Goal: Information Seeking & Learning: Learn about a topic

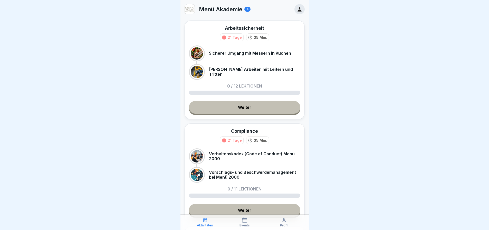
click at [260, 55] on p "Sicherer Umgang mit Messern in Küchen" at bounding box center [250, 53] width 82 height 5
click at [254, 111] on link "Weiter" at bounding box center [244, 107] width 111 height 13
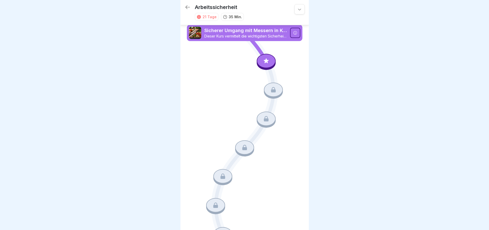
click at [263, 59] on icon at bounding box center [266, 60] width 7 height 7
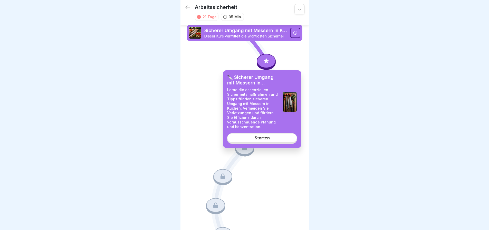
click at [268, 140] on div "Starten" at bounding box center [262, 137] width 15 height 5
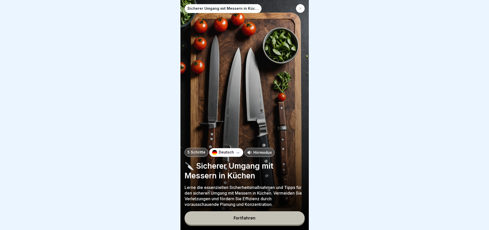
scroll to position [4, 0]
click at [248, 217] on div "Fortfahren" at bounding box center [244, 218] width 22 height 5
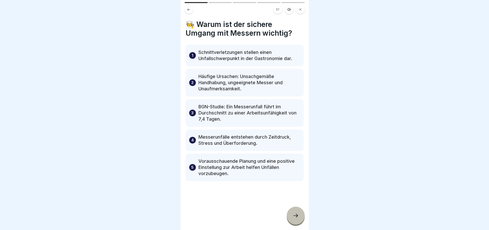
click at [295, 214] on icon at bounding box center [295, 215] width 6 height 6
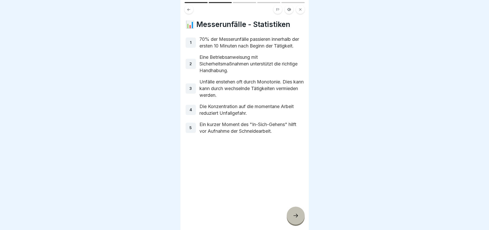
click at [297, 213] on icon at bounding box center [295, 215] width 6 height 6
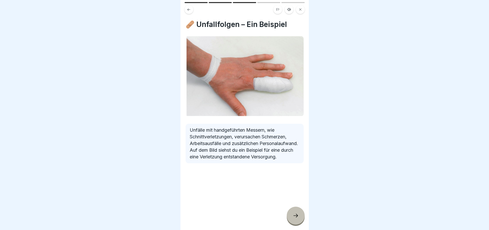
click at [293, 214] on icon at bounding box center [295, 215] width 6 height 6
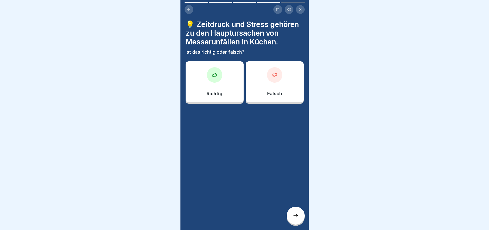
click at [215, 72] on icon at bounding box center [214, 74] width 5 height 5
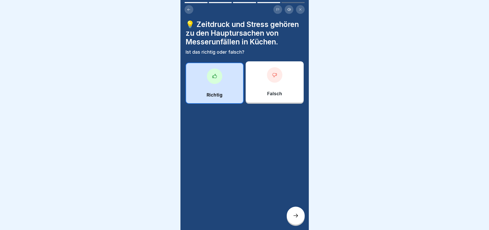
click at [219, 78] on div "Richtig" at bounding box center [215, 83] width 58 height 41
click at [294, 216] on icon at bounding box center [295, 215] width 6 height 6
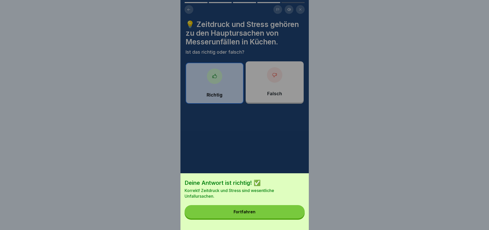
click at [278, 216] on button "Fortfahren" at bounding box center [244, 211] width 120 height 13
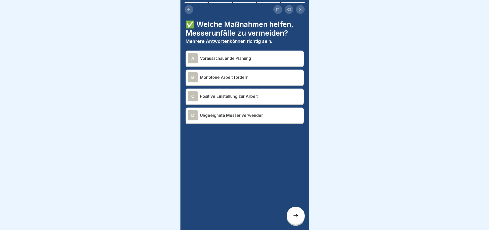
click at [264, 57] on p "Vorausschauende Planung" at bounding box center [251, 58] width 102 height 6
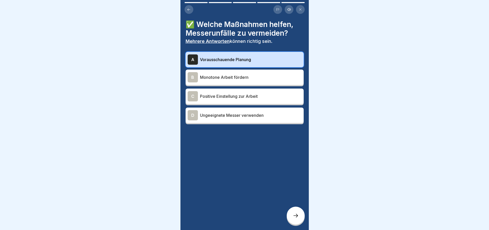
click at [195, 95] on div "C" at bounding box center [193, 96] width 10 height 10
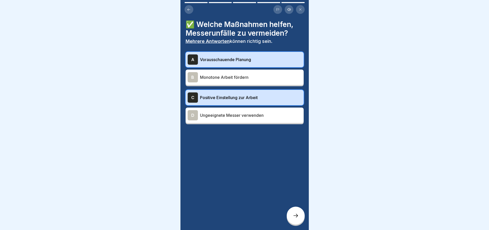
click at [295, 213] on icon at bounding box center [295, 215] width 6 height 6
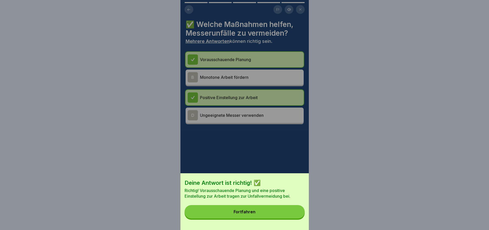
click at [275, 214] on button "Fortfahren" at bounding box center [244, 211] width 120 height 13
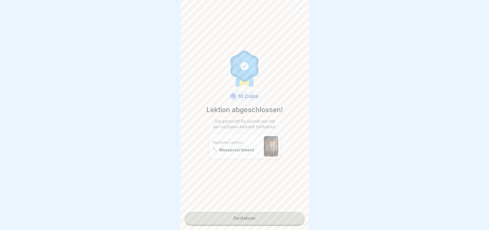
click at [251, 214] on link "Fortfahren" at bounding box center [244, 218] width 120 height 13
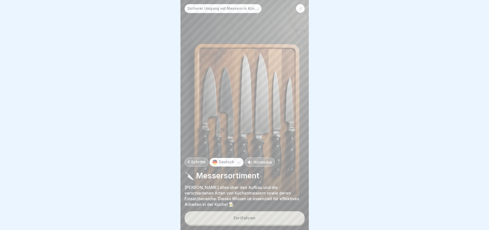
click at [255, 217] on button "Fortfahren" at bounding box center [244, 217] width 120 height 13
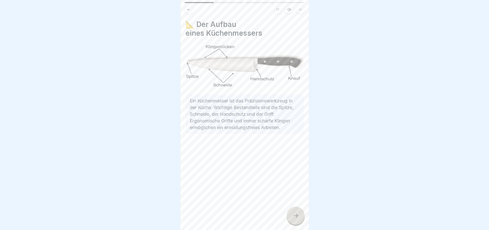
click at [296, 215] on icon at bounding box center [295, 215] width 6 height 6
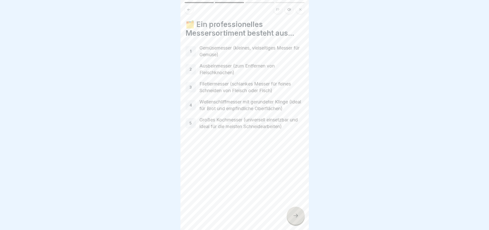
click at [295, 213] on icon at bounding box center [295, 215] width 6 height 6
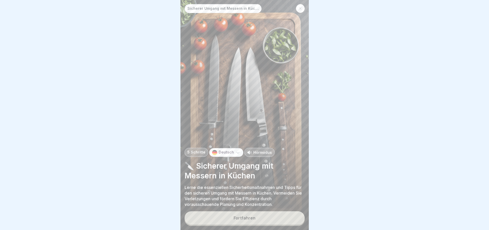
click at [252, 216] on div "Fortfahren" at bounding box center [244, 218] width 22 height 5
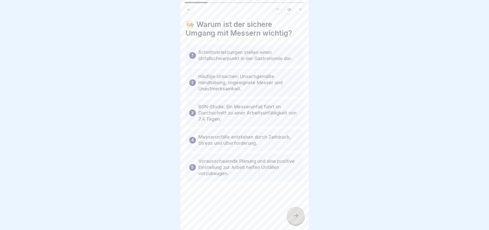
click at [294, 213] on icon at bounding box center [295, 215] width 6 height 6
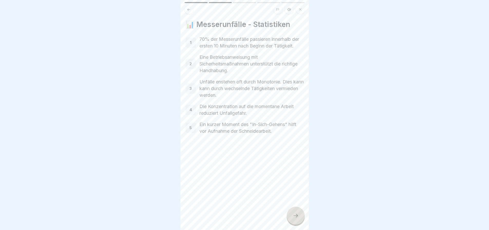
click at [294, 213] on icon at bounding box center [295, 215] width 6 height 6
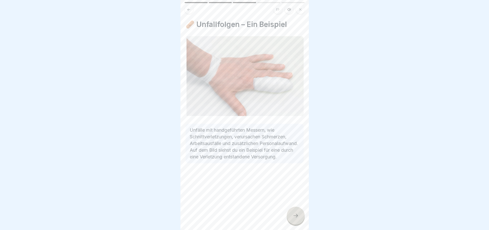
click at [294, 213] on icon at bounding box center [295, 215] width 6 height 6
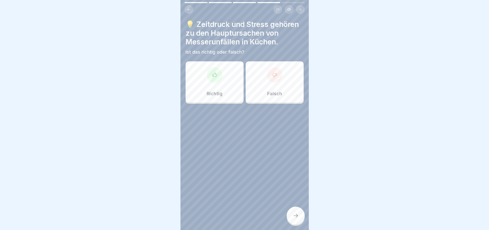
click at [294, 213] on icon at bounding box center [295, 215] width 6 height 6
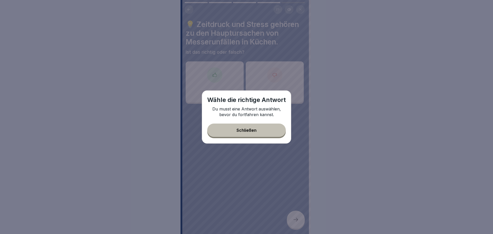
click at [256, 132] on div "Schließen" at bounding box center [246, 130] width 20 height 5
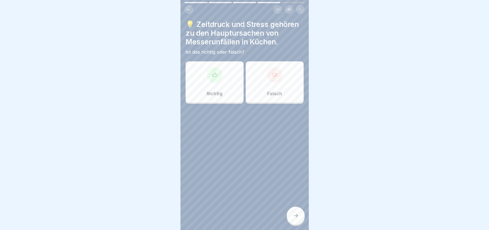
click at [225, 80] on div "Richtig" at bounding box center [215, 81] width 58 height 41
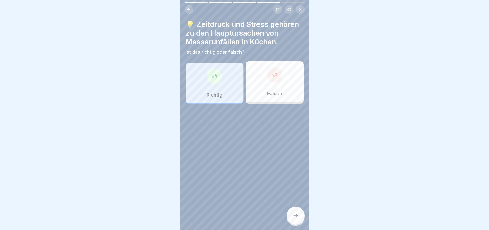
click at [295, 214] on div at bounding box center [296, 216] width 18 height 18
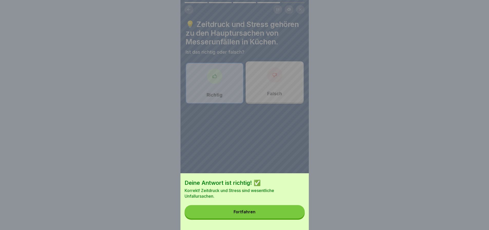
click at [277, 217] on button "Fortfahren" at bounding box center [244, 211] width 120 height 13
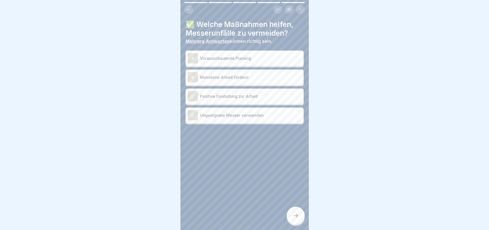
click at [252, 56] on p "Vorausschauende Planung" at bounding box center [251, 58] width 102 height 6
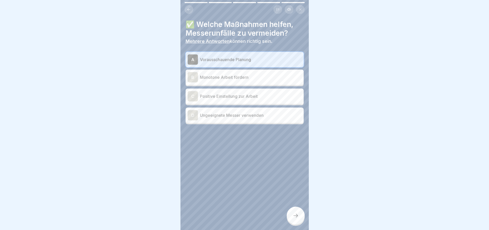
click at [237, 99] on p "Positive Einstellung zur Arbeit" at bounding box center [251, 96] width 102 height 6
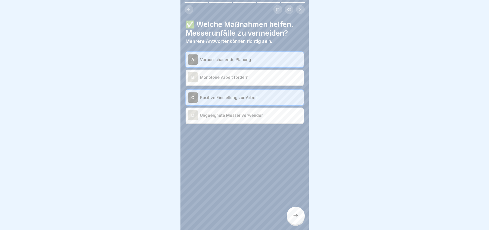
click at [294, 216] on icon at bounding box center [295, 215] width 6 height 6
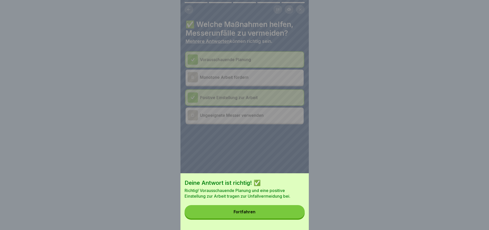
click at [275, 217] on button "Fortfahren" at bounding box center [244, 211] width 120 height 13
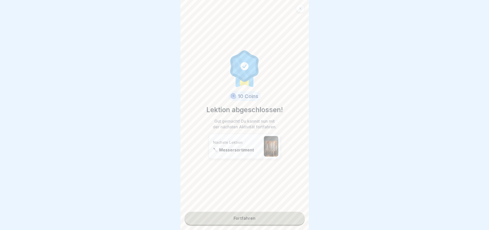
click at [255, 216] on link "Fortfahren" at bounding box center [244, 218] width 120 height 13
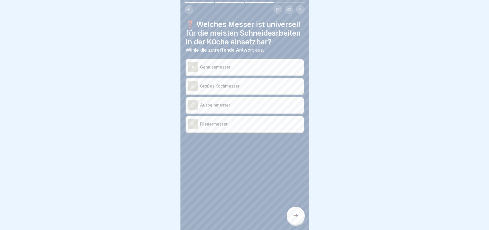
click at [231, 89] on p "Großes Kochmesser" at bounding box center [251, 86] width 102 height 6
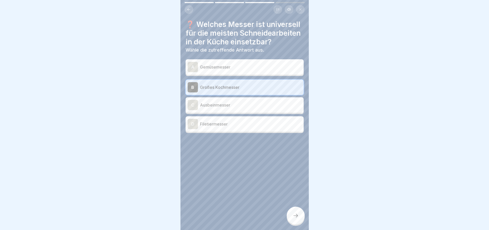
click at [295, 217] on icon at bounding box center [295, 215] width 6 height 6
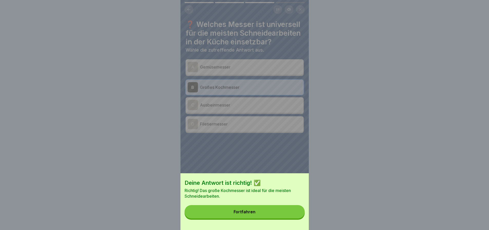
click at [273, 216] on button "Fortfahren" at bounding box center [244, 211] width 120 height 13
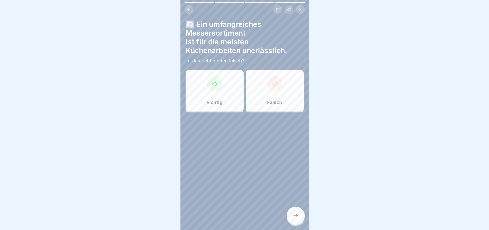
click at [218, 91] on div "Richtig" at bounding box center [215, 90] width 58 height 41
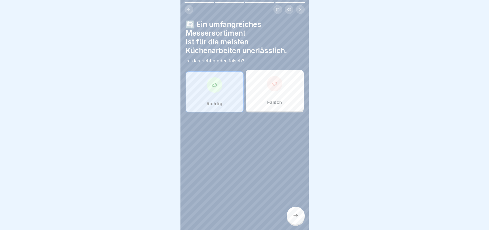
click at [294, 218] on icon at bounding box center [295, 215] width 6 height 6
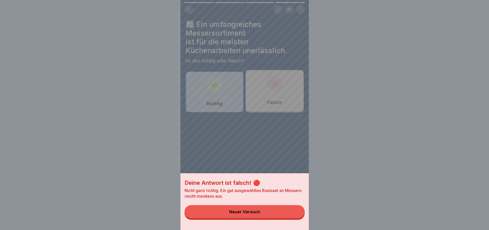
click at [262, 213] on button "Neuer Versuch" at bounding box center [244, 211] width 120 height 13
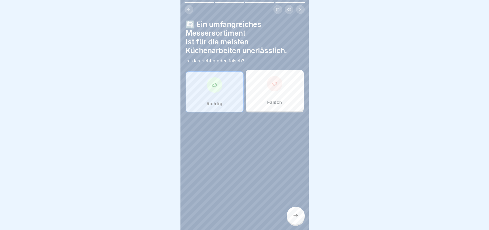
click at [270, 93] on div "Falsch" at bounding box center [275, 90] width 58 height 41
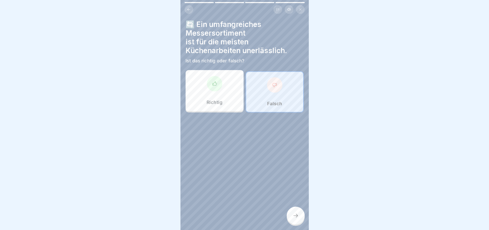
click at [294, 215] on div at bounding box center [296, 216] width 18 height 18
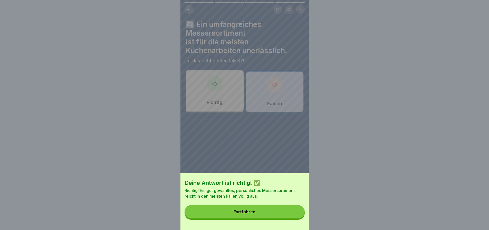
click at [255, 213] on button "Fortfahren" at bounding box center [244, 211] width 120 height 13
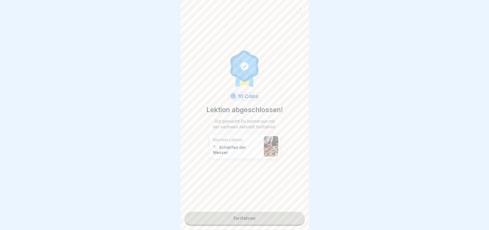
click at [251, 217] on link "Fortfahren" at bounding box center [244, 218] width 120 height 13
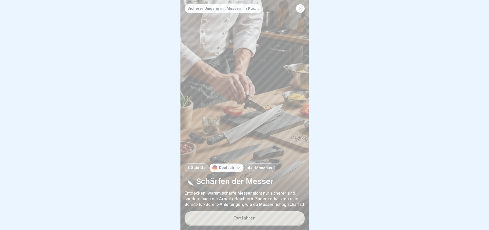
click at [246, 220] on div "Fortfahren" at bounding box center [244, 218] width 22 height 5
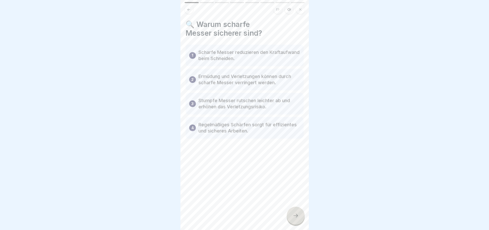
click at [296, 218] on icon at bounding box center [295, 215] width 6 height 6
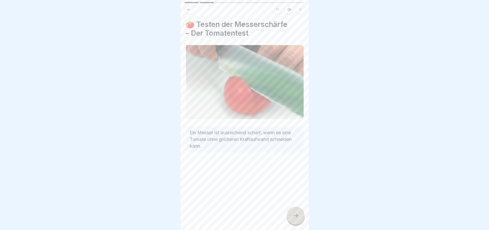
click at [296, 219] on icon at bounding box center [295, 215] width 6 height 6
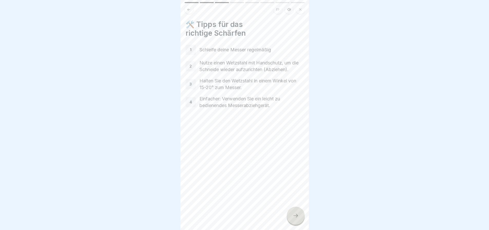
click at [296, 218] on icon at bounding box center [295, 215] width 6 height 6
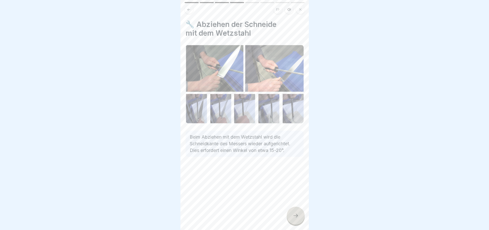
click at [295, 218] on icon at bounding box center [295, 215] width 6 height 6
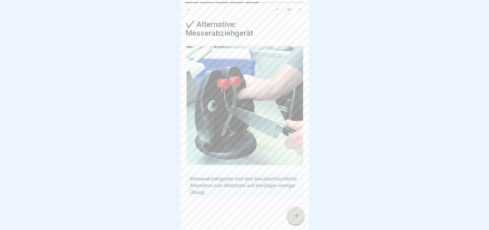
click at [295, 218] on icon at bounding box center [295, 215] width 6 height 6
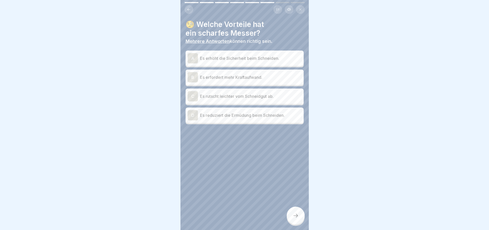
click at [247, 118] on p "Es reduziert die Ermüdung beim Schneiden." at bounding box center [251, 115] width 102 height 6
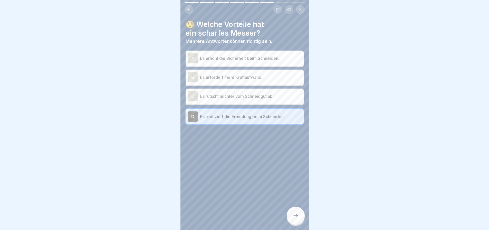
click at [245, 57] on p "Es erhöht die Sicherheit beim Schneiden." at bounding box center [251, 58] width 102 height 6
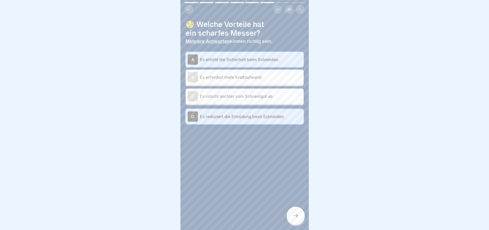
click at [295, 221] on div at bounding box center [296, 216] width 18 height 18
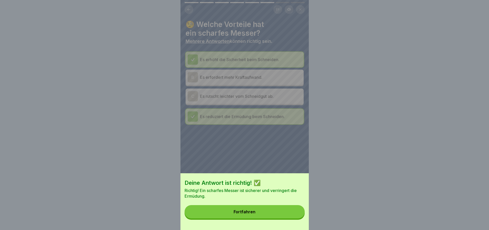
click at [284, 216] on button "Fortfahren" at bounding box center [244, 211] width 120 height 13
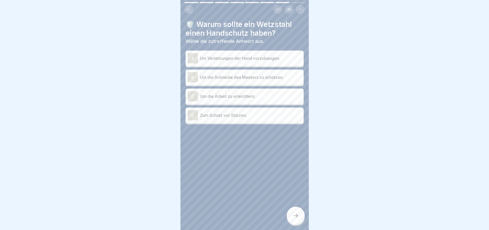
click at [267, 59] on p "Um Verletzungen der Hand vorzubeugen." at bounding box center [251, 58] width 102 height 6
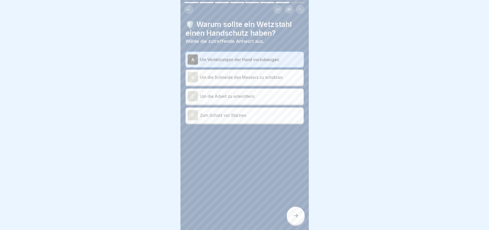
click at [295, 219] on icon at bounding box center [295, 215] width 6 height 6
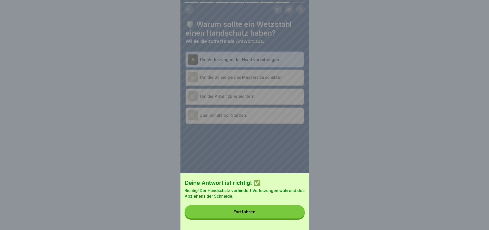
click at [257, 215] on button "Fortfahren" at bounding box center [244, 211] width 120 height 13
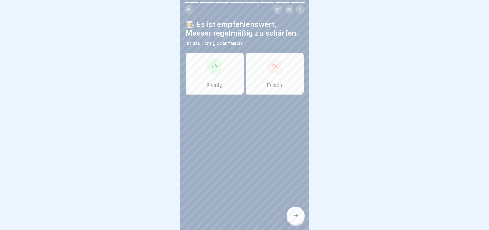
click at [220, 72] on div "Richtig" at bounding box center [215, 73] width 58 height 41
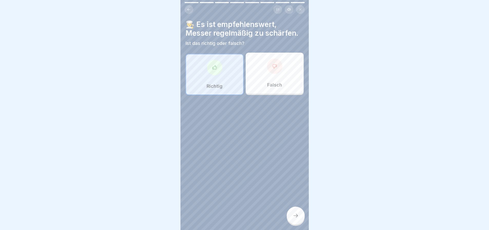
click at [295, 216] on icon at bounding box center [295, 215] width 6 height 6
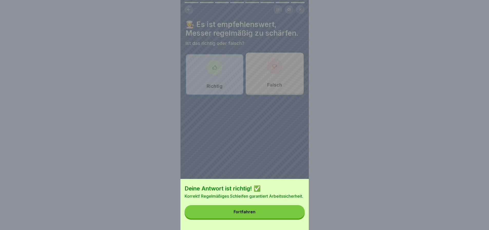
click at [277, 214] on button "Fortfahren" at bounding box center [244, 211] width 120 height 13
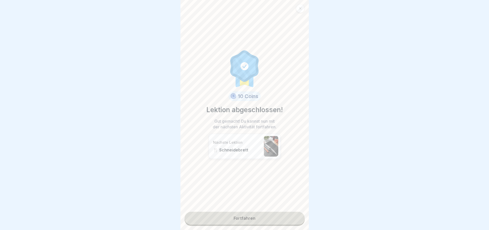
click at [255, 215] on link "Fortfahren" at bounding box center [244, 218] width 120 height 13
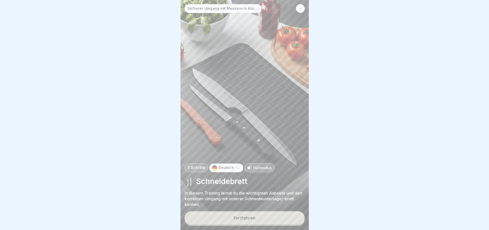
click at [256, 219] on button "Fortfahren" at bounding box center [244, 217] width 120 height 13
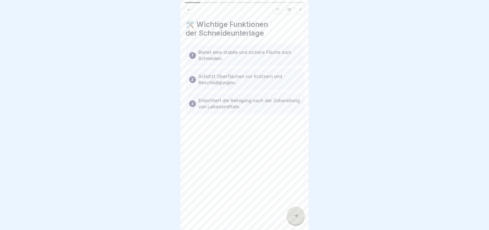
click at [294, 218] on icon at bounding box center [295, 215] width 6 height 6
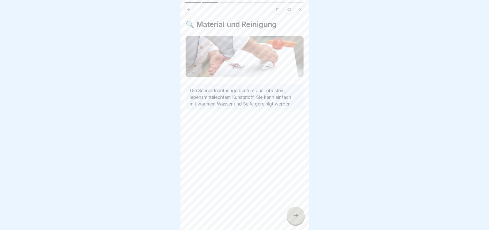
click at [294, 218] on icon at bounding box center [295, 215] width 6 height 6
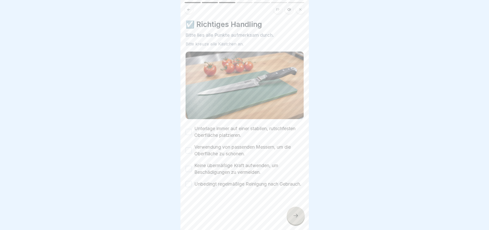
click at [191, 130] on button "Unterlage immer auf einer stabilen, rutschfesten Oberfläche platzieren." at bounding box center [189, 132] width 6 height 6
click at [188, 148] on button "Verwendung von passenden Messern, um die Oberfläche zu schonen." at bounding box center [189, 150] width 6 height 6
click at [188, 167] on button "Keine übermäßige Kraft aufwenden, um Beschädigungen zu vermeiden." at bounding box center [189, 169] width 6 height 6
click at [188, 186] on button "Unbedingt regelmäßige Reinigung nach Gebrauch." at bounding box center [189, 184] width 6 height 6
click at [292, 217] on icon at bounding box center [295, 215] width 6 height 6
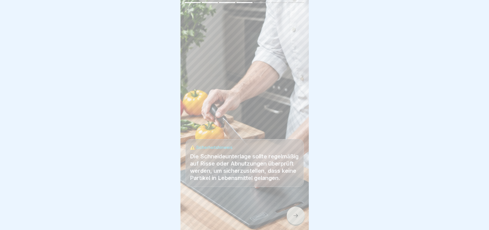
click at [293, 217] on icon at bounding box center [295, 215] width 6 height 6
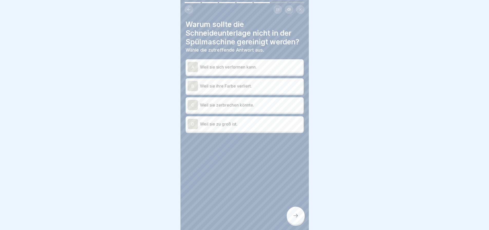
click at [255, 67] on p "Weil sie sich verformen kann." at bounding box center [251, 67] width 102 height 6
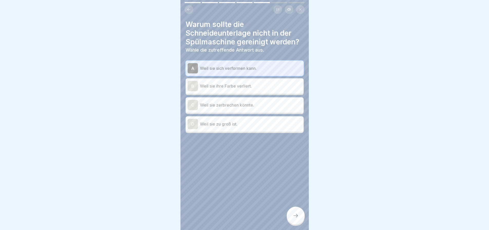
click at [294, 218] on icon at bounding box center [295, 215] width 6 height 6
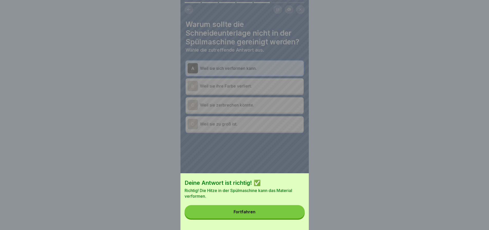
click at [294, 214] on button "Fortfahren" at bounding box center [244, 211] width 120 height 13
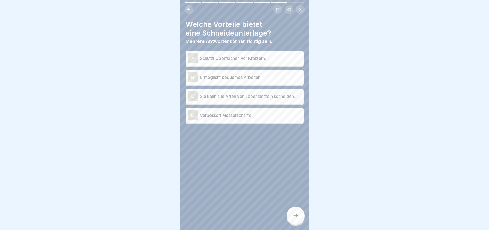
click at [251, 60] on p "Schützt Oberflächen vor Kratzern." at bounding box center [251, 58] width 102 height 6
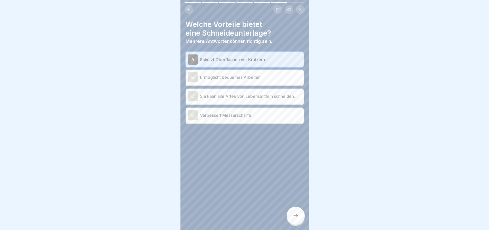
click at [242, 77] on p "Ermöglicht bequemes Arbeiten." at bounding box center [251, 77] width 102 height 6
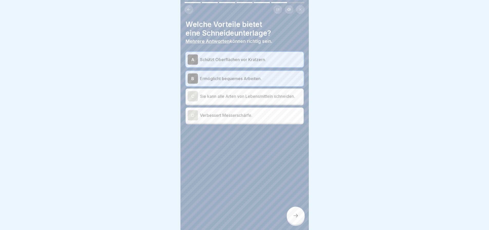
click at [293, 216] on icon at bounding box center [295, 215] width 6 height 6
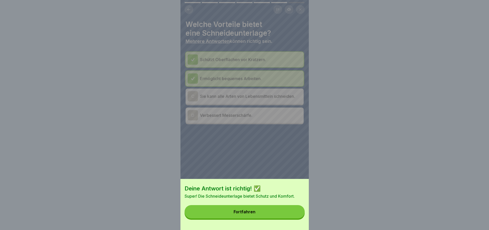
click at [267, 212] on button "Fortfahren" at bounding box center [244, 211] width 120 height 13
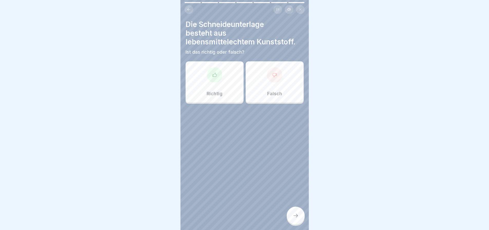
click at [213, 81] on div at bounding box center [214, 74] width 15 height 15
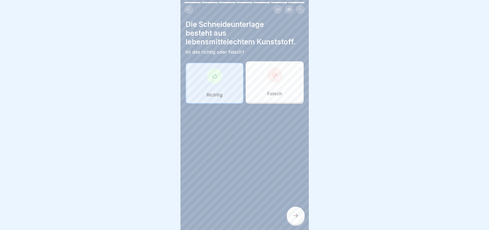
click at [296, 217] on icon at bounding box center [295, 216] width 5 height 4
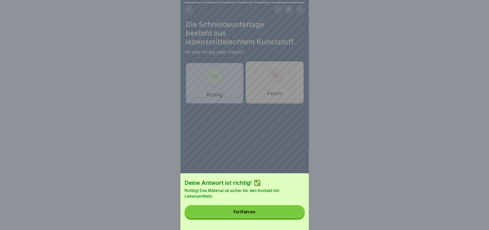
click at [281, 214] on button "Fortfahren" at bounding box center [244, 211] width 120 height 13
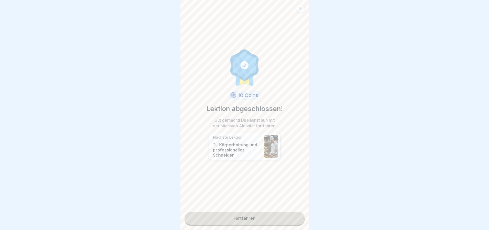
click at [253, 214] on link "Fortfahren" at bounding box center [244, 218] width 120 height 13
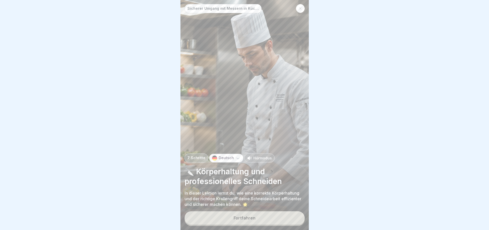
click at [259, 221] on button "Fortfahren" at bounding box center [244, 217] width 120 height 13
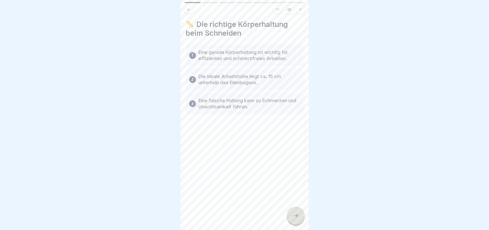
click at [294, 217] on icon at bounding box center [295, 215] width 6 height 6
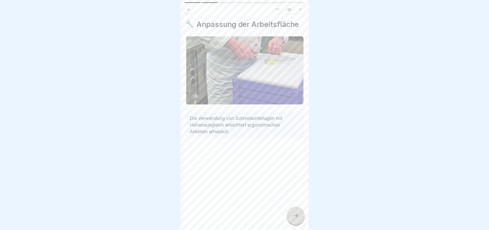
click at [294, 217] on icon at bounding box center [295, 215] width 6 height 6
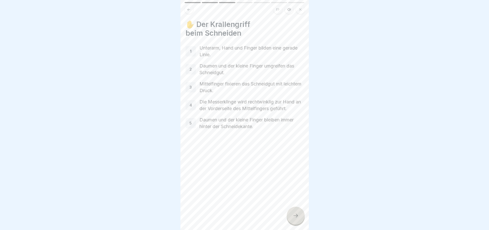
click at [294, 217] on icon at bounding box center [295, 215] width 6 height 6
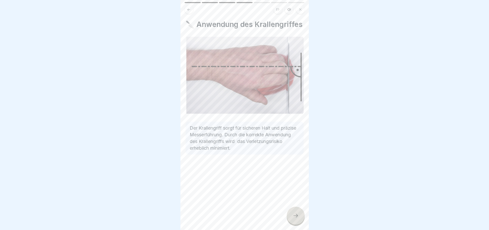
click at [293, 216] on div at bounding box center [296, 216] width 18 height 18
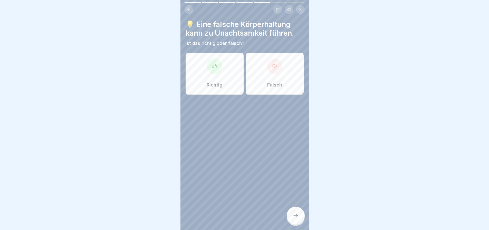
click at [216, 68] on icon at bounding box center [214, 66] width 5 height 5
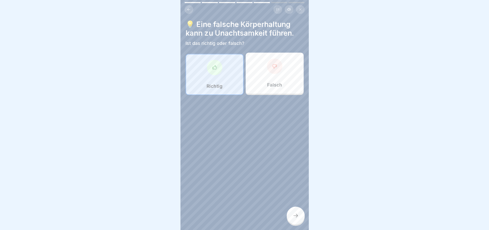
click at [294, 219] on icon at bounding box center [295, 215] width 6 height 6
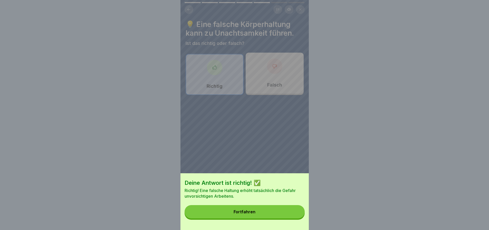
click at [268, 214] on button "Fortfahren" at bounding box center [244, 211] width 120 height 13
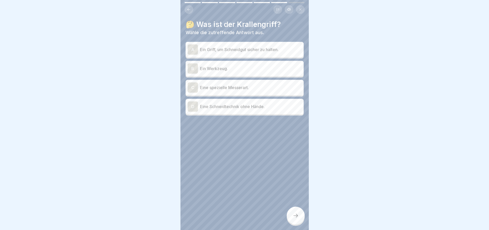
click at [253, 51] on p "Ein Griff, um Schneidgut sicher zu halten." at bounding box center [251, 49] width 102 height 6
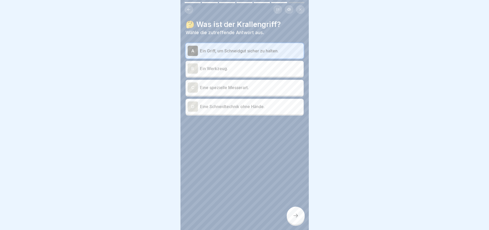
click at [292, 218] on icon at bounding box center [295, 215] width 6 height 6
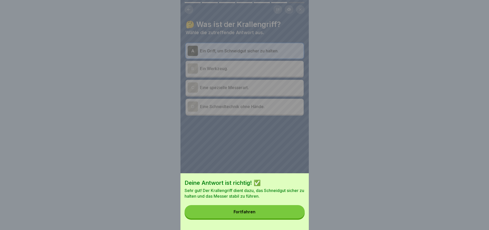
click at [258, 216] on button "Fortfahren" at bounding box center [244, 211] width 120 height 13
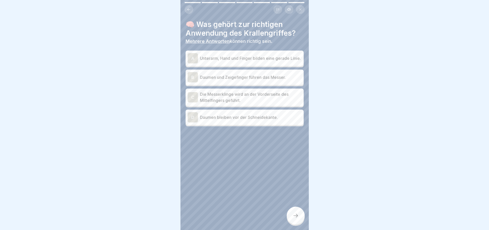
click at [253, 61] on p "Unterarm, Hand und Finger bilden eine gerade Linie." at bounding box center [251, 58] width 102 height 6
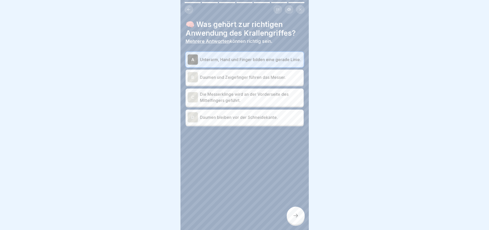
click at [245, 103] on p "Die Messerklinge wird an der Vorderseite des Mittelfingers geführt." at bounding box center [251, 97] width 102 height 12
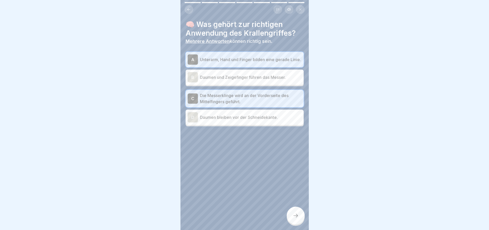
click at [295, 218] on icon at bounding box center [295, 215] width 6 height 6
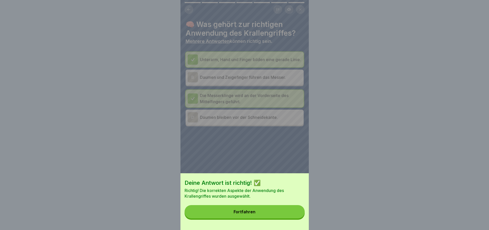
click at [276, 207] on div "Deine Antwort ist richtig! ✅ Richtig! Die korrekten Aspekte der Anwendung des K…" at bounding box center [244, 201] width 128 height 57
click at [277, 215] on button "Fortfahren" at bounding box center [244, 211] width 120 height 13
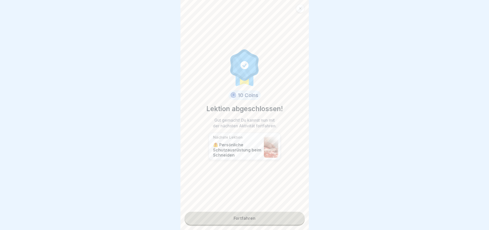
click at [257, 217] on link "Fortfahren" at bounding box center [244, 218] width 120 height 13
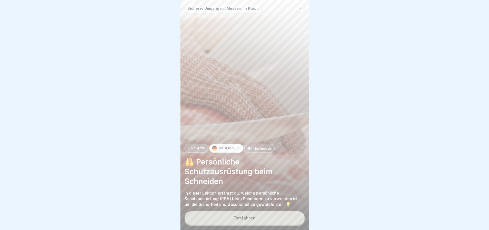
click at [262, 221] on button "Fortfahren" at bounding box center [244, 217] width 120 height 13
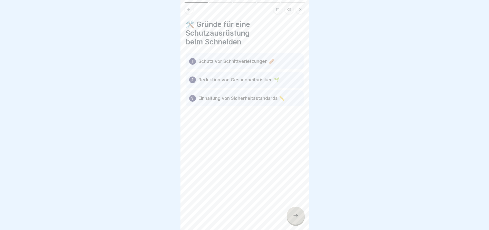
click at [295, 216] on div at bounding box center [296, 216] width 18 height 18
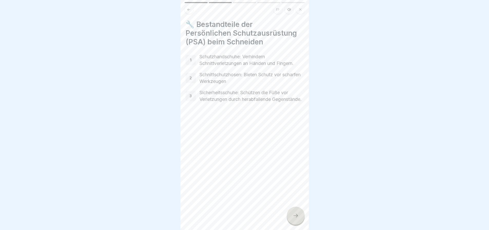
click at [295, 216] on div at bounding box center [296, 216] width 18 height 18
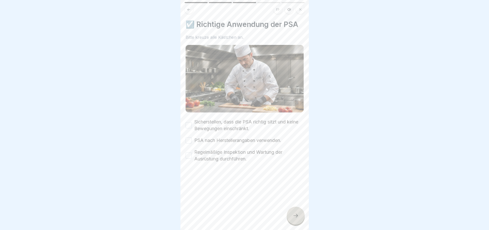
click at [189, 122] on button "Sicherstellen, dass die PSA richtig sitzt und keine Bewegungen einschränkt." at bounding box center [189, 125] width 6 height 6
click at [188, 137] on button "PSA nach Herstellerangaben verwenden." at bounding box center [189, 140] width 6 height 6
click at [188, 153] on button "Regelmäßige Inspektion und Wartung der Ausrüstung durchführen." at bounding box center [189, 155] width 6 height 6
click at [294, 218] on icon at bounding box center [295, 215] width 6 height 6
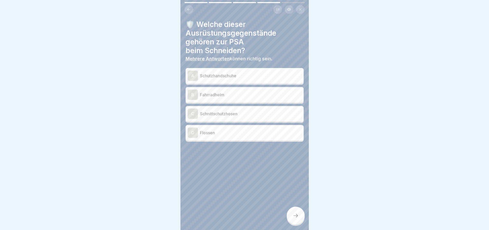
click at [219, 75] on p "Schutzhandschuhe" at bounding box center [251, 76] width 102 height 6
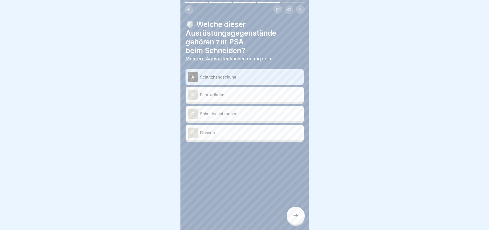
click at [222, 114] on p "Schnittschutzhosen" at bounding box center [251, 114] width 102 height 6
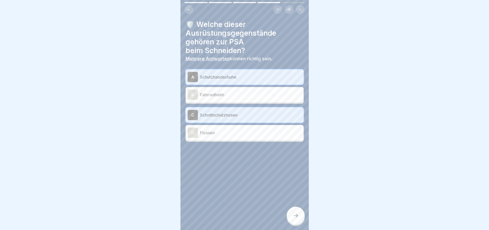
click at [295, 217] on icon at bounding box center [295, 215] width 6 height 6
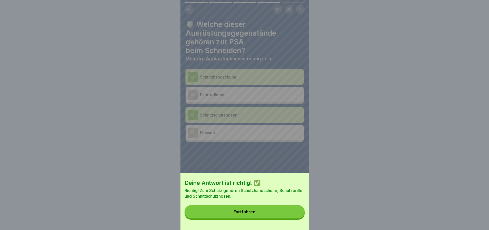
click at [292, 215] on button "Fortfahren" at bounding box center [244, 211] width 120 height 13
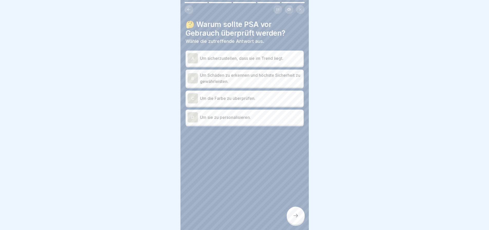
click at [242, 81] on p "Um Schäden zu erkennen und höchste Sicherheit zu gewährleisten." at bounding box center [251, 78] width 102 height 12
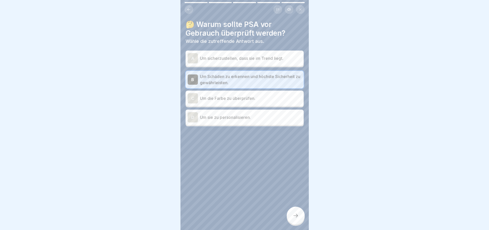
click at [293, 218] on icon at bounding box center [295, 215] width 6 height 6
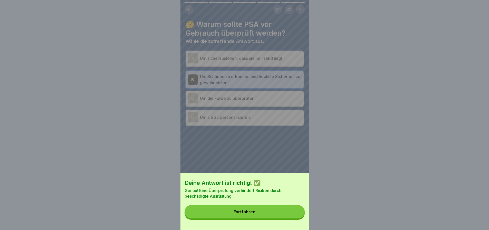
click at [289, 216] on button "Fortfahren" at bounding box center [244, 211] width 120 height 13
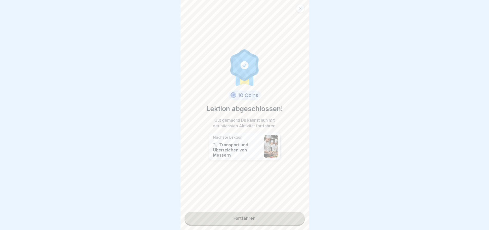
click at [248, 216] on link "Fortfahren" at bounding box center [244, 218] width 120 height 13
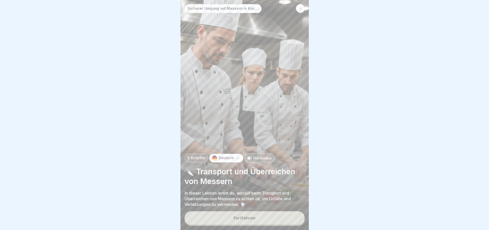
click at [247, 219] on div "Fortfahren" at bounding box center [244, 218] width 22 height 5
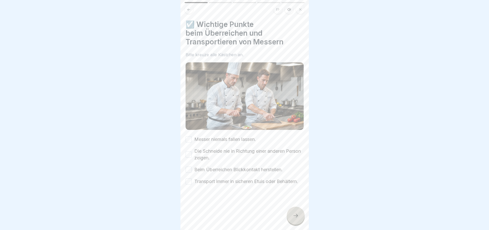
click at [187, 136] on button "Messer niemals fallen lassen." at bounding box center [189, 139] width 6 height 6
click at [188, 152] on button "Die Schneide nie in Richtung einer anderen Person zeigen." at bounding box center [189, 154] width 6 height 6
click at [188, 168] on button "Beim Überreichen Blickkontakt herstellen." at bounding box center [189, 170] width 6 height 6
click at [188, 182] on button "Transport immer in sicheren Etuis oder Behältern." at bounding box center [189, 181] width 6 height 6
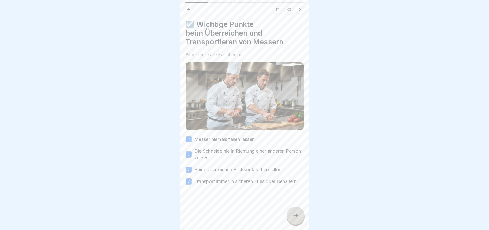
click at [292, 212] on div at bounding box center [296, 216] width 18 height 18
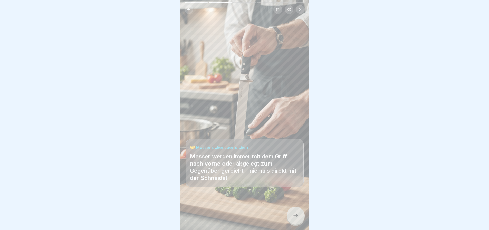
click at [294, 213] on icon at bounding box center [295, 215] width 6 height 6
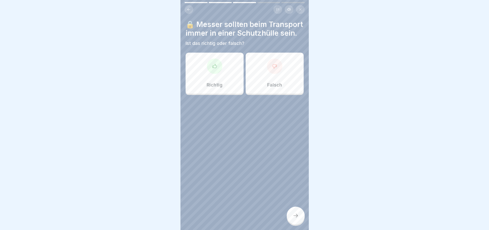
click at [216, 72] on div at bounding box center [214, 65] width 15 height 15
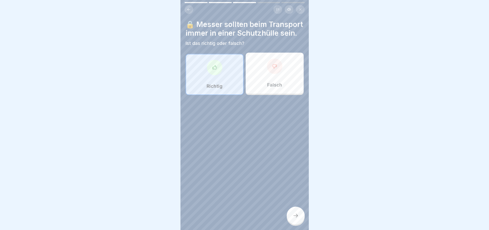
click at [292, 212] on icon at bounding box center [295, 215] width 6 height 6
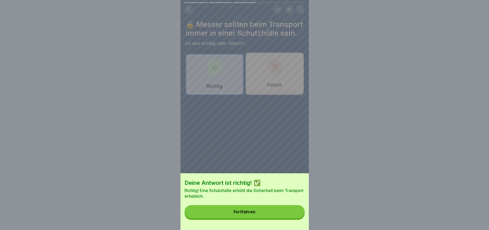
click at [260, 213] on button "Fortfahren" at bounding box center [244, 211] width 120 height 13
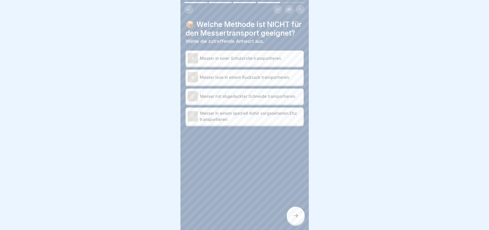
click at [248, 80] on p "Messer lose in einem Rucksack transportieren." at bounding box center [251, 77] width 102 height 6
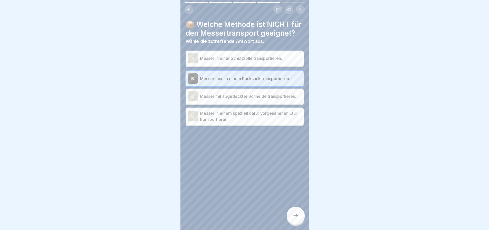
click at [296, 213] on icon at bounding box center [295, 215] width 6 height 6
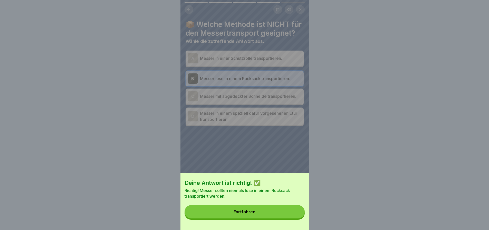
click at [268, 214] on button "Fortfahren" at bounding box center [244, 211] width 120 height 13
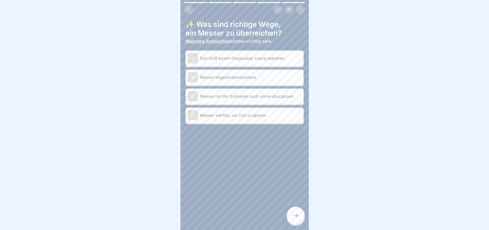
click at [249, 56] on p "Den Griff einem Gegenüber zuerst anbieten." at bounding box center [251, 58] width 102 height 6
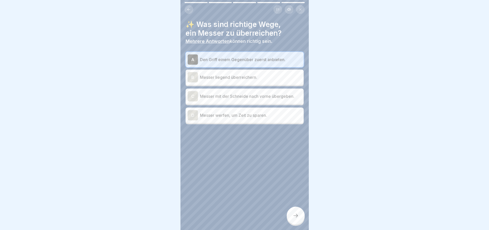
click at [249, 75] on p "Messer liegend überreichern." at bounding box center [251, 77] width 102 height 6
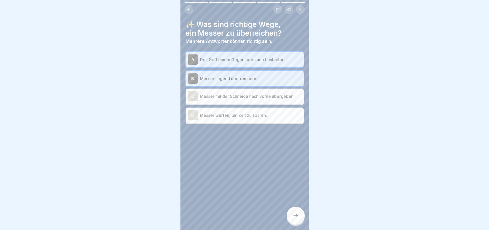
click at [293, 214] on icon at bounding box center [295, 215] width 6 height 6
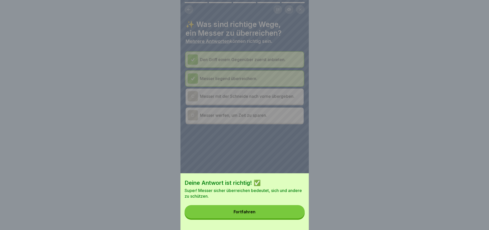
click at [266, 214] on button "Fortfahren" at bounding box center [244, 211] width 120 height 13
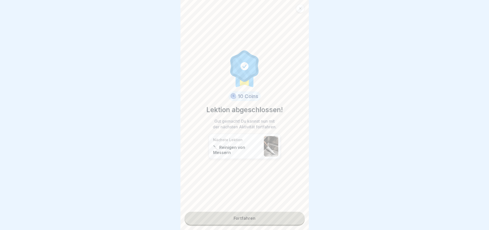
click at [251, 212] on link "Fortfahren" at bounding box center [244, 218] width 120 height 13
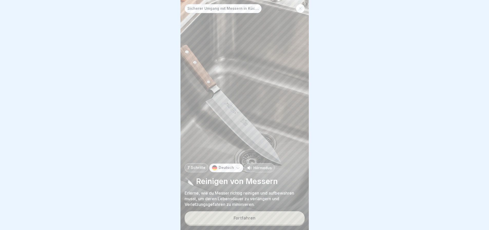
click at [251, 217] on div "Fortfahren" at bounding box center [244, 218] width 22 height 5
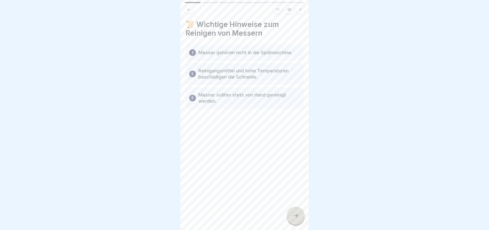
click at [294, 214] on icon at bounding box center [295, 215] width 6 height 6
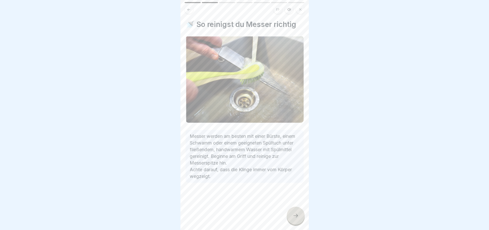
click at [294, 210] on div at bounding box center [296, 216] width 18 height 18
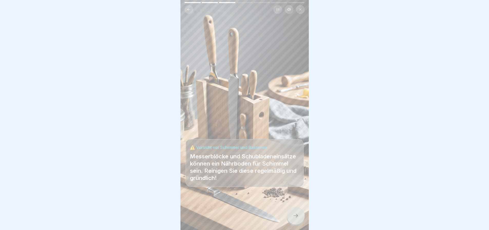
click at [294, 213] on icon at bounding box center [295, 215] width 6 height 6
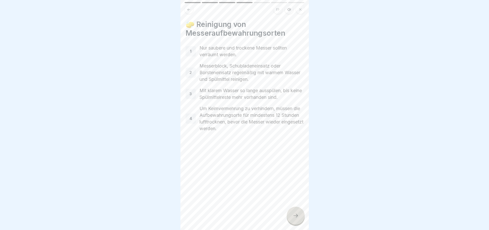
click at [292, 213] on icon at bounding box center [295, 215] width 6 height 6
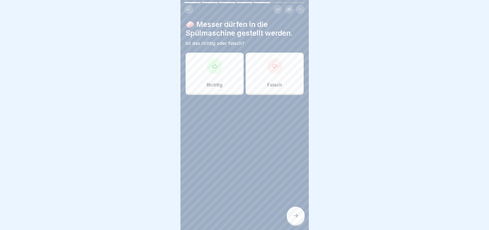
click at [271, 65] on div at bounding box center [274, 65] width 15 height 15
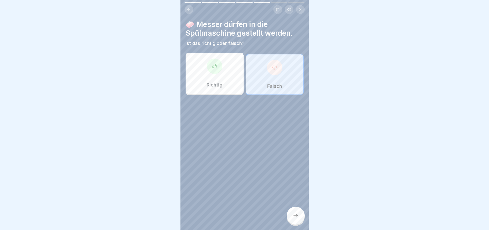
click at [296, 212] on icon at bounding box center [295, 215] width 6 height 6
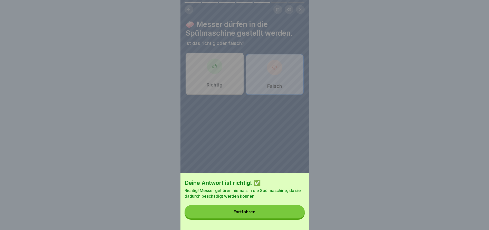
click at [280, 215] on button "Fortfahren" at bounding box center [244, 211] width 120 height 13
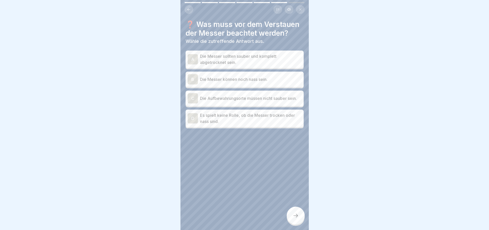
click at [263, 63] on p "Die Messer sollten sauber und komplett abgetrocknet sein." at bounding box center [251, 59] width 102 height 12
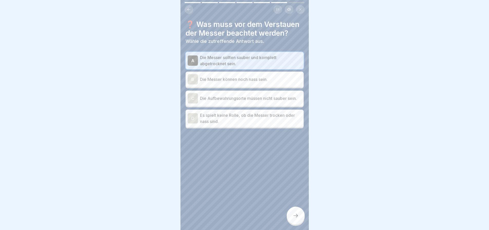
click at [294, 211] on div at bounding box center [296, 216] width 18 height 18
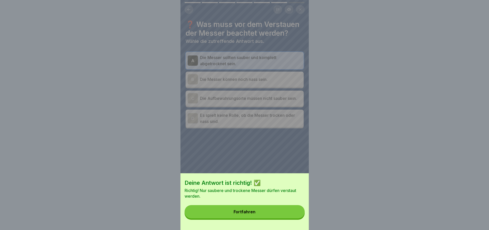
click at [278, 213] on button "Fortfahren" at bounding box center [244, 211] width 120 height 13
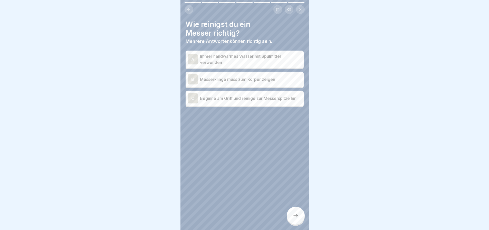
click at [252, 100] on p "Beginne am Griff und reinige zur Messerspitze hin" at bounding box center [251, 98] width 102 height 6
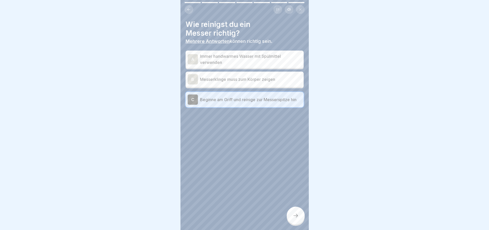
click at [247, 79] on p "Messerklinge muss zum Körper zeigen" at bounding box center [251, 79] width 102 height 6
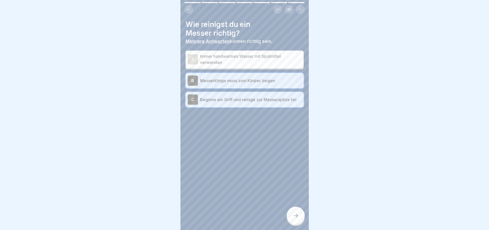
click at [294, 214] on icon at bounding box center [295, 215] width 6 height 6
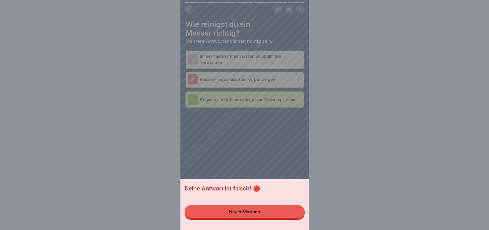
click at [265, 213] on button "Neuer Versuch" at bounding box center [244, 211] width 120 height 13
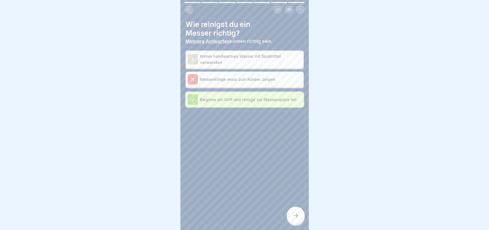
click at [197, 56] on div "A" at bounding box center [193, 59] width 10 height 10
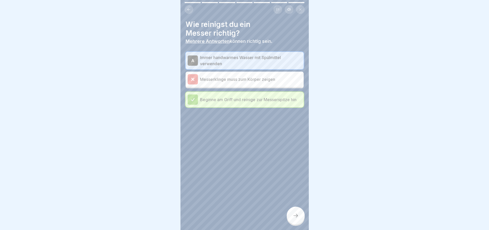
click at [195, 79] on icon at bounding box center [192, 79] width 5 height 5
click at [192, 102] on icon at bounding box center [192, 99] width 5 height 5
click at [191, 12] on icon at bounding box center [189, 10] width 4 height 4
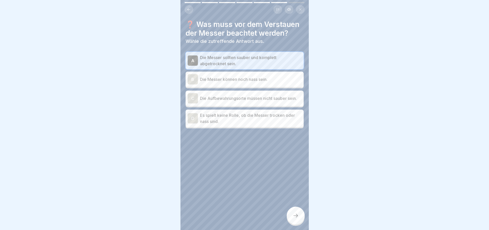
click at [295, 218] on icon at bounding box center [295, 215] width 6 height 6
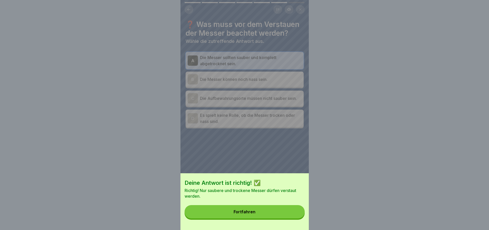
click at [272, 215] on button "Fortfahren" at bounding box center [244, 211] width 120 height 13
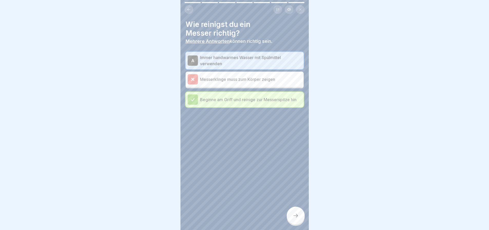
click at [225, 56] on p "Immer handwarmes Wasser mit Spülmittel verwenden" at bounding box center [251, 60] width 102 height 12
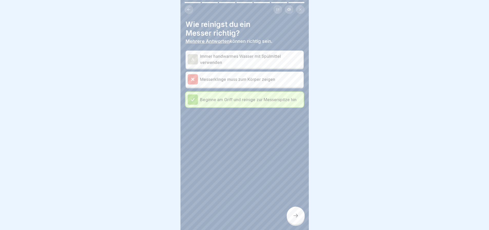
click at [194, 58] on div "A" at bounding box center [193, 59] width 10 height 10
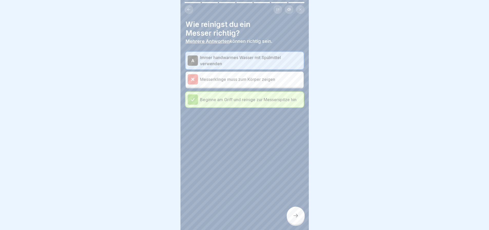
click at [194, 80] on icon at bounding box center [192, 79] width 2 height 2
click at [218, 81] on p "Messerklinge muss zum Körper zeigen" at bounding box center [251, 79] width 102 height 6
click at [211, 57] on p "Immer handwarmes Wasser mit Spülmittel verwenden" at bounding box center [251, 60] width 102 height 12
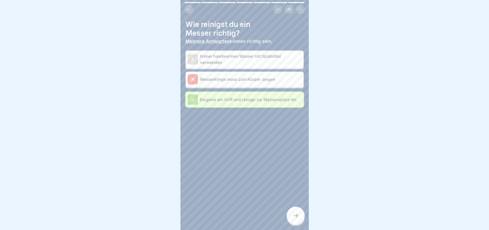
click at [197, 59] on div "A" at bounding box center [193, 59] width 10 height 10
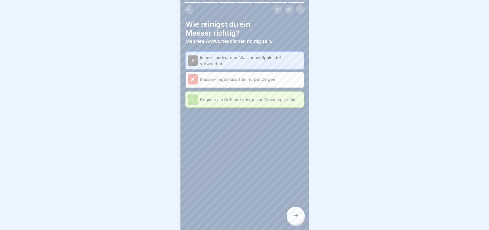
click at [203, 80] on p "Messerklinge muss zum Körper zeigen" at bounding box center [251, 79] width 102 height 6
click at [192, 82] on icon at bounding box center [192, 79] width 5 height 5
click at [188, 7] on button at bounding box center [188, 9] width 9 height 9
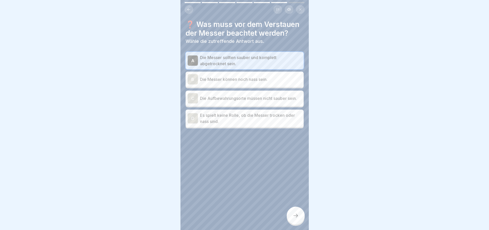
click at [294, 216] on icon at bounding box center [295, 215] width 6 height 6
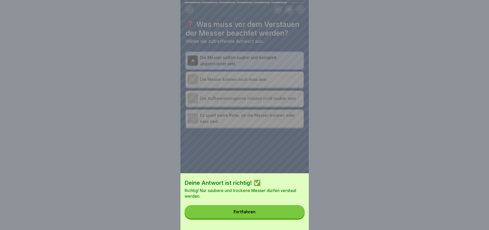
click at [286, 215] on button "Fortfahren" at bounding box center [244, 211] width 120 height 13
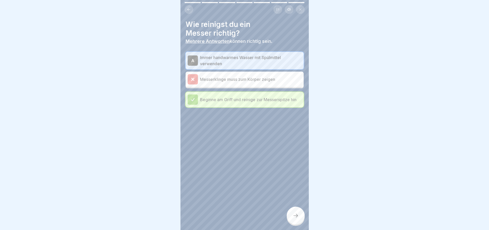
click at [249, 57] on p "Immer handwarmes Wasser mit Spülmittel verwenden" at bounding box center [251, 60] width 102 height 12
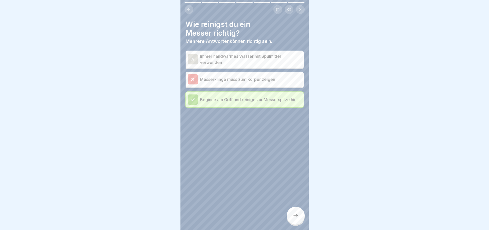
click at [294, 219] on icon at bounding box center [295, 215] width 6 height 6
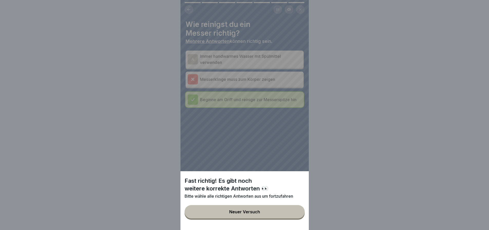
click at [241, 214] on div "Neuer Versuch" at bounding box center [244, 211] width 31 height 5
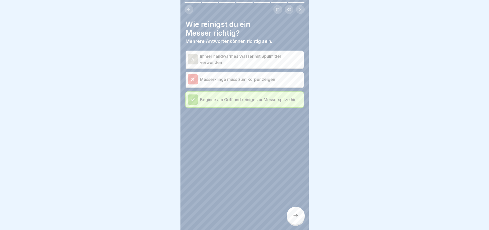
click at [242, 103] on p "Beginne am Griff und reinige zur Messerspitze hin" at bounding box center [251, 99] width 102 height 6
click at [233, 57] on p "Immer handwarmes Wasser mit Spülmittel verwenden" at bounding box center [251, 59] width 102 height 12
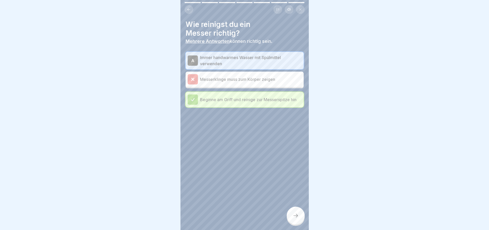
click at [233, 57] on p "Immer handwarmes Wasser mit Spülmittel verwenden" at bounding box center [251, 60] width 102 height 12
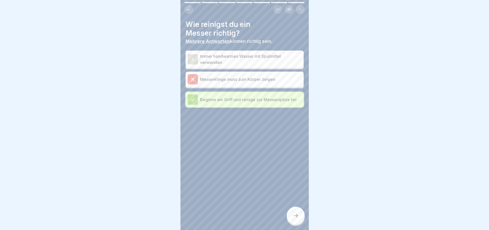
click at [194, 58] on div "A" at bounding box center [193, 59] width 10 height 10
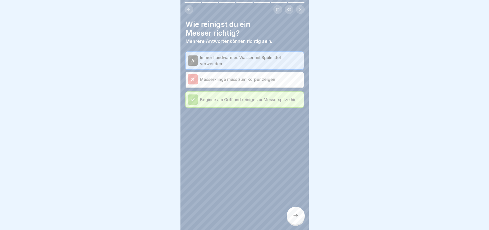
click at [194, 58] on div "A" at bounding box center [193, 60] width 10 height 10
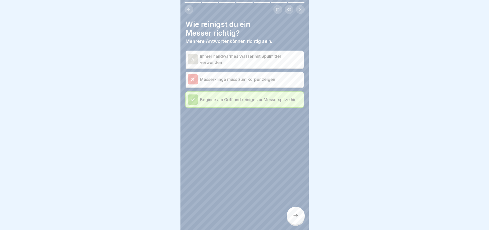
click at [194, 58] on div "A" at bounding box center [193, 59] width 10 height 10
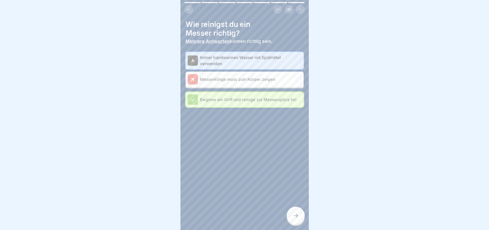
click at [194, 58] on div "A" at bounding box center [193, 60] width 10 height 10
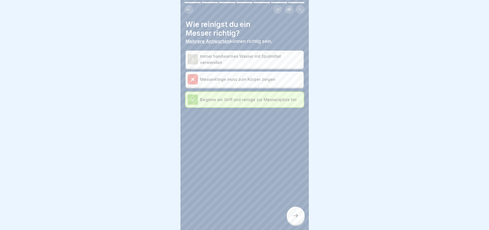
click at [190, 9] on icon at bounding box center [189, 10] width 4 height 4
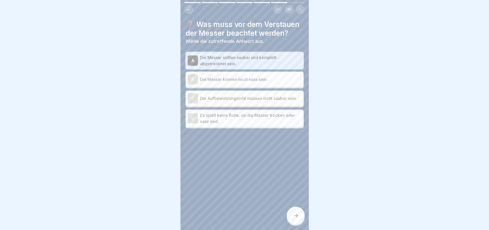
click at [189, 12] on icon at bounding box center [189, 10] width 4 height 4
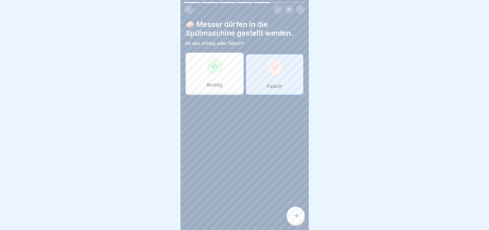
click at [272, 70] on icon at bounding box center [274, 67] width 5 height 5
click at [294, 215] on div at bounding box center [296, 216] width 18 height 18
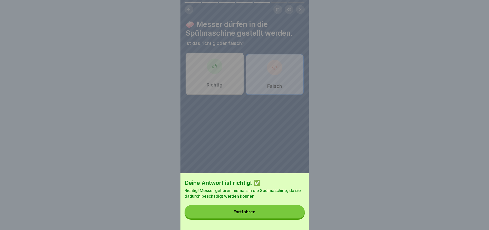
click at [268, 214] on button "Fortfahren" at bounding box center [244, 211] width 120 height 13
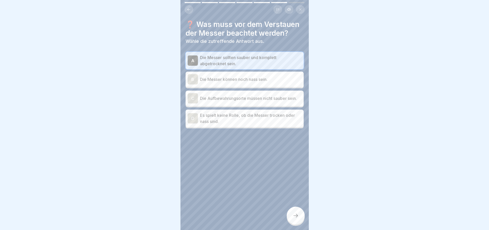
click at [263, 67] on p "Die Messer sollten sauber und komplett abgetrocknet sein." at bounding box center [251, 60] width 102 height 12
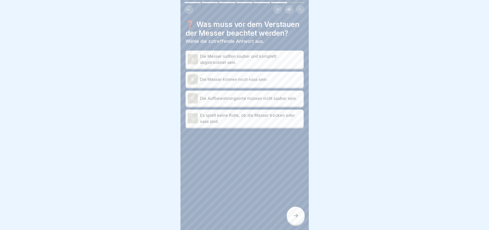
click at [247, 65] on p "Die Messer sollten sauber und komplett abgetrocknet sein." at bounding box center [251, 59] width 102 height 12
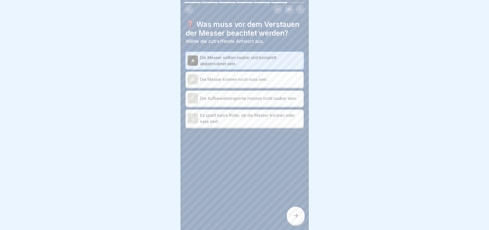
click at [294, 218] on icon at bounding box center [295, 215] width 6 height 6
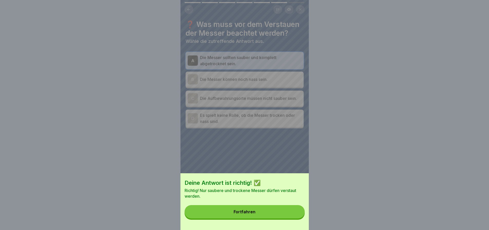
click at [287, 214] on button "Fortfahren" at bounding box center [244, 211] width 120 height 13
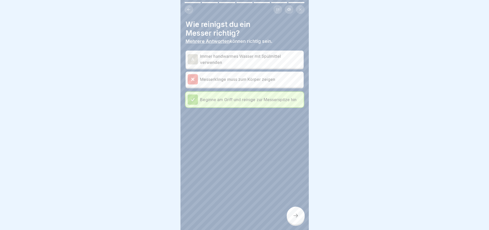
click at [260, 82] on p "Messerklinge muss zum Körper zeigen" at bounding box center [251, 79] width 102 height 6
drag, startPoint x: 260, startPoint y: 83, endPoint x: 387, endPoint y: 64, distance: 128.9
click at [392, 64] on div at bounding box center [244, 115] width 489 height 230
click at [195, 58] on div "A" at bounding box center [193, 59] width 10 height 10
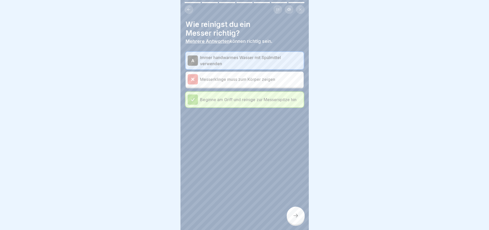
click at [276, 62] on p "Immer handwarmes Wasser mit Spülmittel verwenden" at bounding box center [251, 60] width 102 height 12
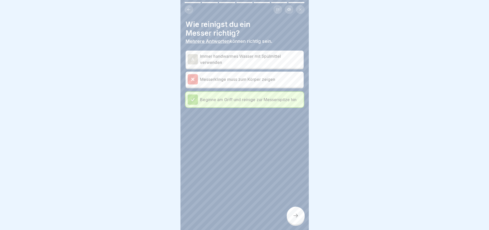
click at [276, 62] on p "Immer handwarmes Wasser mit Spülmittel verwenden" at bounding box center [251, 59] width 102 height 12
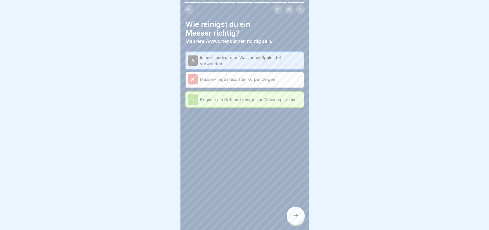
click at [276, 62] on p "Immer handwarmes Wasser mit Spülmittel verwenden" at bounding box center [251, 60] width 102 height 12
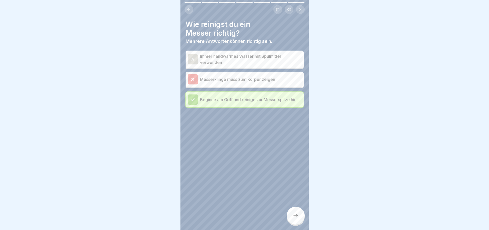
click at [192, 80] on icon at bounding box center [192, 79] width 5 height 5
click at [193, 80] on icon at bounding box center [192, 79] width 5 height 5
click at [236, 84] on div "Messerklinge muss zum Körper zeigen" at bounding box center [245, 79] width 114 height 10
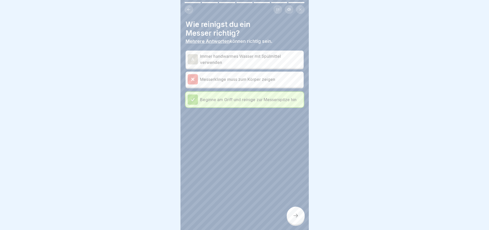
click at [236, 84] on div "Messerklinge muss zum Körper zeigen" at bounding box center [245, 79] width 114 height 10
click at [196, 105] on div at bounding box center [193, 99] width 10 height 10
click at [191, 102] on icon at bounding box center [192, 99] width 5 height 5
click at [205, 62] on p "Immer handwarmes Wasser mit Spülmittel verwenden" at bounding box center [251, 59] width 102 height 12
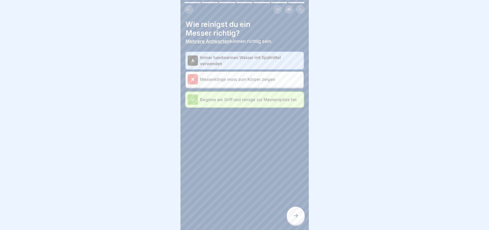
click at [206, 62] on p "Immer handwarmes Wasser mit Spülmittel verwenden" at bounding box center [251, 60] width 102 height 12
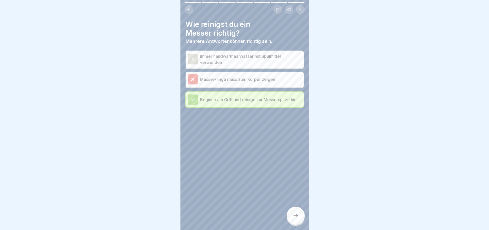
click at [206, 62] on p "Immer handwarmes Wasser mit Spülmittel verwenden" at bounding box center [251, 59] width 102 height 12
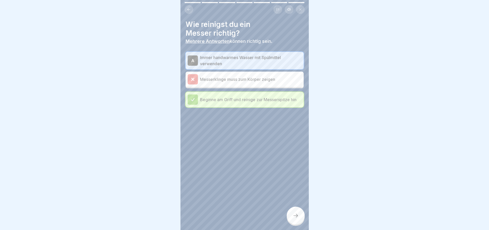
click at [207, 59] on p "Immer handwarmes Wasser mit Spülmittel verwenden" at bounding box center [251, 60] width 102 height 12
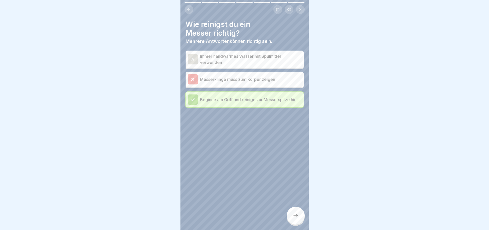
click at [265, 62] on p "Immer handwarmes Wasser mit Spülmittel verwenden" at bounding box center [251, 59] width 102 height 12
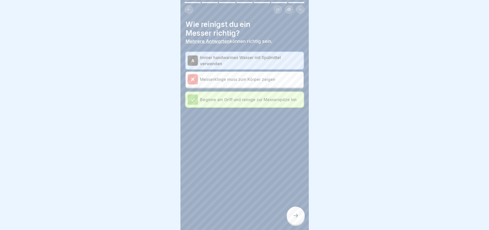
click at [191, 61] on div "A" at bounding box center [193, 60] width 10 height 10
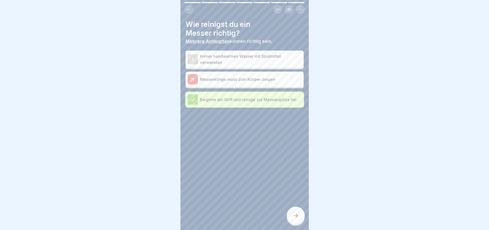
click at [294, 214] on div at bounding box center [296, 216] width 18 height 18
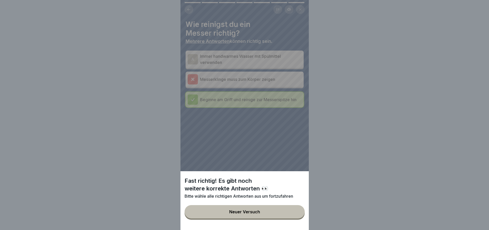
click at [241, 214] on div "Neuer Versuch" at bounding box center [244, 211] width 31 height 5
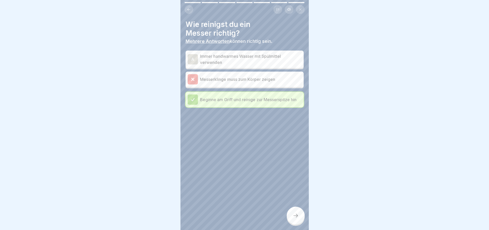
click at [193, 60] on div "A" at bounding box center [193, 59] width 10 height 10
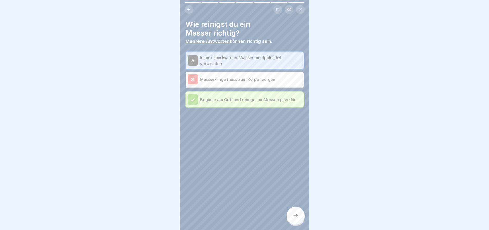
click at [193, 60] on div "A" at bounding box center [193, 60] width 10 height 10
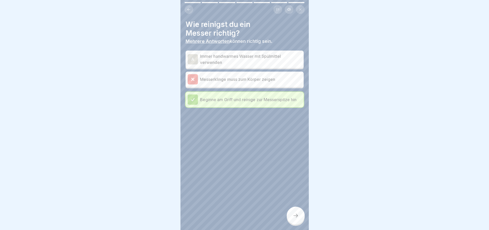
click at [274, 57] on p "Immer handwarmes Wasser mit Spülmittel verwenden" at bounding box center [251, 59] width 102 height 12
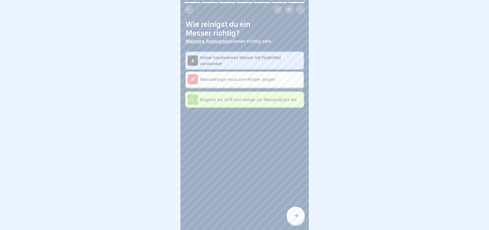
click at [274, 57] on p "Immer handwarmes Wasser mit Spülmittel verwenden" at bounding box center [251, 60] width 102 height 12
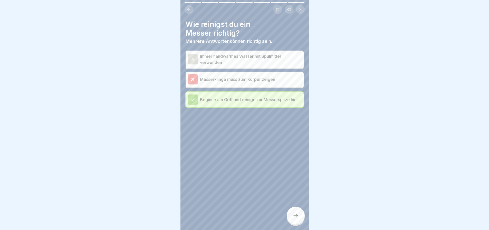
click at [194, 102] on icon at bounding box center [192, 99] width 5 height 5
click at [193, 102] on icon at bounding box center [192, 99] width 5 height 5
click at [232, 153] on div "Wie reinigst du ein Messer richtig? Mehrere Antworten können richtig sein. A Im…" at bounding box center [244, 115] width 128 height 230
click at [261, 58] on p "Immer handwarmes Wasser mit Spülmittel verwenden" at bounding box center [251, 59] width 102 height 12
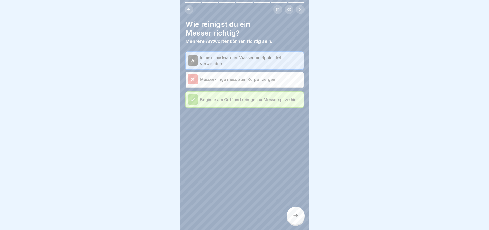
click at [261, 58] on p "Immer handwarmes Wasser mit Spülmittel verwenden" at bounding box center [251, 60] width 102 height 12
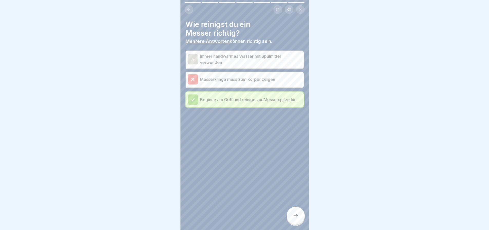
click at [261, 58] on p "Immer handwarmes Wasser mit Spülmittel verwenden" at bounding box center [251, 59] width 102 height 12
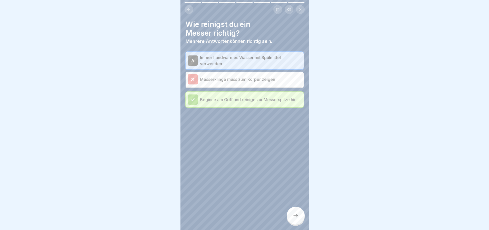
click at [261, 58] on p "Immer handwarmes Wasser mit Spülmittel verwenden" at bounding box center [251, 60] width 102 height 12
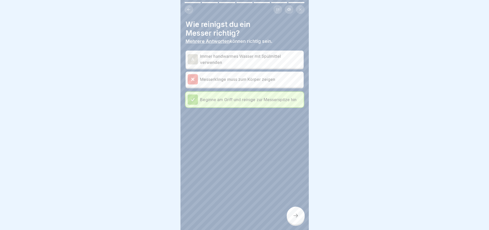
click at [262, 58] on p "Immer handwarmes Wasser mit Spülmittel verwenden" at bounding box center [251, 59] width 102 height 12
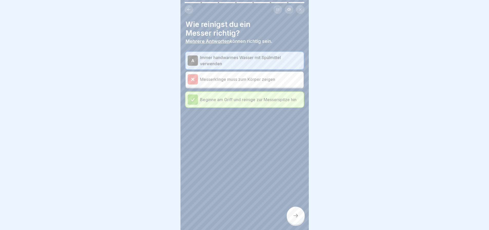
click at [265, 59] on p "Immer handwarmes Wasser mit Spülmittel verwenden" at bounding box center [251, 60] width 102 height 12
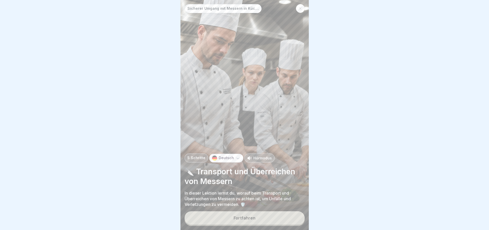
scroll to position [4, 0]
click at [246, 216] on div "Fortfahren" at bounding box center [244, 218] width 22 height 5
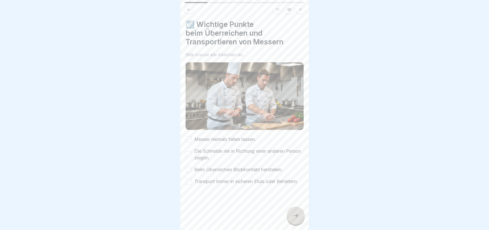
click at [189, 136] on button "Messer niemals fallen lassen." at bounding box center [189, 139] width 6 height 6
click at [190, 151] on button "Die Schneide nie in Richtung einer anderen Person zeigen." at bounding box center [189, 154] width 6 height 6
click at [189, 167] on button "Beim Überreichen Blickkontakt herstellen." at bounding box center [189, 170] width 6 height 6
click at [188, 178] on button "Transport immer in sicheren Etuis oder Behältern." at bounding box center [189, 181] width 6 height 6
click at [293, 213] on icon at bounding box center [295, 215] width 6 height 6
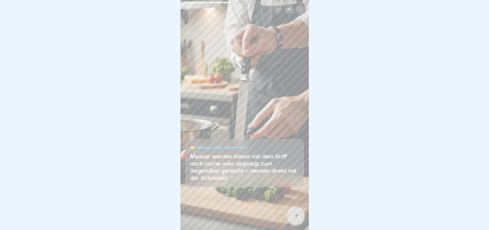
click at [293, 214] on icon at bounding box center [295, 215] width 6 height 6
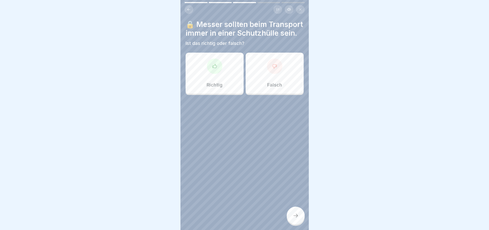
click at [214, 69] on icon at bounding box center [214, 66] width 5 height 5
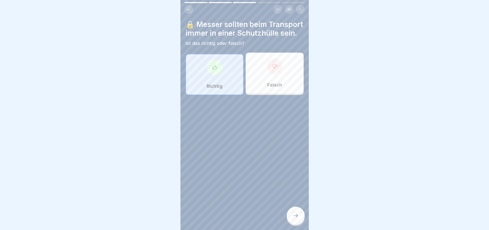
click at [294, 212] on div at bounding box center [296, 216] width 18 height 18
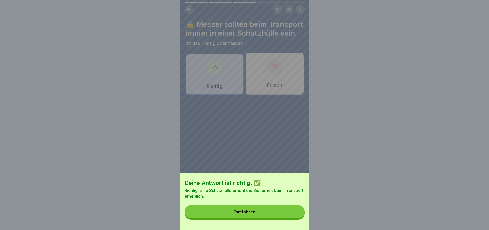
click at [281, 213] on button "Fortfahren" at bounding box center [244, 211] width 120 height 13
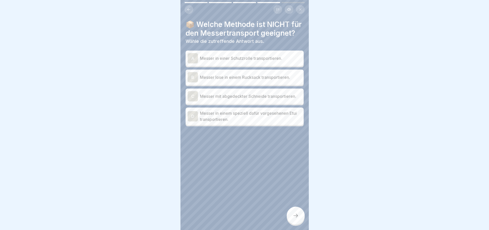
click at [241, 80] on p "Messer lose in einem Rucksack transportieren." at bounding box center [251, 77] width 102 height 6
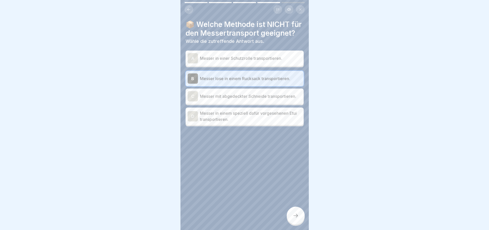
click at [295, 213] on icon at bounding box center [295, 215] width 6 height 6
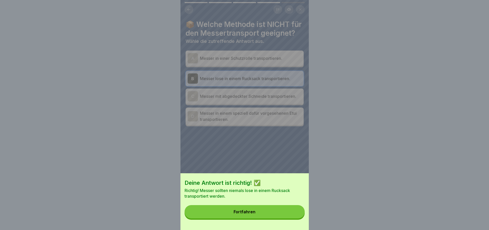
click at [272, 213] on button "Fortfahren" at bounding box center [244, 211] width 120 height 13
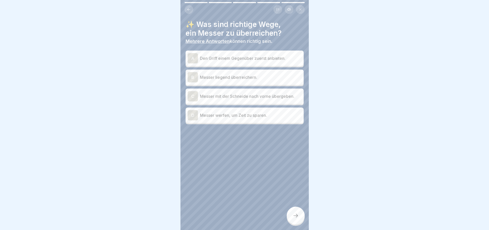
click at [239, 55] on p "Den Griff einem Gegenüber zuerst anbieten." at bounding box center [251, 58] width 102 height 6
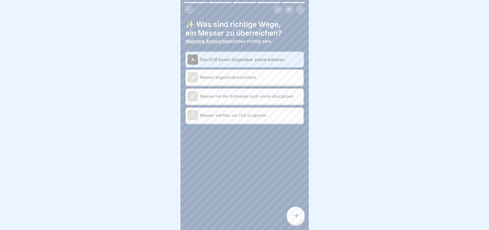
click at [241, 74] on p "Messer liegend überreichern." at bounding box center [251, 77] width 102 height 6
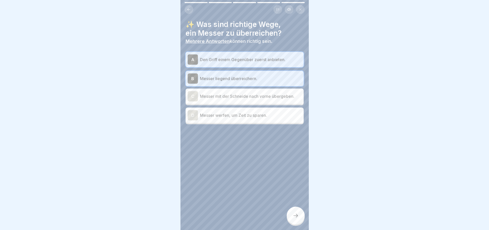
click at [294, 214] on icon at bounding box center [295, 215] width 6 height 6
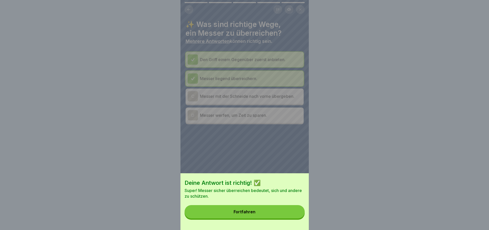
click at [275, 215] on button "Fortfahren" at bounding box center [244, 211] width 120 height 13
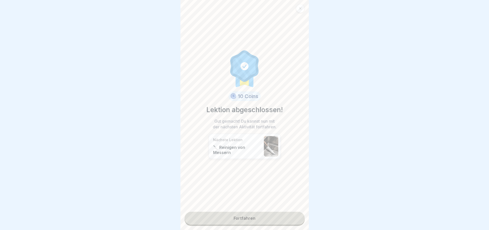
click at [255, 212] on link "Fortfahren" at bounding box center [244, 218] width 120 height 13
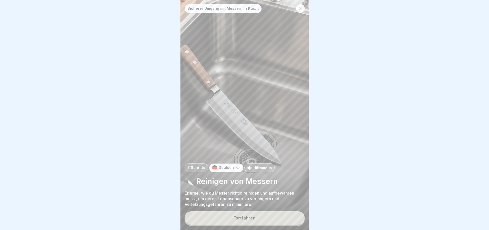
click at [254, 217] on div "Fortfahren" at bounding box center [244, 218] width 22 height 5
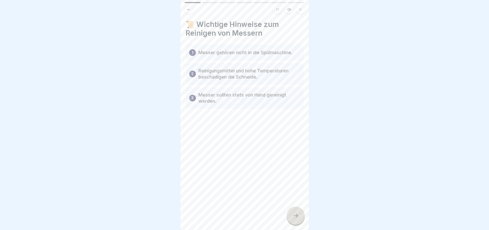
click at [294, 212] on div at bounding box center [296, 216] width 18 height 18
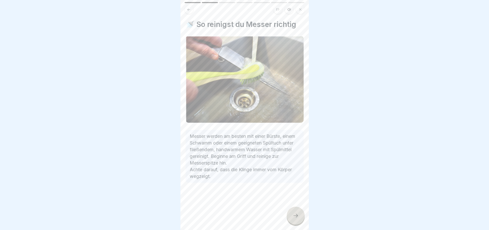
click at [294, 212] on div at bounding box center [296, 216] width 18 height 18
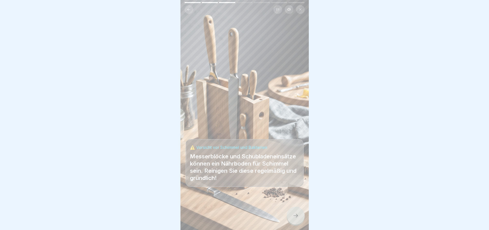
click at [294, 212] on div at bounding box center [296, 216] width 18 height 18
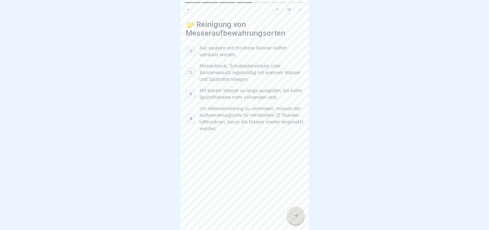
click at [293, 213] on icon at bounding box center [295, 215] width 6 height 6
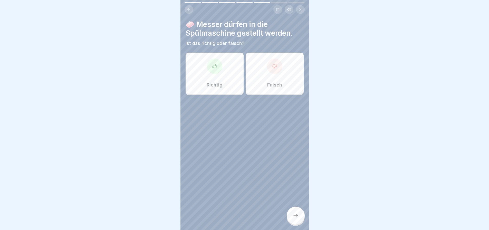
click at [273, 66] on div at bounding box center [274, 65] width 15 height 15
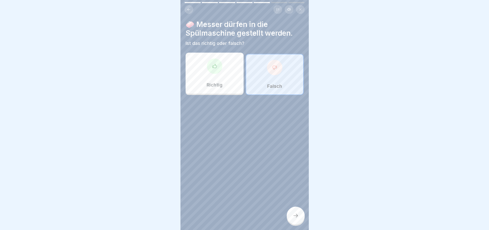
click at [294, 213] on icon at bounding box center [295, 215] width 6 height 6
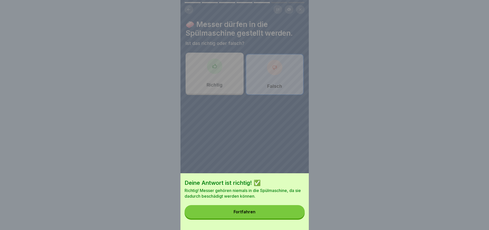
click at [286, 214] on button "Fortfahren" at bounding box center [244, 211] width 120 height 13
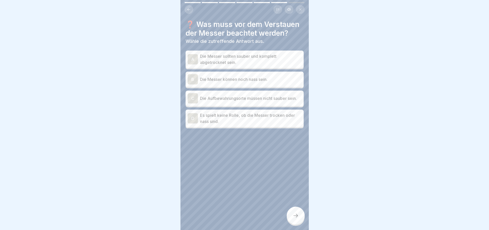
click at [230, 63] on p "Die Messer sollten sauber und komplett abgetrocknet sein." at bounding box center [251, 59] width 102 height 12
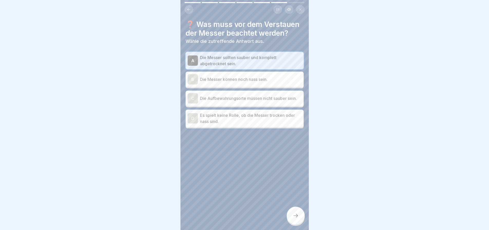
click at [295, 212] on icon at bounding box center [295, 215] width 6 height 6
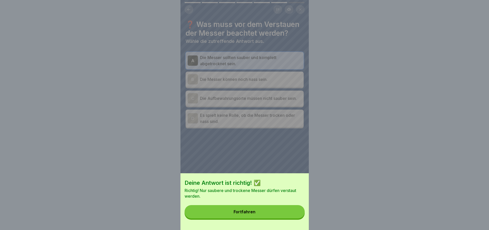
click at [264, 213] on button "Fortfahren" at bounding box center [244, 211] width 120 height 13
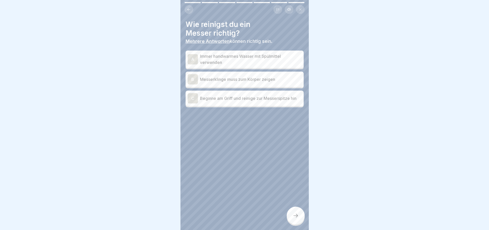
click at [248, 57] on p "Immer handwarmes Wasser mit Spülmittel verwenden" at bounding box center [251, 59] width 102 height 12
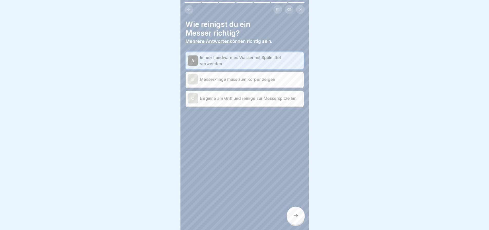
click at [244, 99] on p "Beginne am Griff und reinige zur Messerspitze hin" at bounding box center [251, 98] width 102 height 6
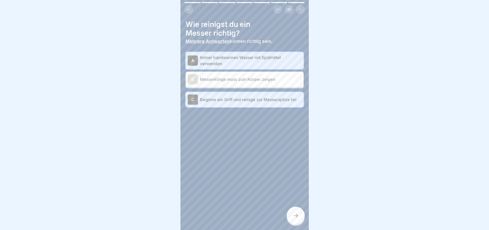
click at [294, 212] on icon at bounding box center [295, 215] width 6 height 6
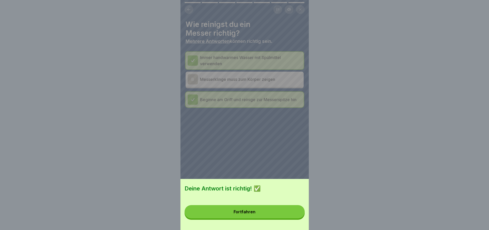
click at [273, 213] on button "Fortfahren" at bounding box center [244, 211] width 120 height 13
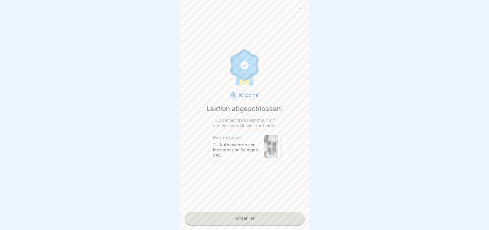
click at [251, 212] on link "Fortfahren" at bounding box center [244, 218] width 120 height 13
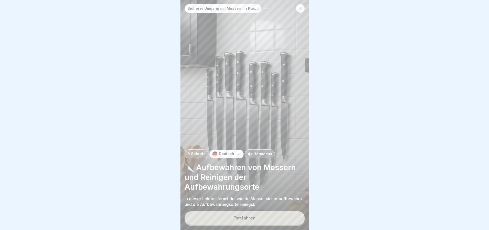
click at [248, 217] on div "Fortfahren" at bounding box center [244, 218] width 22 height 5
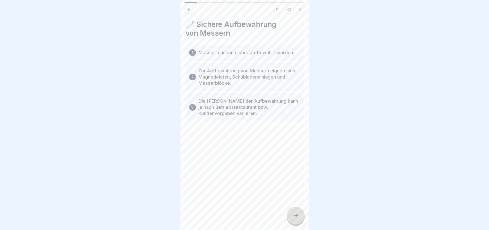
click at [293, 213] on icon at bounding box center [295, 215] width 6 height 6
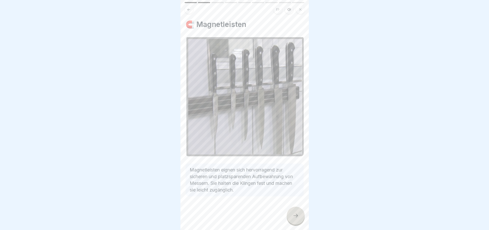
click at [295, 211] on div at bounding box center [296, 216] width 18 height 18
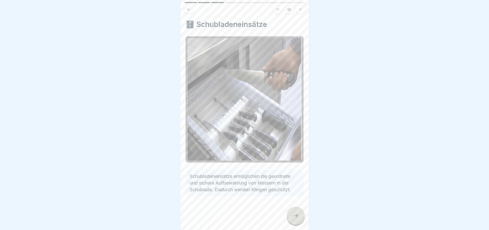
click at [294, 212] on div at bounding box center [296, 216] width 18 height 18
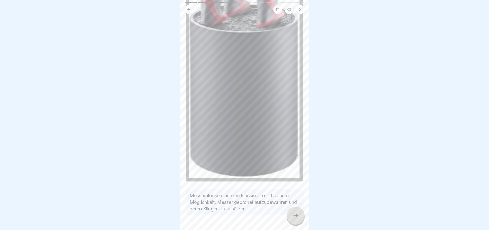
scroll to position [103, 0]
click at [292, 213] on icon at bounding box center [295, 215] width 6 height 6
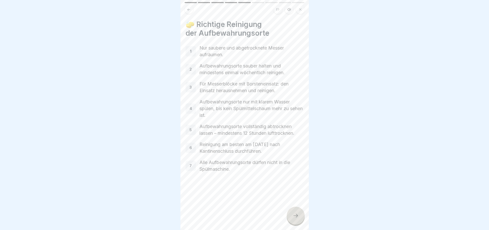
scroll to position [0, 0]
click at [294, 219] on icon at bounding box center [295, 215] width 6 height 6
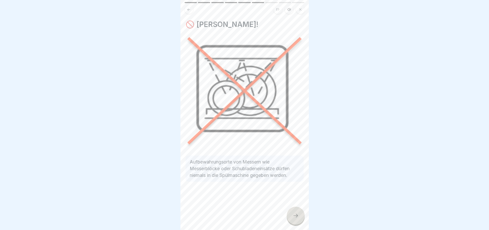
click at [294, 218] on icon at bounding box center [295, 215] width 6 height 6
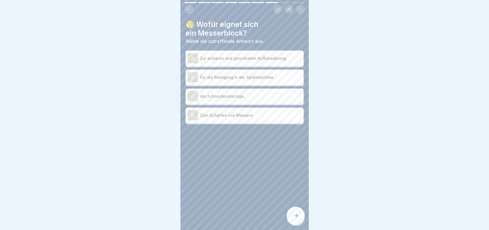
click at [250, 58] on p "Zur sicheren und geordneten Aufbewahrung." at bounding box center [251, 58] width 102 height 6
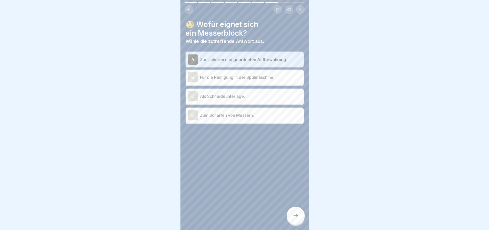
click at [296, 218] on icon at bounding box center [295, 215] width 6 height 6
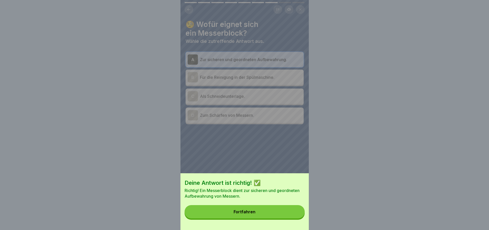
click at [284, 215] on button "Fortfahren" at bounding box center [244, 211] width 120 height 13
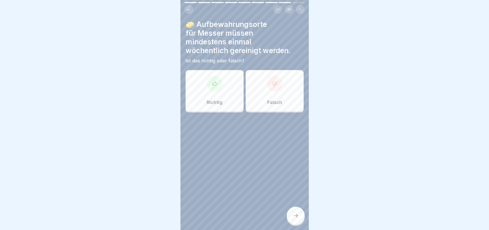
click at [213, 85] on icon at bounding box center [214, 83] width 4 height 4
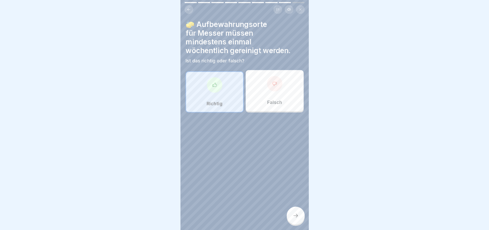
click at [294, 216] on icon at bounding box center [295, 215] width 6 height 6
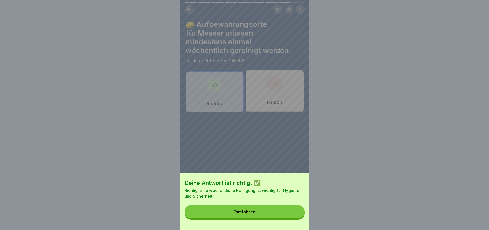
click at [270, 215] on button "Fortfahren" at bounding box center [244, 211] width 120 height 13
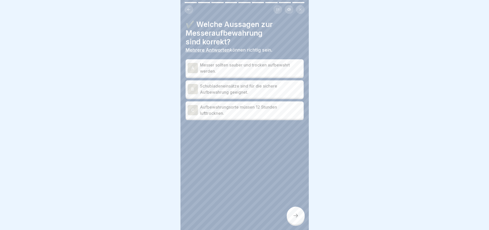
click at [244, 68] on p "Messer sollten sauber und trocken aufbewahrt werden." at bounding box center [251, 68] width 102 height 12
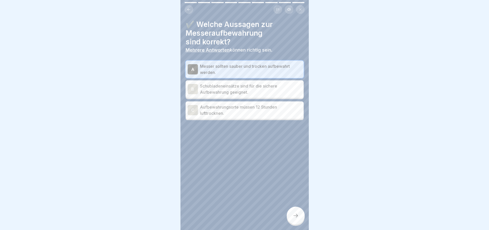
click at [241, 91] on p "Schubladeneinsätze sind für die sichere Aufbewahrung geeignet." at bounding box center [251, 89] width 102 height 12
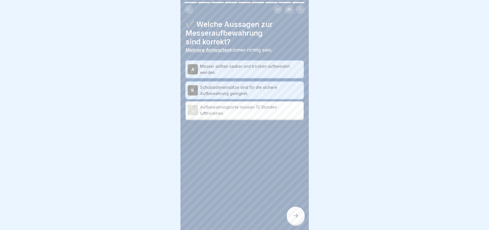
click at [239, 115] on p "Aufbewahrungsorte müssen 12 Stunden lufttrocknen." at bounding box center [251, 110] width 102 height 12
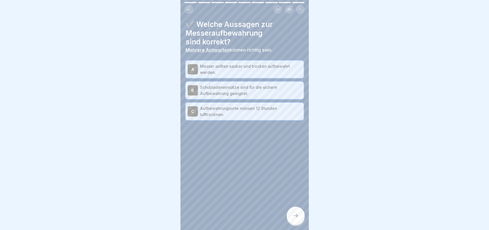
click at [294, 218] on icon at bounding box center [295, 215] width 6 height 6
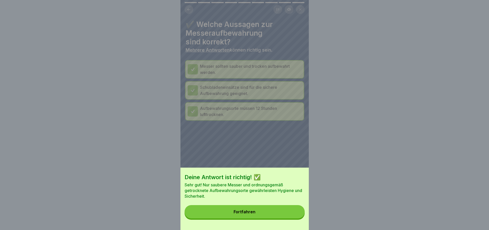
click at [271, 215] on button "Fortfahren" at bounding box center [244, 211] width 120 height 13
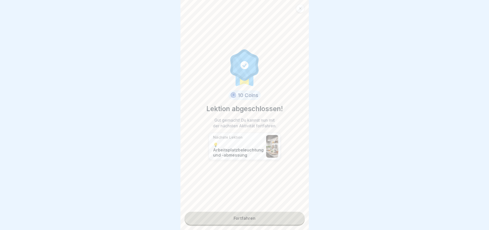
click at [258, 216] on link "Fortfahren" at bounding box center [244, 218] width 120 height 13
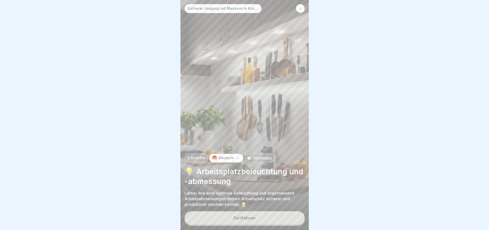
click at [259, 220] on button "Fortfahren" at bounding box center [244, 217] width 120 height 13
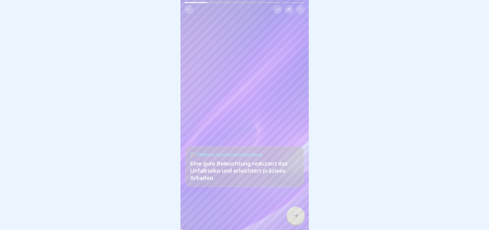
click at [293, 217] on icon at bounding box center [295, 215] width 6 height 6
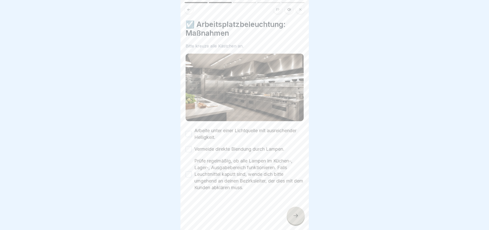
click at [188, 171] on button "Prüfe regelmäßig, ob alle Lampen im Küchen-, Lager-, Ausgabebereich funktionier…" at bounding box center [189, 174] width 6 height 6
click at [187, 147] on button "Vermeide direkte Blendung durch Lampen." at bounding box center [189, 149] width 6 height 6
click at [189, 131] on button "Arbeite unter einer Lichtquelle mit ausreichender Helligkeit." at bounding box center [189, 134] width 6 height 6
click at [292, 217] on icon at bounding box center [295, 215] width 6 height 6
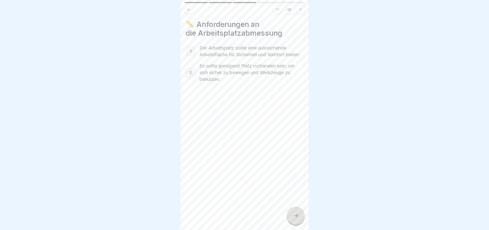
click at [295, 217] on icon at bounding box center [295, 215] width 6 height 6
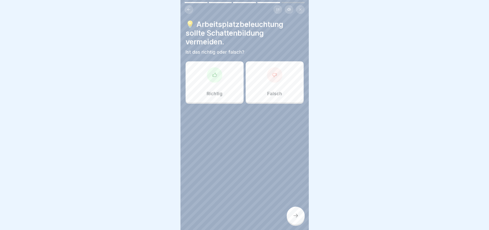
click at [216, 80] on div at bounding box center [214, 74] width 15 height 15
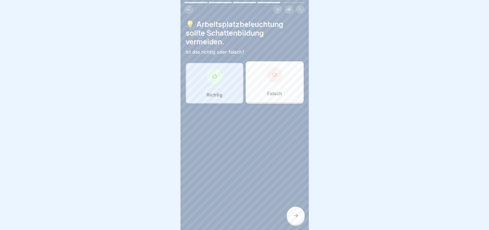
click at [294, 216] on icon at bounding box center [295, 215] width 6 height 6
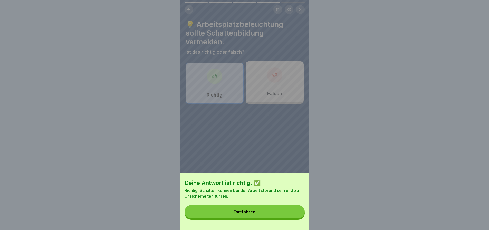
click at [266, 212] on button "Fortfahren" at bounding box center [244, 211] width 120 height 13
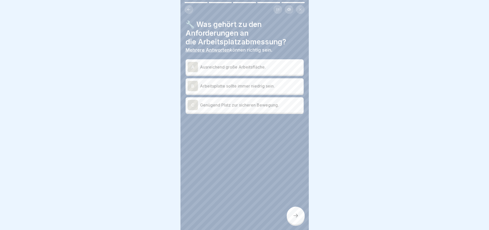
click at [252, 67] on p "Ausreichend große Arbeitsfläche." at bounding box center [251, 67] width 102 height 6
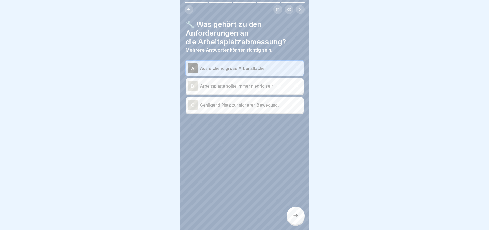
click at [251, 108] on p "Genügend Platz zur sicheren Bewegung." at bounding box center [251, 105] width 102 height 6
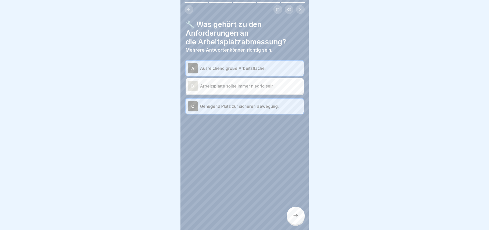
click at [294, 218] on icon at bounding box center [295, 215] width 6 height 6
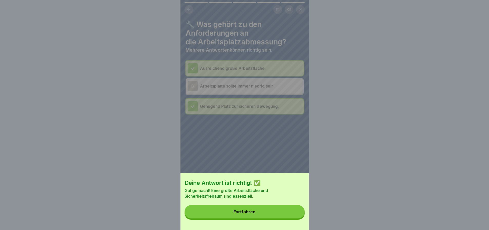
click at [277, 213] on button "Fortfahren" at bounding box center [244, 211] width 120 height 13
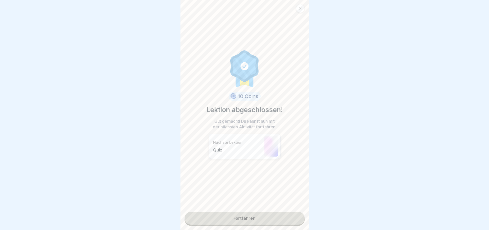
click at [256, 216] on link "Fortfahren" at bounding box center [244, 218] width 120 height 13
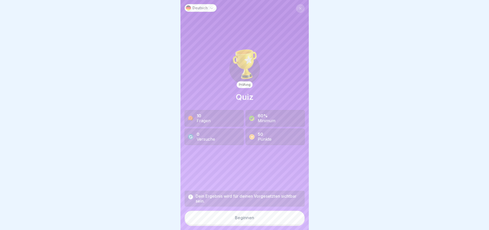
click at [222, 123] on div "10 Fragen" at bounding box center [213, 118] width 59 height 16
click at [251, 220] on div "Beginnen" at bounding box center [244, 217] width 19 height 5
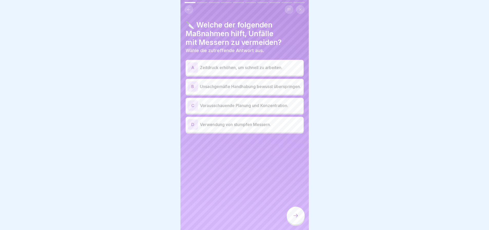
click at [192, 10] on button at bounding box center [188, 9] width 9 height 9
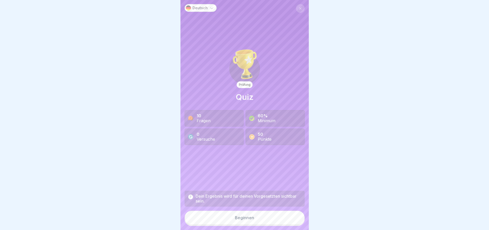
scroll to position [4, 0]
click at [256, 216] on button "Beginnen" at bounding box center [244, 218] width 120 height 14
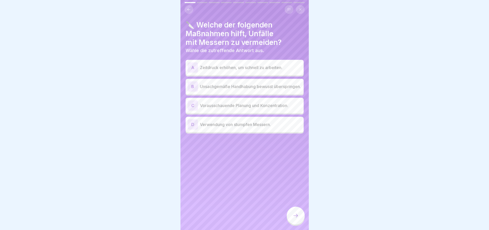
click at [243, 109] on p "Vorausschauende Planung und Konzentration." at bounding box center [251, 105] width 102 height 6
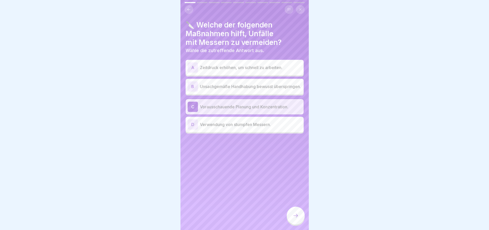
click at [295, 214] on icon at bounding box center [295, 215] width 6 height 6
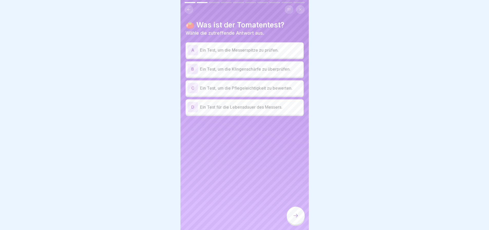
click at [258, 71] on p "Ein Test, um die Klingenschärfe zu überprüfen." at bounding box center [251, 69] width 102 height 6
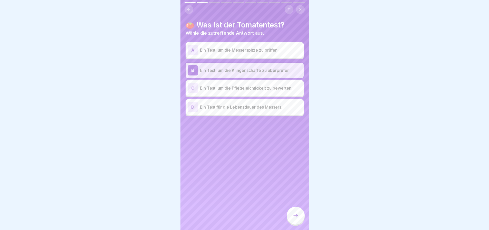
click at [295, 212] on div at bounding box center [296, 216] width 18 height 18
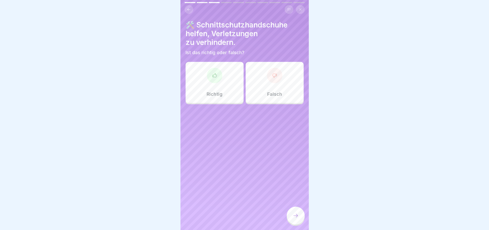
click at [212, 82] on div at bounding box center [214, 75] width 15 height 15
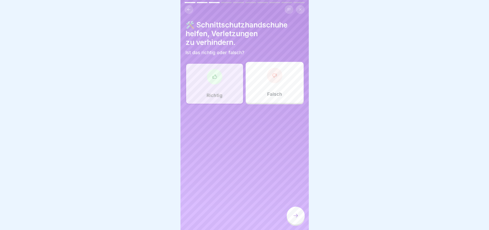
click at [294, 215] on icon at bounding box center [295, 215] width 6 height 6
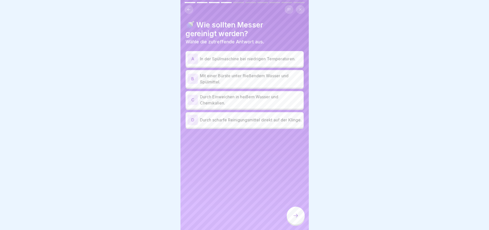
click at [247, 83] on p "Mit einer Bürste unter fließendem Wasser und Spülmittel." at bounding box center [251, 79] width 102 height 12
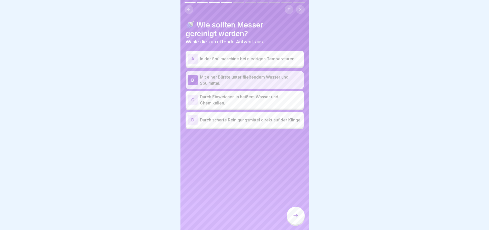
click at [293, 214] on icon at bounding box center [295, 215] width 6 height 6
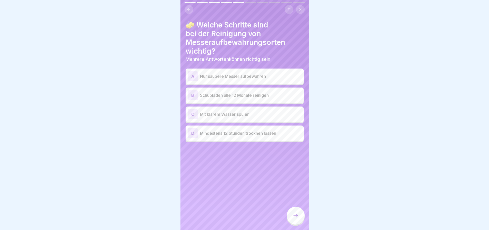
click at [244, 76] on p "Nur saubere Messer aufbewahren" at bounding box center [251, 76] width 102 height 6
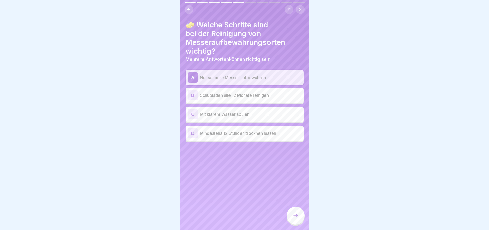
click at [234, 116] on p "Mit klarem Wasser spülen" at bounding box center [251, 114] width 102 height 6
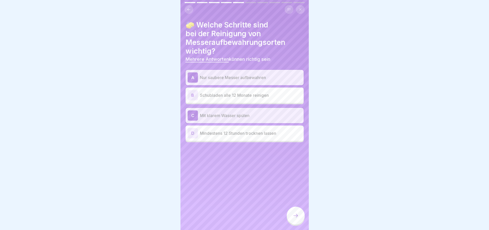
click at [238, 136] on p "Mindestens 12 Stunden trocknen lassen" at bounding box center [251, 133] width 102 height 6
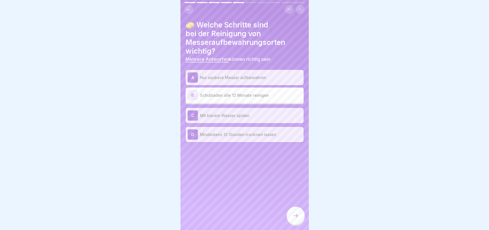
click at [294, 214] on icon at bounding box center [295, 215] width 6 height 6
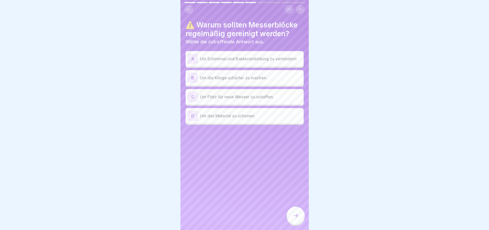
click at [255, 61] on p "Um Schimmel und Bakterienbildung zu verhindern." at bounding box center [251, 59] width 102 height 6
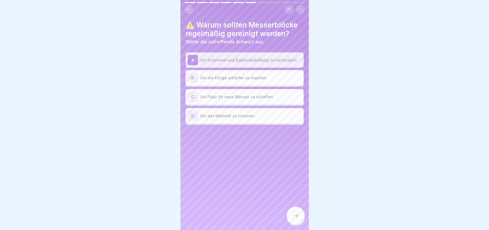
click at [295, 213] on icon at bounding box center [295, 215] width 6 height 6
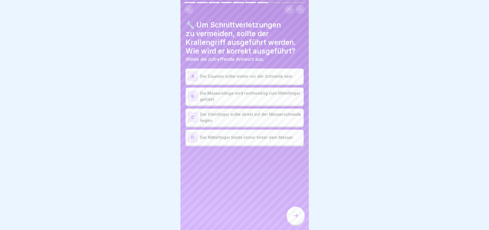
click at [253, 100] on p "Die Messerklinge wird rechtwinklig zum Mittelfinger geführt." at bounding box center [251, 96] width 102 height 12
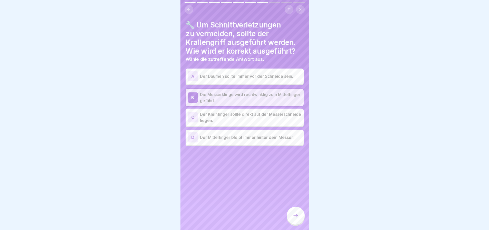
click at [294, 215] on icon at bounding box center [295, 215] width 6 height 6
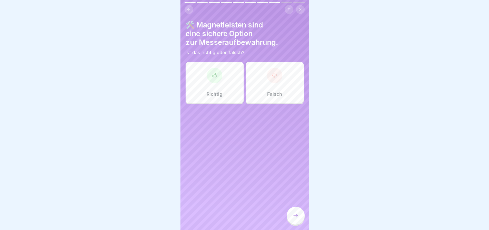
click at [219, 86] on div "Richtig" at bounding box center [215, 82] width 58 height 41
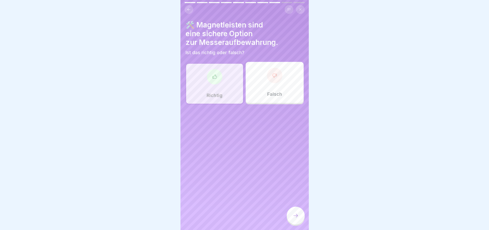
click at [292, 214] on icon at bounding box center [295, 215] width 6 height 6
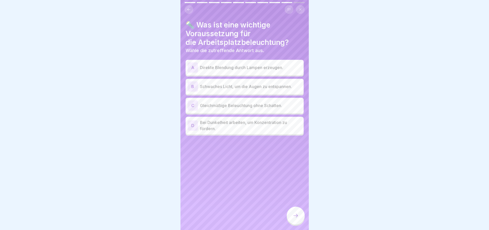
click at [246, 109] on p "Gleichmäßige Beleuchtung ohne Schatten." at bounding box center [251, 105] width 102 height 6
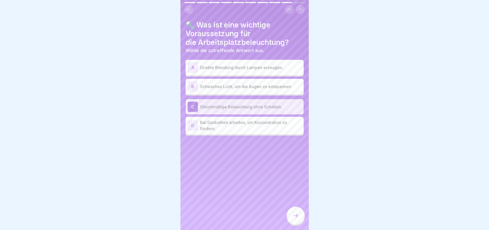
click at [294, 213] on icon at bounding box center [295, 215] width 6 height 6
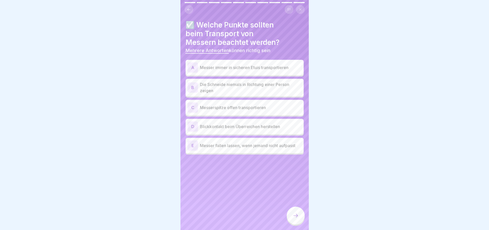
click at [252, 130] on p "Blickkontakt beim Überreichen herstellen" at bounding box center [251, 126] width 102 height 6
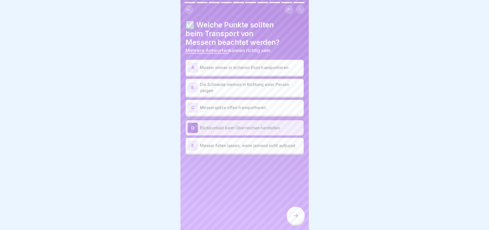
click at [255, 70] on p "Messer immer in sicheren Etuis transportieren" at bounding box center [251, 67] width 102 height 6
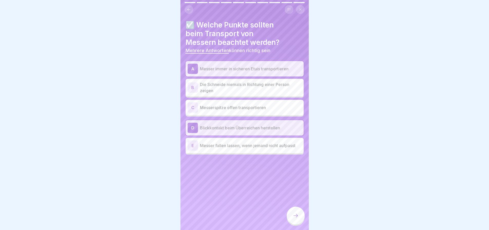
click at [252, 92] on p "Die Schneide niemals in Richtung einer Person zeigen" at bounding box center [251, 87] width 102 height 12
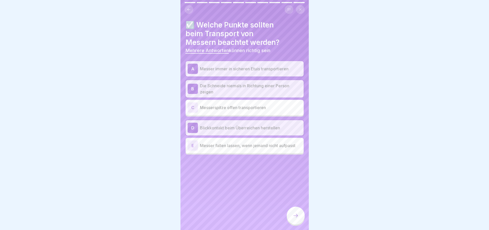
click at [292, 213] on icon at bounding box center [295, 215] width 6 height 6
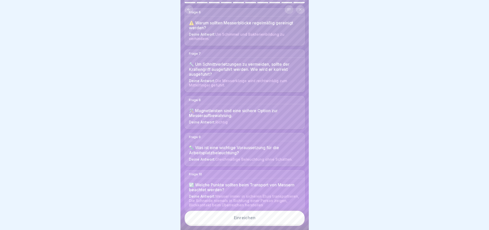
scroll to position [307, 0]
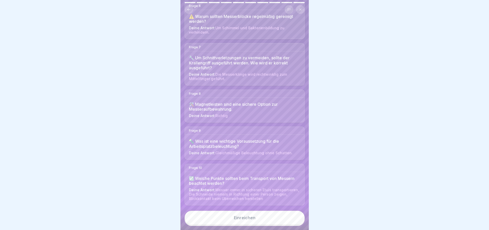
click at [246, 217] on div "Einreichen" at bounding box center [245, 217] width 22 height 5
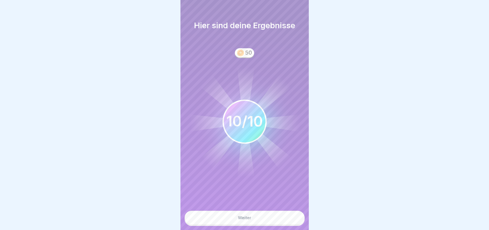
click at [256, 217] on button "Weiter" at bounding box center [244, 218] width 120 height 14
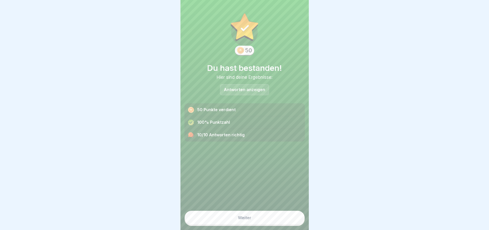
click at [256, 216] on button "Weiter" at bounding box center [244, 218] width 120 height 14
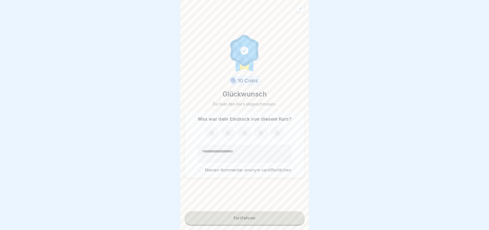
click at [208, 128] on icon at bounding box center [212, 132] width 14 height 13
click at [225, 130] on icon at bounding box center [228, 132] width 14 height 13
click at [239, 131] on icon at bounding box center [245, 132] width 14 height 13
click at [258, 131] on icon at bounding box center [261, 132] width 14 height 13
click at [277, 132] on icon at bounding box center [277, 132] width 14 height 13
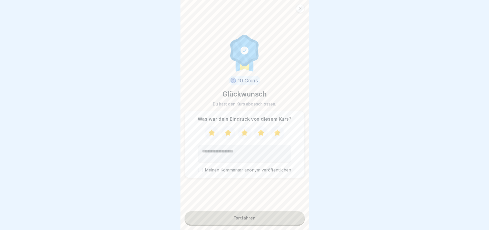
click at [198, 168] on button "Meinen Kommentar anonym veröffentlichen" at bounding box center [200, 170] width 5 height 5
click at [274, 130] on icon at bounding box center [277, 132] width 7 height 6
click at [276, 129] on icon at bounding box center [277, 132] width 7 height 6
click at [252, 216] on div "Fortfahren" at bounding box center [244, 218] width 22 height 5
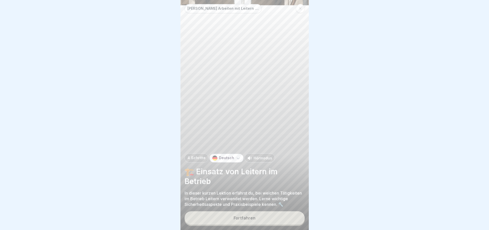
click at [252, 216] on div "Fortfahren" at bounding box center [244, 218] width 22 height 5
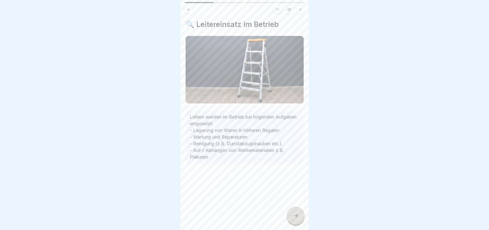
click at [294, 214] on icon at bounding box center [295, 215] width 6 height 6
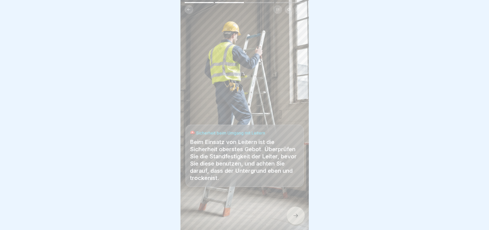
click at [295, 213] on icon at bounding box center [295, 215] width 6 height 6
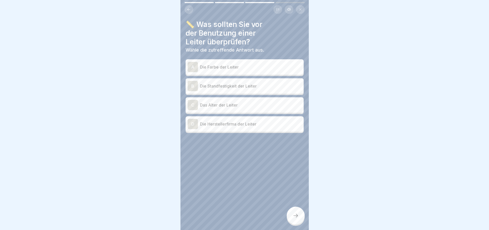
click at [243, 84] on p "Die Standfestigkeit der Leiter" at bounding box center [251, 86] width 102 height 6
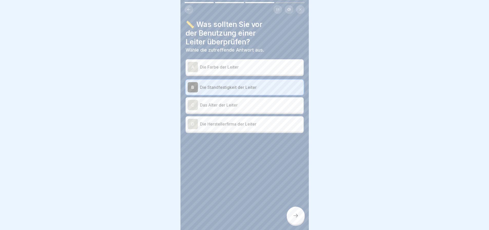
click at [294, 215] on icon at bounding box center [295, 215] width 6 height 6
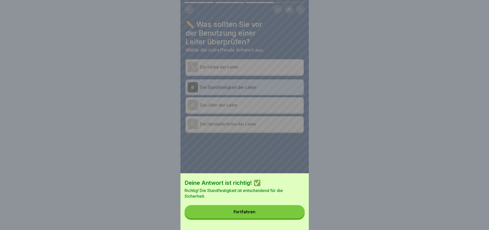
click at [266, 216] on button "Fortfahren" at bounding box center [244, 211] width 120 height 13
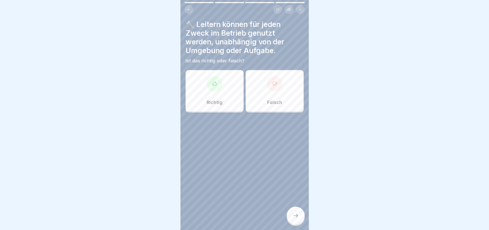
click at [269, 88] on div "Falsch" at bounding box center [275, 90] width 58 height 41
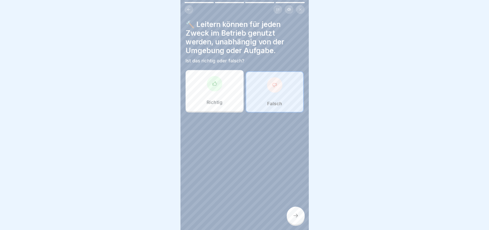
click at [296, 213] on icon at bounding box center [295, 215] width 6 height 6
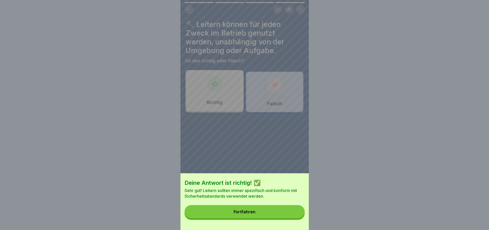
click at [268, 217] on button "Fortfahren" at bounding box center [244, 211] width 120 height 13
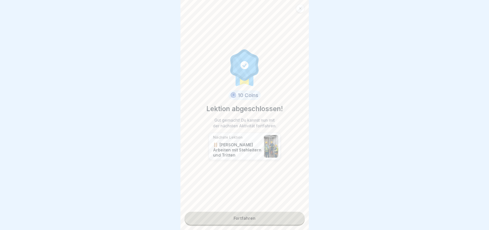
click at [250, 212] on link "Fortfahren" at bounding box center [244, 218] width 120 height 13
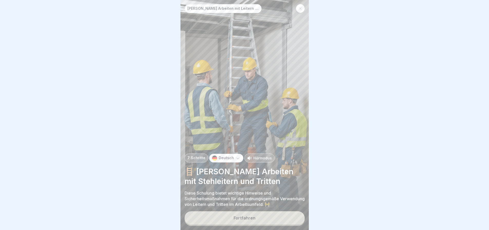
click at [263, 215] on button "Fortfahren" at bounding box center [244, 217] width 120 height 13
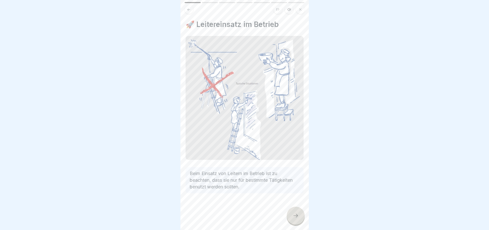
click at [294, 214] on icon at bounding box center [295, 215] width 6 height 6
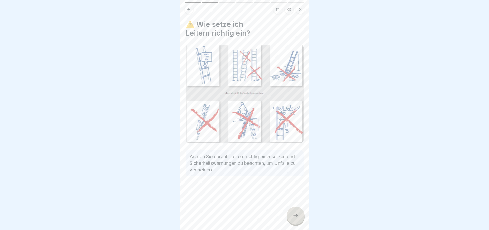
click at [292, 212] on icon at bounding box center [295, 215] width 6 height 6
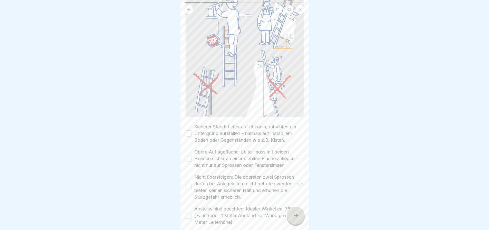
scroll to position [77, 0]
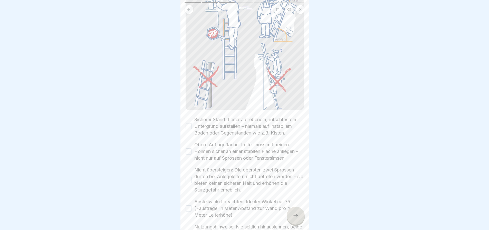
click at [189, 123] on button "Sicherer Stand: Leiter auf ebenem, rutschfestem Untergrund aufstellen – niemals…" at bounding box center [189, 126] width 6 height 6
click at [188, 149] on button "Obere Auflagefläche: Leiter muss mit beiden Holmen sicher an einer stabilen Flä…" at bounding box center [189, 151] width 6 height 6
click at [189, 177] on button "Nicht übersteigen: Die obersten zwei Sprossen dürfen bei Anlegeleitern nicht be…" at bounding box center [189, 180] width 6 height 6
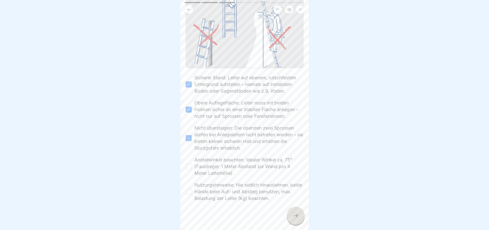
scroll to position [124, 0]
click at [188, 161] on button "Anstellwinkel beachten: Idealer Winkel ca. 75° (Faustregel: 1 Meter Abstand zur…" at bounding box center [189, 164] width 6 height 6
click at [190, 186] on button "Nutzungshinweise: Nie seitlich hinauslehnen, beide Hände beim Auf- und Abstieg …" at bounding box center [189, 189] width 6 height 6
click at [293, 212] on icon at bounding box center [295, 215] width 6 height 6
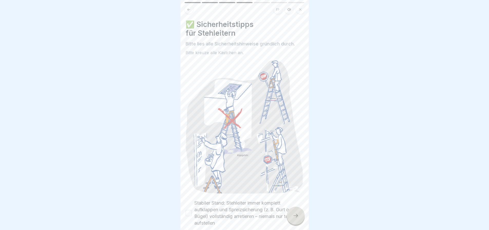
click at [292, 212] on div at bounding box center [296, 216] width 18 height 18
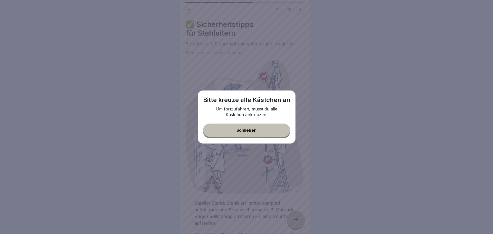
click at [252, 131] on div "Schließen" at bounding box center [246, 130] width 20 height 5
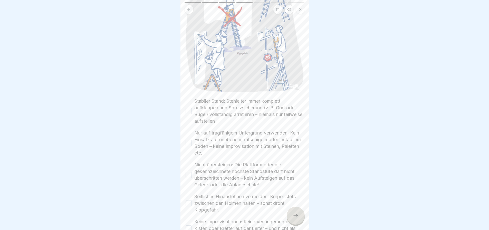
scroll to position [103, 0]
click at [189, 107] on button "Stabiler Stand: Stehleiter immer komplett aufklappen und Spreizsicherung (z. B.…" at bounding box center [189, 110] width 6 height 6
click at [188, 139] on button "Nur auf tragfähigem Untergrund verwenden: Kein Einsatz auf unebenem, rutschigem…" at bounding box center [189, 142] width 6 height 6
click at [189, 171] on button "Nicht übersteigen: Die Plattform oder die gekennzeichnete höchste Standstufe da…" at bounding box center [189, 174] width 6 height 6
click at [189, 199] on button "Seitliches Hinauslehnen vermeiden: Körper stets zwischen den Holmen halten – so…" at bounding box center [189, 202] width 6 height 6
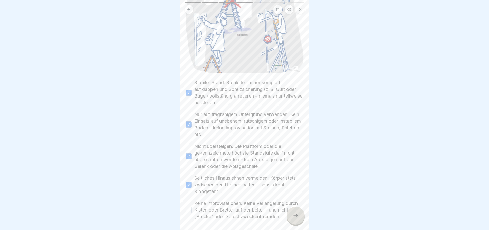
scroll to position [143, 0]
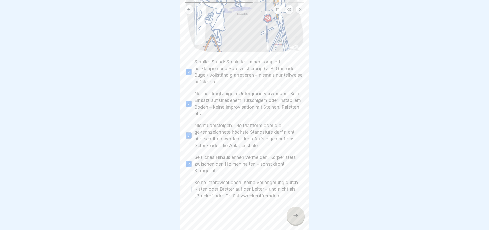
click at [189, 186] on button "Keine Improvisationen: Keine Verlängerung durch Kisten oder Bretter auf der Lei…" at bounding box center [189, 189] width 6 height 6
click at [295, 218] on icon at bounding box center [295, 215] width 6 height 6
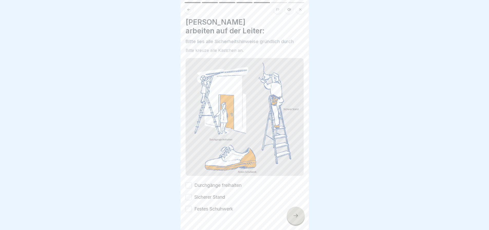
scroll to position [3, 0]
click at [190, 182] on button "Durchgänge freihalten" at bounding box center [189, 185] width 6 height 6
click at [189, 193] on button "Sicherer Stand" at bounding box center [189, 196] width 6 height 6
click at [189, 205] on button "Festes Schuhwerk" at bounding box center [189, 208] width 6 height 6
click at [296, 217] on icon at bounding box center [295, 215] width 6 height 6
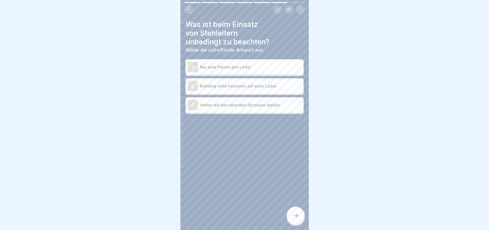
click at [257, 67] on p "Nur eine Person pro Leiter" at bounding box center [251, 67] width 102 height 6
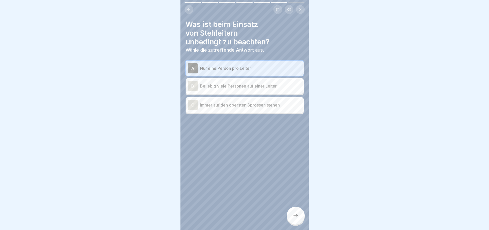
click at [295, 217] on icon at bounding box center [295, 215] width 6 height 6
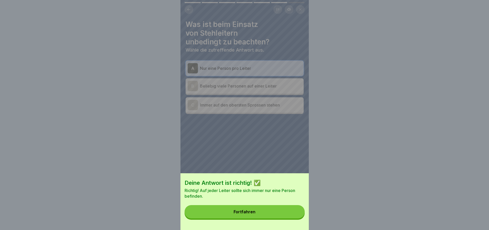
click at [280, 216] on button "Fortfahren" at bounding box center [244, 211] width 120 height 13
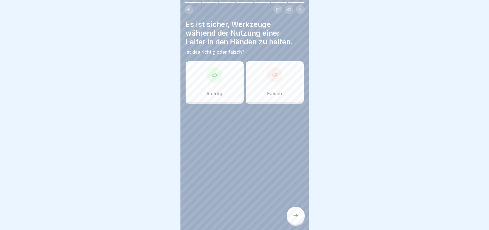
click at [272, 80] on div at bounding box center [274, 74] width 15 height 15
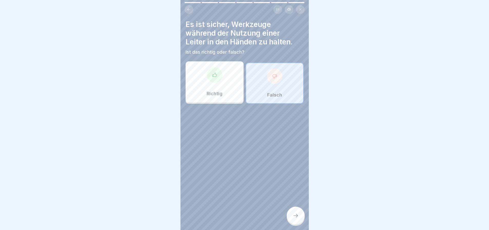
click at [294, 217] on icon at bounding box center [295, 215] width 6 height 6
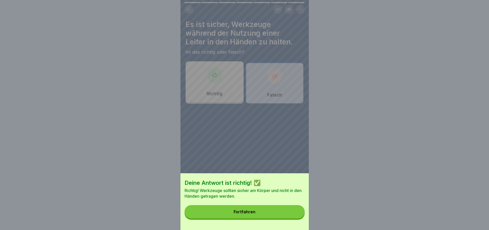
click at [279, 215] on button "Fortfahren" at bounding box center [244, 211] width 120 height 13
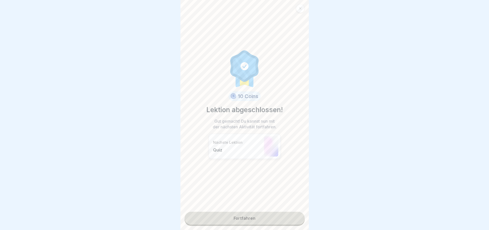
click at [273, 216] on link "Fortfahren" at bounding box center [244, 218] width 120 height 13
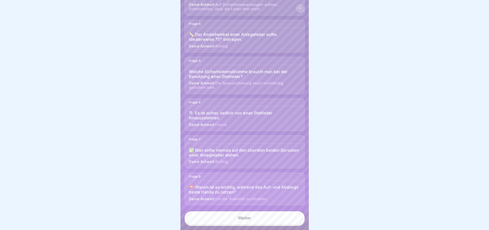
scroll to position [205, 0]
click at [248, 216] on link "Weiter" at bounding box center [244, 217] width 120 height 13
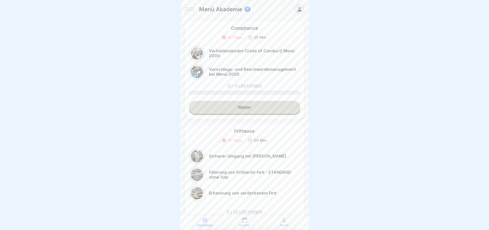
click at [252, 112] on link "Weiter" at bounding box center [244, 107] width 111 height 13
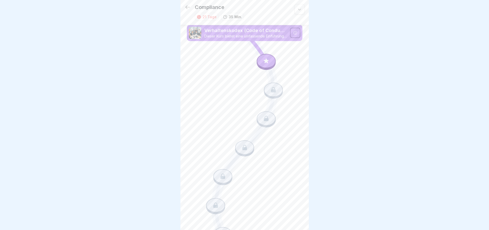
click at [261, 58] on div at bounding box center [266, 61] width 19 height 14
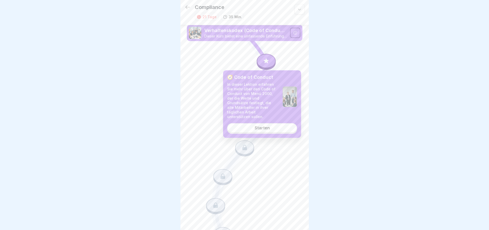
click at [269, 125] on div "Starten" at bounding box center [262, 127] width 15 height 5
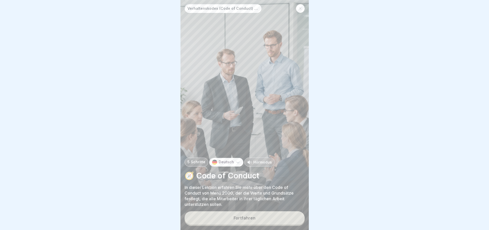
scroll to position [4, 0]
click at [243, 214] on button "Fortfahren" at bounding box center [244, 217] width 120 height 13
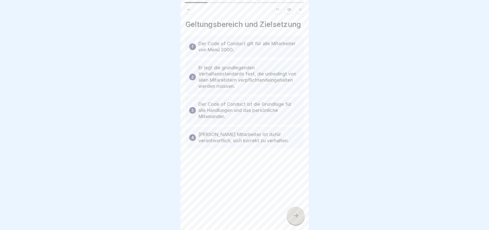
click at [296, 212] on icon at bounding box center [295, 215] width 6 height 6
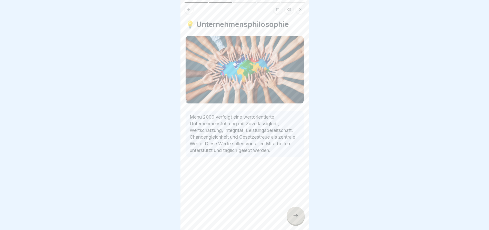
click at [293, 211] on div at bounding box center [296, 216] width 18 height 18
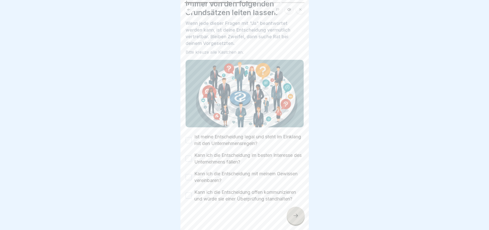
scroll to position [30, 0]
click at [188, 136] on button "Ist meine Entscheidung legal und steht im Einklang mit den Unternehmensregeln?" at bounding box center [189, 139] width 6 height 6
click at [189, 155] on button "Kann ich die Entscheidung im besten Interesse des Unternehmens fällen?" at bounding box center [189, 158] width 6 height 6
click at [190, 173] on button "Kann ich die Entscheidung mit meinem Gewissen vereinbaren?" at bounding box center [189, 176] width 6 height 6
click at [188, 192] on button "Kann ich die Entscheidung offen kommunizieren und würde sie einer Überprüfung s…" at bounding box center [189, 195] width 6 height 6
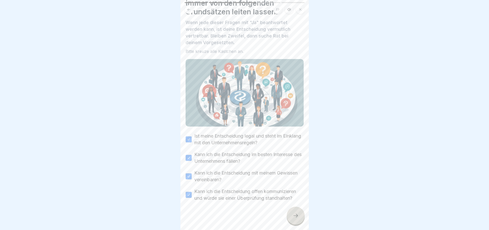
click at [292, 214] on icon at bounding box center [295, 215] width 6 height 6
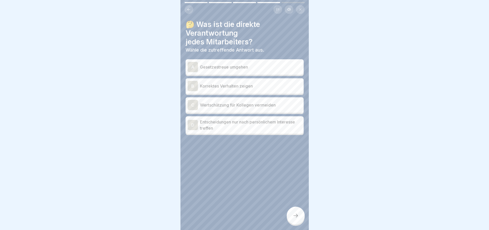
click at [235, 84] on p "Korrektes Verhalten zeigen" at bounding box center [251, 86] width 102 height 6
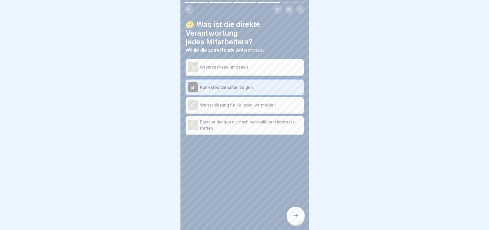
click at [291, 213] on div at bounding box center [296, 216] width 18 height 18
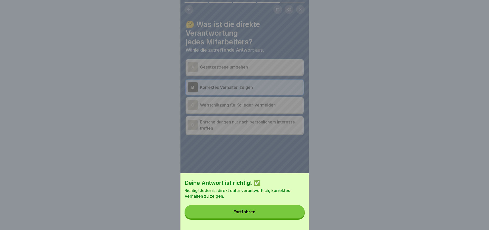
click at [281, 213] on button "Fortfahren" at bounding box center [244, 211] width 120 height 13
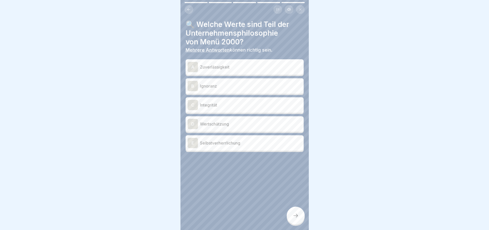
click at [234, 64] on p "Zuverlässigkeit" at bounding box center [251, 67] width 102 height 6
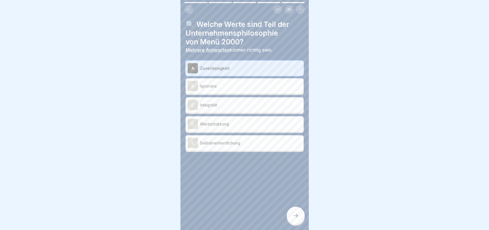
click at [228, 104] on p "Integrität" at bounding box center [251, 105] width 102 height 6
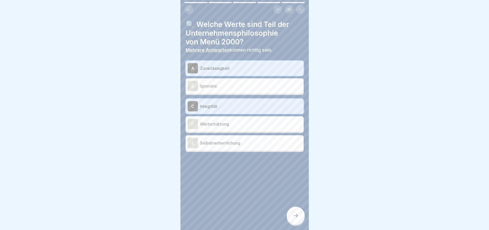
click at [224, 124] on p "Wertschätzung" at bounding box center [251, 124] width 102 height 6
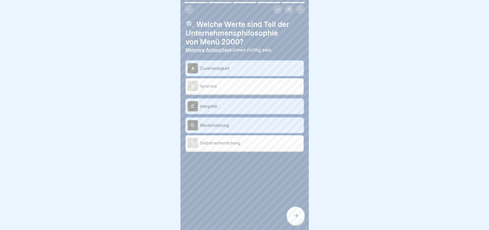
click at [294, 214] on icon at bounding box center [295, 215] width 6 height 6
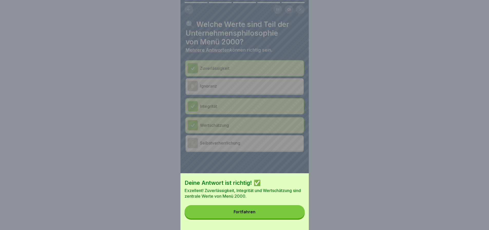
click at [274, 215] on button "Fortfahren" at bounding box center [244, 211] width 120 height 13
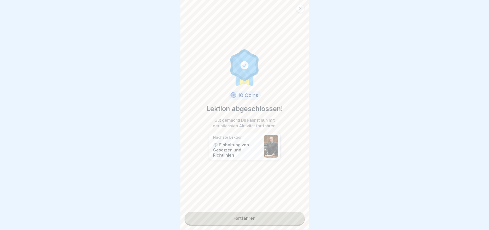
click at [248, 212] on link "Fortfahren" at bounding box center [244, 218] width 120 height 13
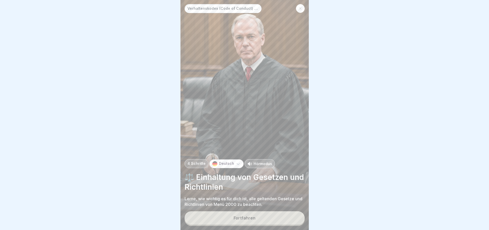
click at [252, 215] on button "Fortfahren" at bounding box center [244, 217] width 120 height 13
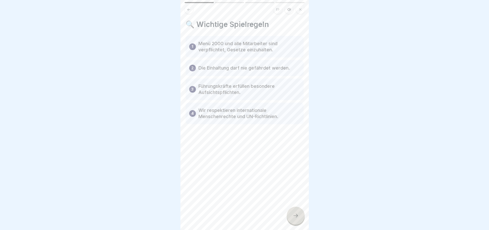
click at [294, 213] on icon at bounding box center [295, 215] width 6 height 6
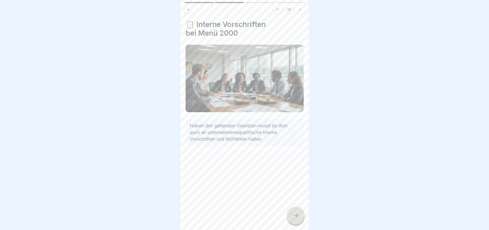
click at [294, 213] on icon at bounding box center [295, 215] width 6 height 6
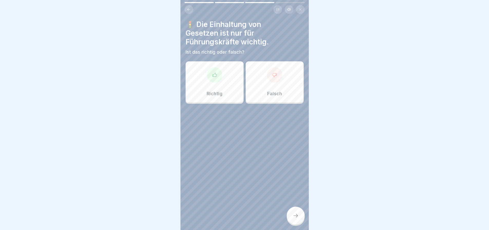
click at [272, 72] on icon at bounding box center [274, 74] width 5 height 5
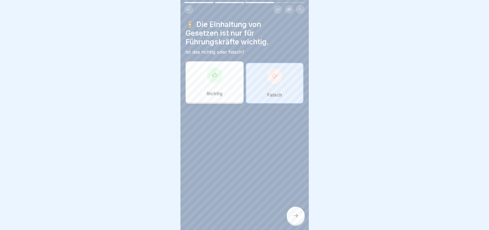
click at [293, 212] on icon at bounding box center [295, 215] width 6 height 6
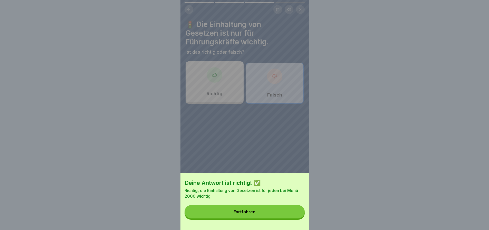
click at [291, 212] on button "Fortfahren" at bounding box center [244, 211] width 120 height 13
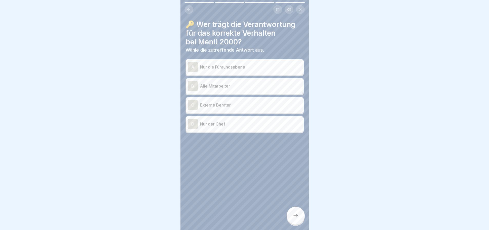
click at [247, 85] on p "Alle Mitarbeiter" at bounding box center [251, 86] width 102 height 6
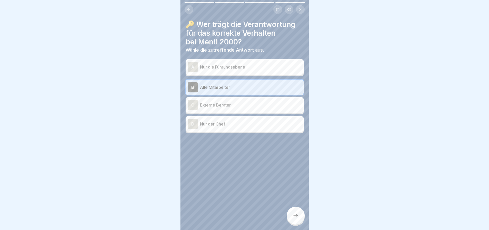
click at [294, 214] on icon at bounding box center [295, 215] width 6 height 6
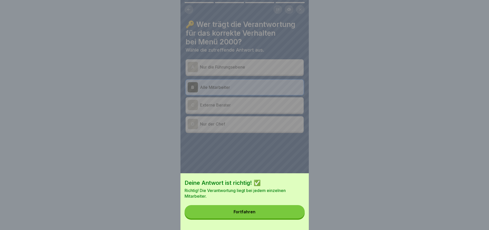
click at [263, 215] on button "Fortfahren" at bounding box center [244, 211] width 120 height 13
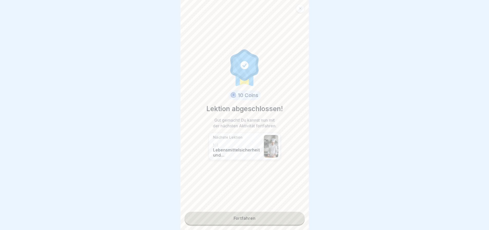
click at [256, 212] on link "Fortfahren" at bounding box center [244, 218] width 120 height 13
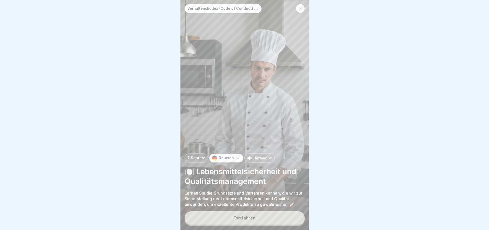
click at [258, 216] on button "Fortfahren" at bounding box center [244, 217] width 120 height 13
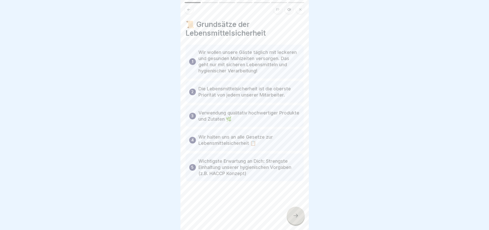
click at [293, 213] on icon at bounding box center [295, 215] width 6 height 6
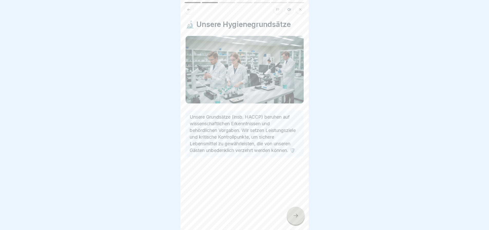
click at [293, 211] on div at bounding box center [296, 216] width 18 height 18
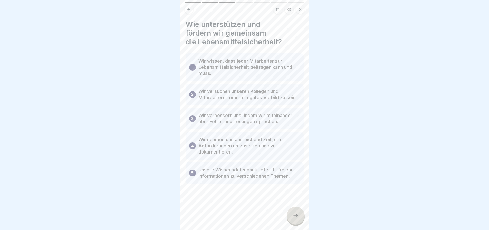
click at [294, 213] on icon at bounding box center [295, 215] width 6 height 6
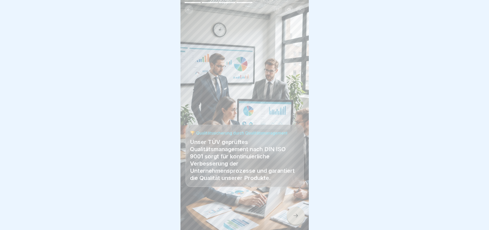
click at [294, 213] on icon at bounding box center [295, 215] width 6 height 6
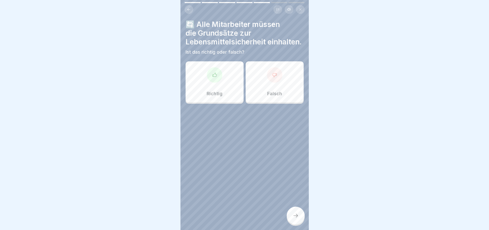
click at [212, 76] on icon at bounding box center [214, 75] width 4 height 4
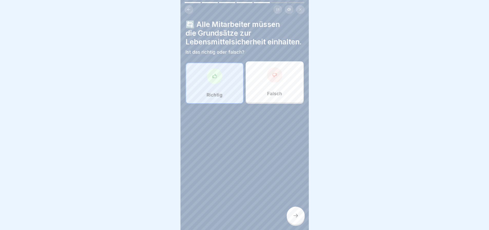
click at [295, 212] on div at bounding box center [296, 216] width 18 height 18
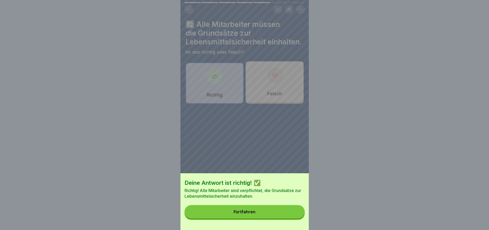
click at [275, 214] on button "Fortfahren" at bounding box center [244, 211] width 120 height 13
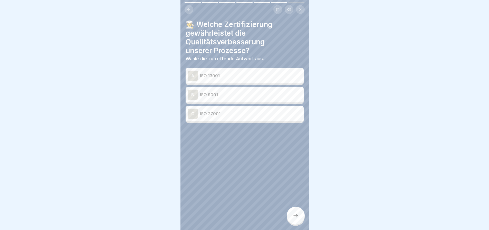
click at [259, 94] on p "ISO 9001" at bounding box center [251, 95] width 102 height 6
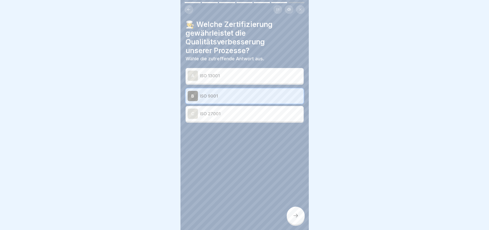
click at [294, 213] on icon at bounding box center [295, 215] width 6 height 6
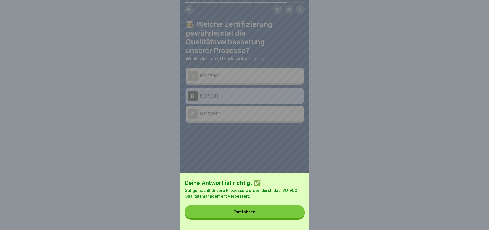
click at [263, 216] on button "Fortfahren" at bounding box center [244, 211] width 120 height 13
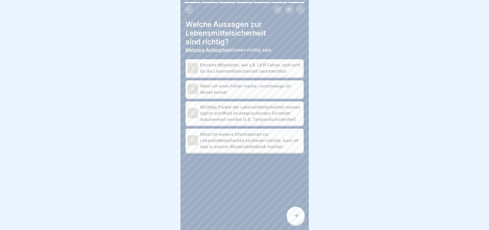
click at [249, 118] on p "Wichtige Punkte der Lebensmittelsicherheit müssen täglich schriftlich im entspr…" at bounding box center [251, 113] width 102 height 18
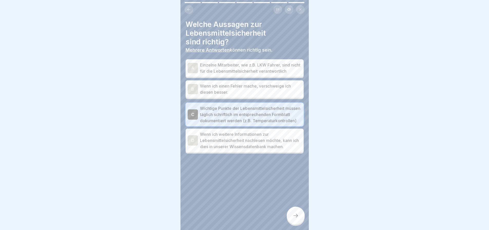
click at [244, 69] on p "Einzelne Mitarbeiter, wie z.B. LKW Fahrer, sind nicht für die Lebensmittelsiche…" at bounding box center [251, 68] width 102 height 12
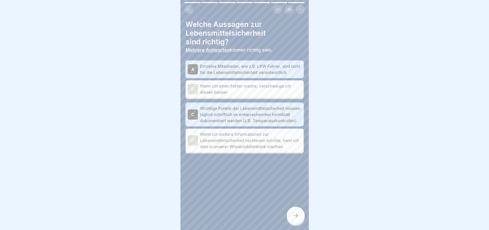
click at [232, 150] on p "Wenn ich weitere Informationen zur Lebensmittelsicherheit nachlesen möchte, kan…" at bounding box center [251, 140] width 102 height 18
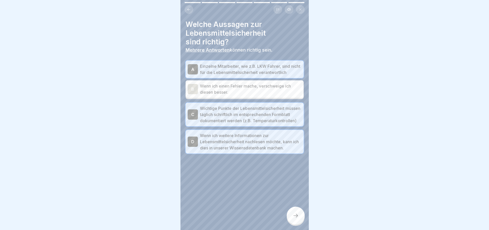
click at [294, 213] on icon at bounding box center [295, 215] width 6 height 6
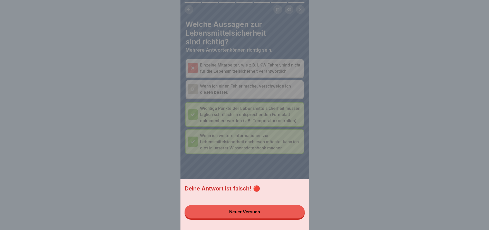
click at [271, 216] on button "Neuer Versuch" at bounding box center [244, 211] width 120 height 13
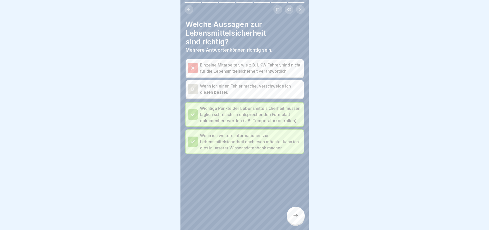
click at [194, 67] on icon at bounding box center [192, 68] width 2 height 2
click at [228, 68] on p "Einzelne Mitarbeiter, wie z.B. LKW Fahrer, sind nicht für die Lebensmittelsiche…" at bounding box center [251, 68] width 102 height 12
click at [189, 9] on icon at bounding box center [189, 10] width 4 height 4
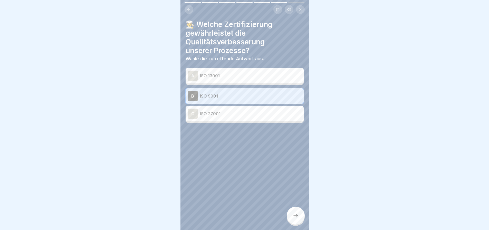
click at [189, 9] on icon at bounding box center [189, 10] width 4 height 4
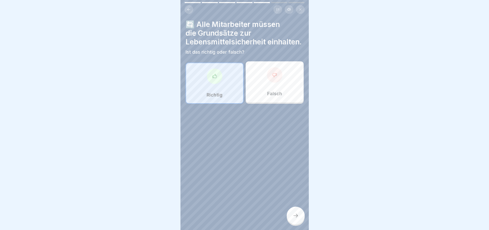
click at [294, 219] on icon at bounding box center [295, 215] width 6 height 6
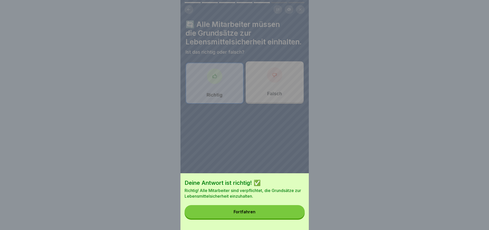
click at [290, 215] on button "Fortfahren" at bounding box center [244, 211] width 120 height 13
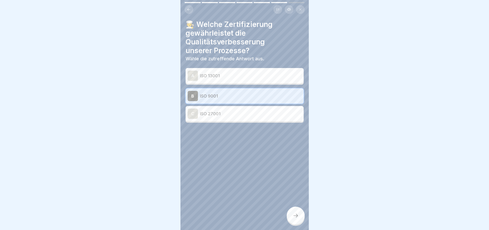
click at [294, 217] on icon at bounding box center [295, 215] width 6 height 6
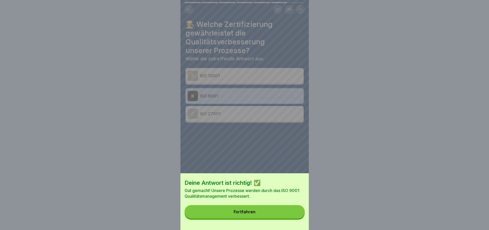
click at [289, 216] on button "Fortfahren" at bounding box center [244, 211] width 120 height 13
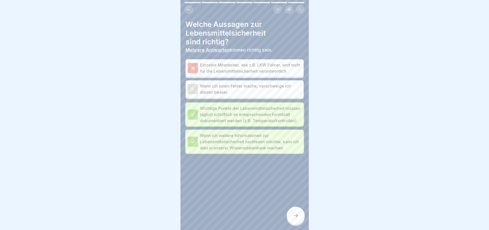
click at [194, 69] on icon at bounding box center [192, 68] width 2 height 2
click at [213, 72] on p "Einzelne Mitarbeiter, wie z.B. LKW Fahrer, sind nicht für die Lebensmittelsiche…" at bounding box center [251, 68] width 102 height 12
click at [294, 217] on icon at bounding box center [295, 215] width 6 height 6
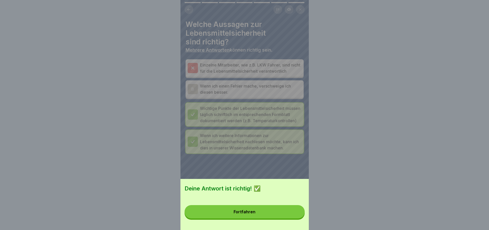
click at [281, 214] on button "Fortfahren" at bounding box center [244, 211] width 120 height 13
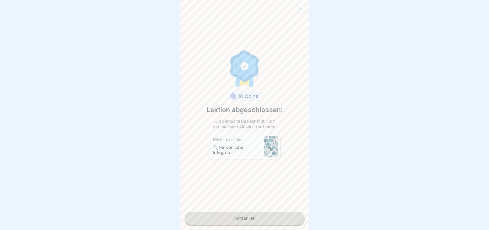
click at [255, 215] on link "Fortfahren" at bounding box center [244, 218] width 120 height 13
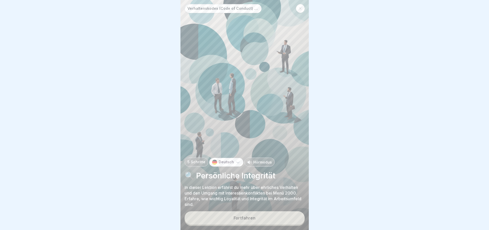
click at [257, 220] on button "Fortfahren" at bounding box center [244, 217] width 120 height 13
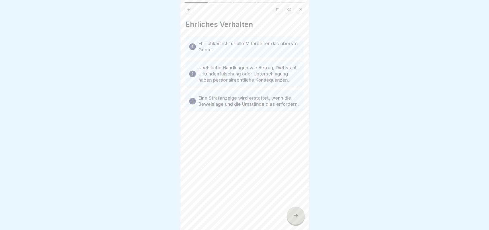
click at [293, 219] on icon at bounding box center [295, 215] width 6 height 6
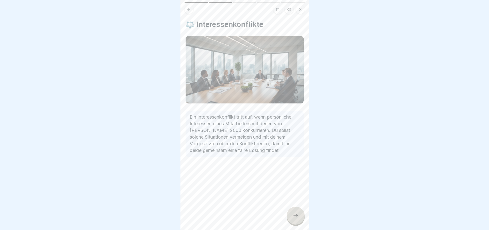
click at [296, 217] on icon at bounding box center [295, 215] width 6 height 6
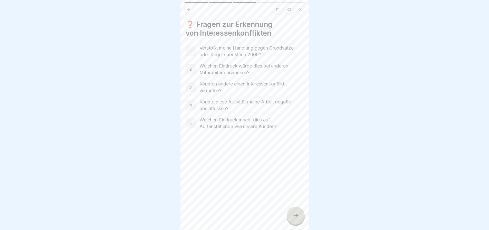
click at [292, 216] on icon at bounding box center [295, 215] width 6 height 6
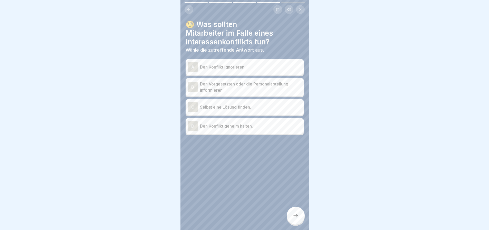
click at [254, 88] on p "Den Vorgesetzten oder die Personalabteilung informieren." at bounding box center [251, 87] width 102 height 12
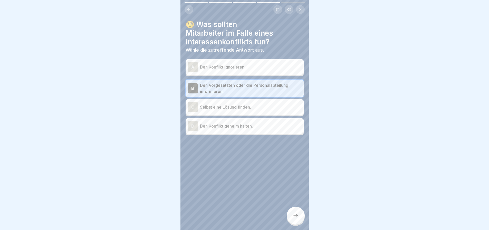
click at [296, 217] on icon at bounding box center [295, 215] width 6 height 6
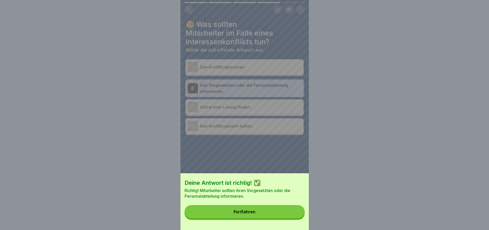
click at [281, 217] on button "Fortfahren" at bounding box center [244, 211] width 120 height 13
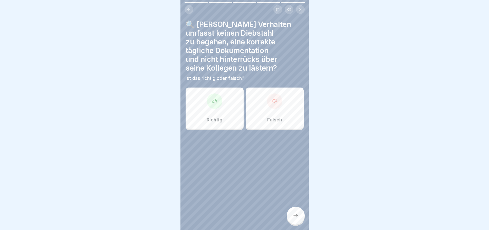
click at [215, 104] on div at bounding box center [214, 100] width 15 height 15
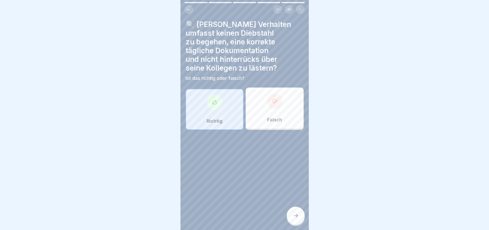
click at [294, 217] on icon at bounding box center [295, 215] width 6 height 6
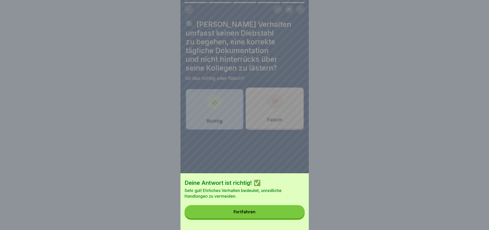
click at [260, 213] on button "Fortfahren" at bounding box center [244, 211] width 120 height 13
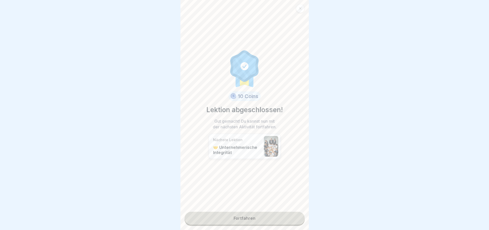
click at [253, 216] on link "Fortfahren" at bounding box center [244, 218] width 120 height 13
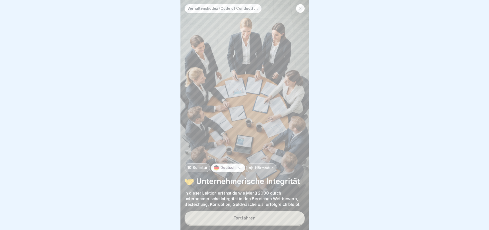
click at [252, 220] on div "Fortfahren" at bounding box center [244, 218] width 22 height 5
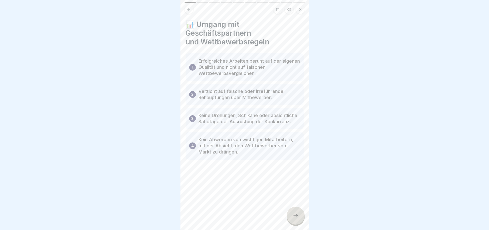
click at [296, 217] on icon at bounding box center [295, 215] width 6 height 6
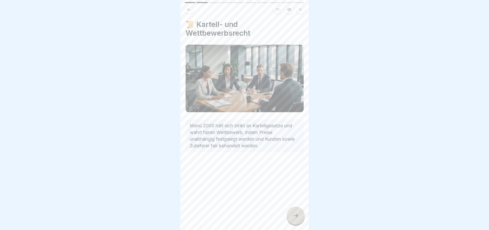
click at [295, 218] on icon at bounding box center [295, 215] width 6 height 6
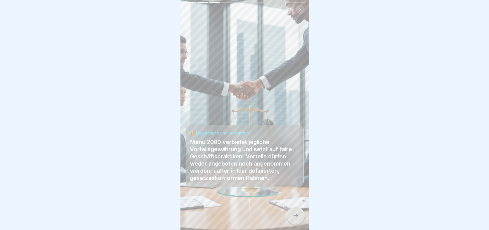
scroll to position [4, 0]
click at [296, 213] on icon at bounding box center [295, 215] width 6 height 6
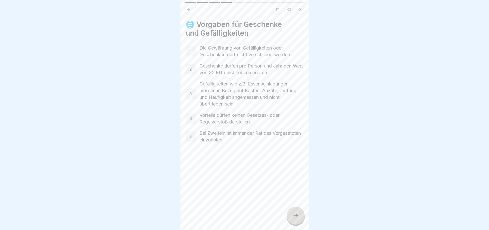
click at [296, 215] on icon at bounding box center [295, 215] width 6 height 6
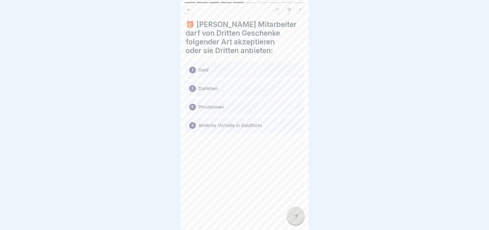
click at [259, 65] on div "1 Geld" at bounding box center [245, 70] width 118 height 16
click at [295, 214] on icon at bounding box center [295, 215] width 6 height 6
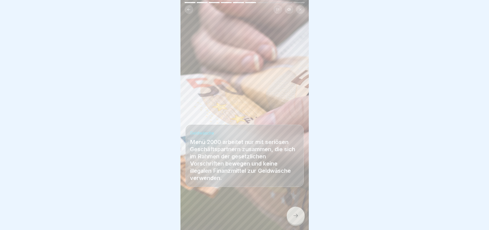
click at [295, 214] on icon at bounding box center [295, 215] width 6 height 6
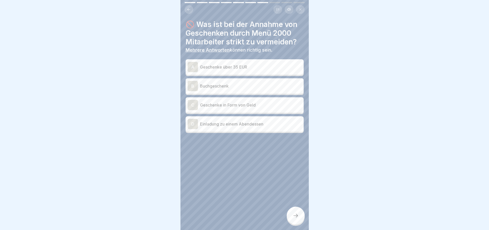
click at [267, 64] on p "Geschenke über 35 EUR" at bounding box center [251, 67] width 102 height 6
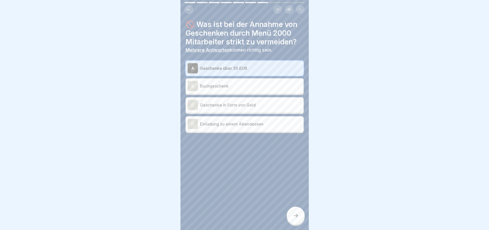
click at [256, 104] on p "Geschenke in Form von Geld" at bounding box center [251, 105] width 102 height 6
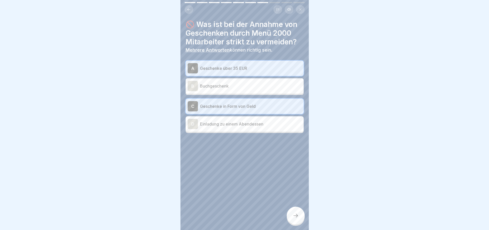
click at [295, 212] on icon at bounding box center [295, 215] width 6 height 6
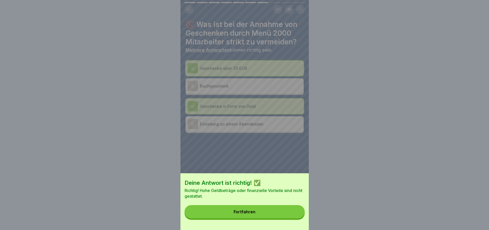
click at [292, 214] on button "Fortfahren" at bounding box center [244, 211] width 120 height 13
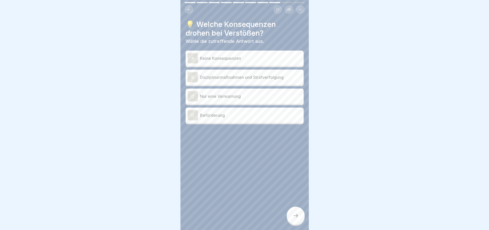
click at [241, 74] on p "Disziplinarmaßnahmen und Strafverfolgung" at bounding box center [251, 77] width 102 height 6
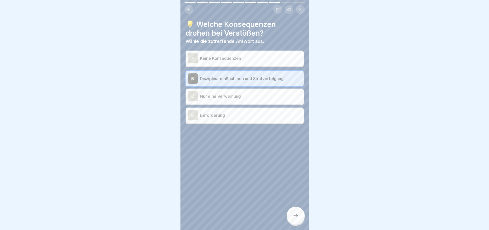
click at [293, 212] on icon at bounding box center [295, 215] width 6 height 6
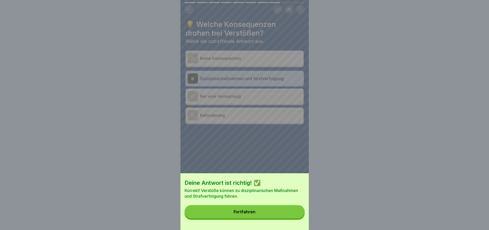
click at [286, 213] on button "Fortfahren" at bounding box center [244, 211] width 120 height 13
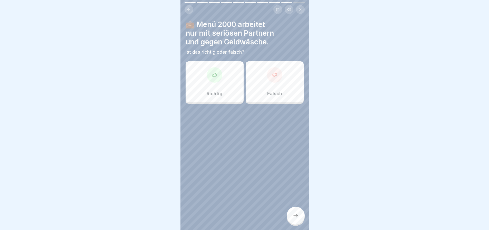
click at [216, 76] on div at bounding box center [214, 74] width 15 height 15
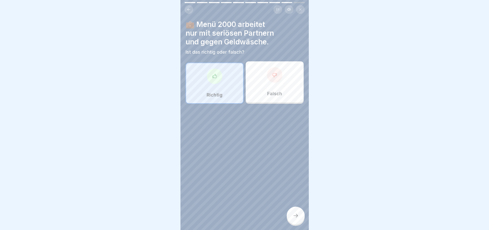
click at [294, 214] on icon at bounding box center [295, 215] width 6 height 6
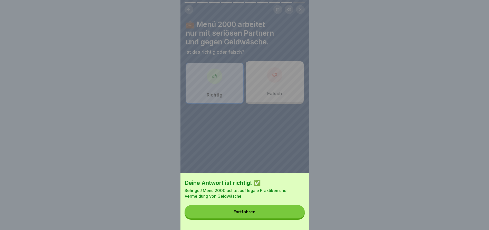
click at [287, 216] on button "Fortfahren" at bounding box center [244, 211] width 120 height 13
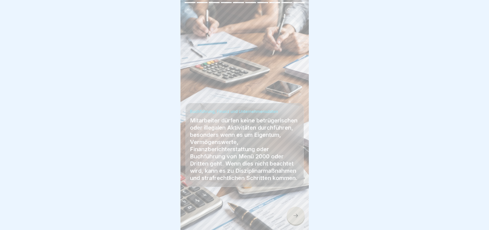
click at [295, 213] on icon at bounding box center [295, 215] width 6 height 6
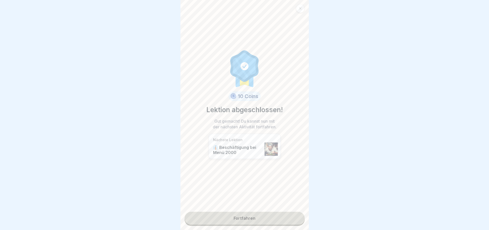
click at [252, 212] on link "Fortfahren" at bounding box center [244, 218] width 120 height 13
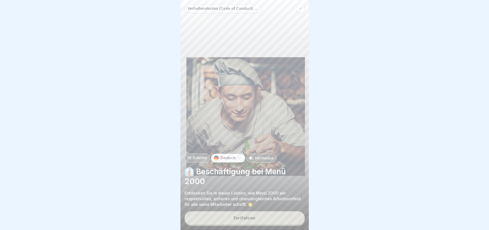
click at [256, 215] on button "Fortfahren" at bounding box center [244, 217] width 120 height 13
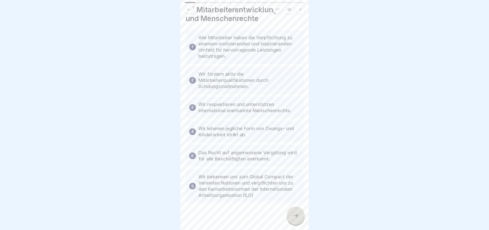
scroll to position [18, 0]
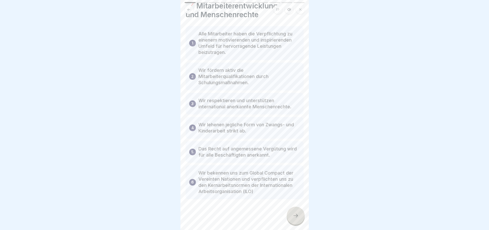
click at [293, 213] on icon at bounding box center [295, 215] width 6 height 6
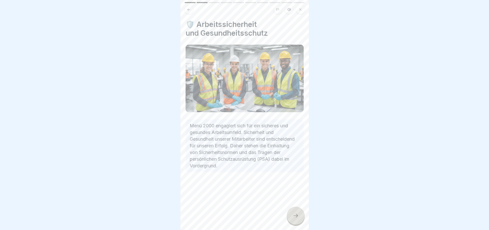
click at [293, 213] on icon at bounding box center [295, 215] width 6 height 6
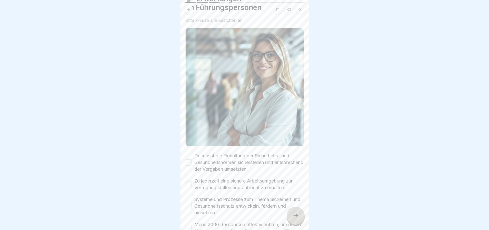
scroll to position [51, 0]
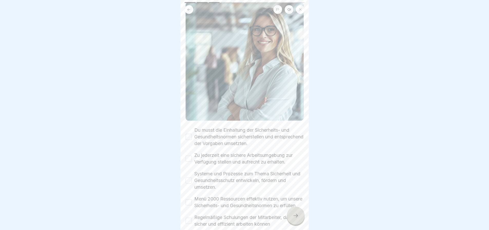
click at [188, 134] on button "Du musst die Einhaltung der Sicherheits- und Gesundheitsnormen sicherstellen un…" at bounding box center [189, 137] width 6 height 6
click at [187, 155] on button "Zu jederzeit eine sichere Arbeitsumgebung zur Verfügung stellen und aufrecht zu…" at bounding box center [189, 158] width 6 height 6
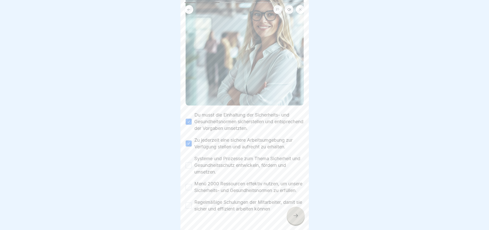
scroll to position [82, 0]
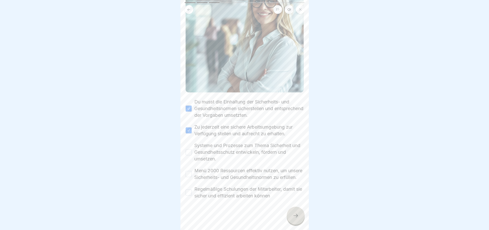
click at [188, 149] on button "Systeme und Prozesse zum Thema Sicherheit und Gesundheitsschutz entwickeln, för…" at bounding box center [189, 152] width 6 height 6
click at [189, 171] on button "Menü 2000 Ressourcen effektiv nutzen, um unsere Sicherheits- und Gesundheitsnor…" at bounding box center [189, 174] width 6 height 6
click at [189, 189] on button "Regelmäßige Schulungen der Mitarbeiter, damit sie sicher und effizient arbeiten…" at bounding box center [189, 192] width 6 height 6
click at [294, 215] on icon at bounding box center [295, 215] width 6 height 6
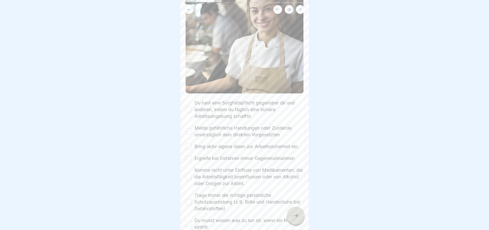
scroll to position [77, 0]
click at [190, 106] on button "Du hast eine Sorgfaltspflicht gegenüber dir und anderen, indem du täglich eine …" at bounding box center [189, 109] width 6 height 6
click at [189, 128] on button "Melde gefährliche Handlungen oder Zustände unverzüglich dem direkten Vorgesetzt…" at bounding box center [189, 131] width 6 height 6
click at [190, 143] on button "Bring aktiv eigene Ideen zur Arbeitssicherheit ein." at bounding box center [189, 146] width 6 height 6
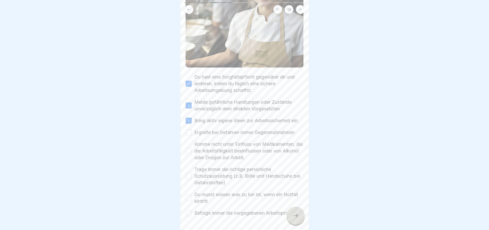
scroll to position [129, 0]
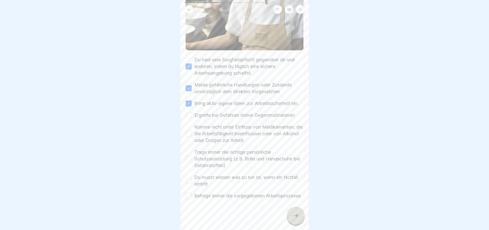
click at [189, 112] on button "Ergreife bei Gefahren immer Gegenmaßnahmen" at bounding box center [189, 115] width 6 height 6
click at [188, 131] on button "Komme nicht unter Einfluss von Medikamenten, die die Arbeitsfäigkeit beeinfluss…" at bounding box center [189, 134] width 6 height 6
click at [189, 156] on button "Trage immer die richtige persönliche Schutzausrüstung (z.B. Brille und Handschu…" at bounding box center [189, 159] width 6 height 6
click at [190, 178] on button "Du musst wissen was zu tun ist, wenn ein Notfall eintritt" at bounding box center [189, 181] width 6 height 6
click at [188, 193] on button "Befolge immer die vorgegebenen Arbeitsprozesse" at bounding box center [189, 196] width 6 height 6
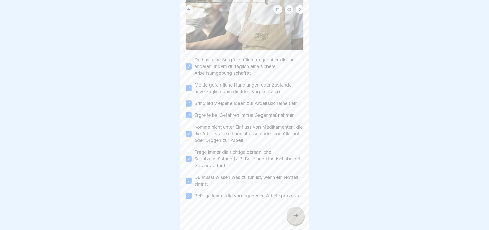
click at [293, 214] on icon at bounding box center [295, 215] width 6 height 6
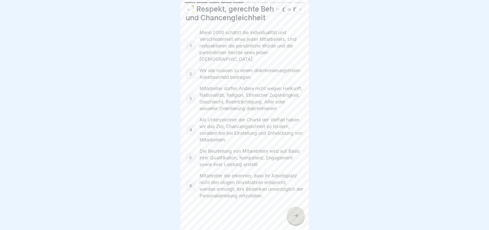
scroll to position [44, 0]
click at [294, 217] on icon at bounding box center [295, 215] width 6 height 6
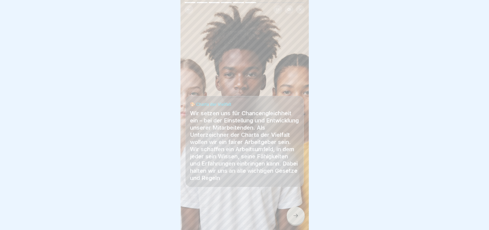
click at [294, 217] on icon at bounding box center [295, 215] width 6 height 6
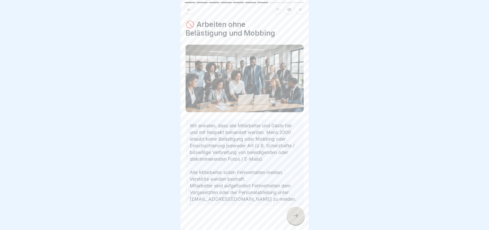
click at [294, 217] on icon at bounding box center [295, 215] width 6 height 6
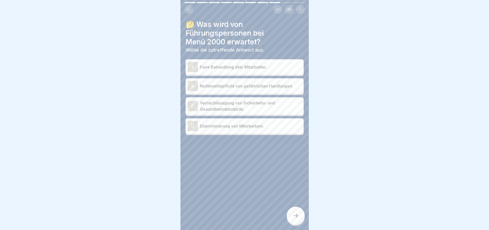
click at [241, 67] on p "Faire Behandlung aller Mitarbeiter." at bounding box center [251, 67] width 102 height 6
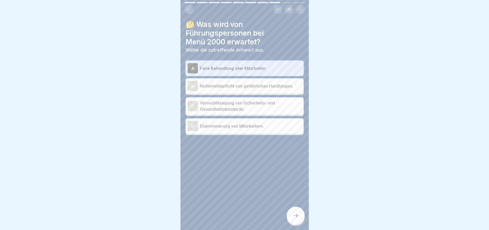
click at [294, 219] on icon at bounding box center [295, 215] width 6 height 6
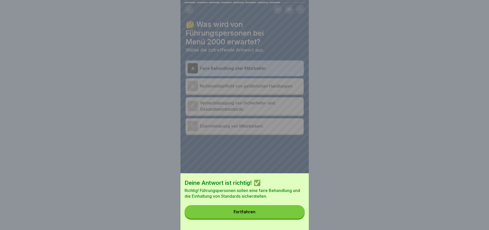
click at [267, 216] on button "Fortfahren" at bounding box center [244, 211] width 120 height 13
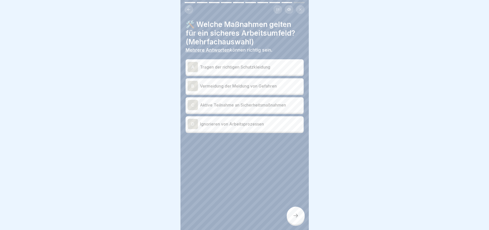
click at [251, 66] on p "Tragen der richtigen Schutzkleidung" at bounding box center [251, 67] width 102 height 6
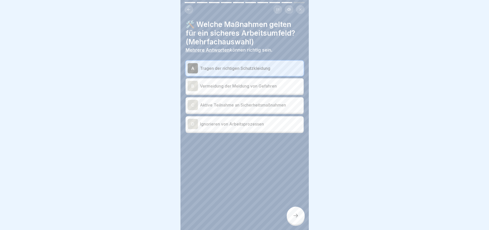
click at [237, 106] on p "Aktive Teilnahme an Sicherheitsmaßnahmen" at bounding box center [251, 105] width 102 height 6
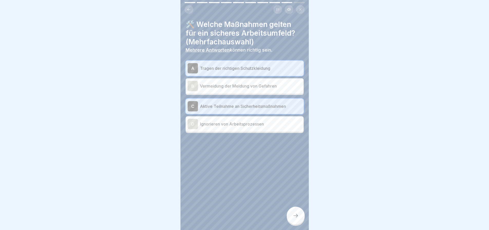
click at [294, 218] on icon at bounding box center [295, 215] width 6 height 6
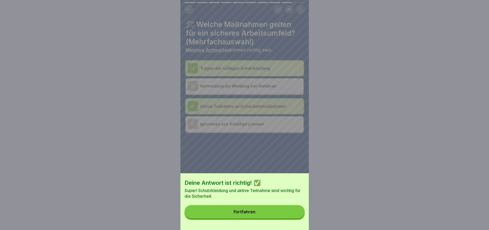
click at [291, 215] on button "Fortfahren" at bounding box center [244, 211] width 120 height 13
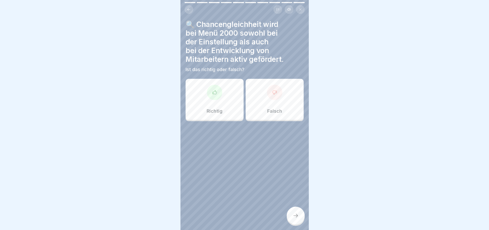
click at [218, 93] on div at bounding box center [214, 92] width 15 height 15
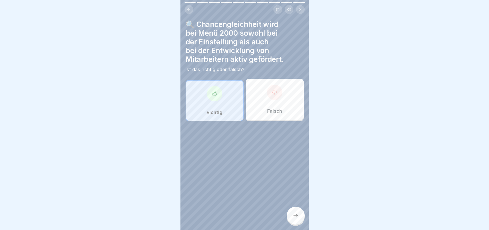
click at [294, 219] on icon at bounding box center [295, 215] width 6 height 6
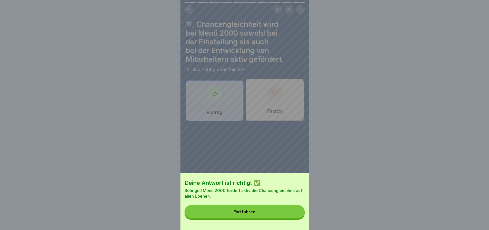
click at [261, 215] on button "Fortfahren" at bounding box center [244, 211] width 120 height 13
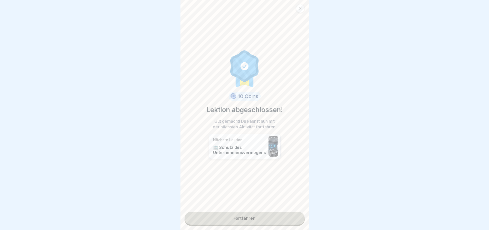
click at [247, 216] on link "Fortfahren" at bounding box center [244, 218] width 120 height 13
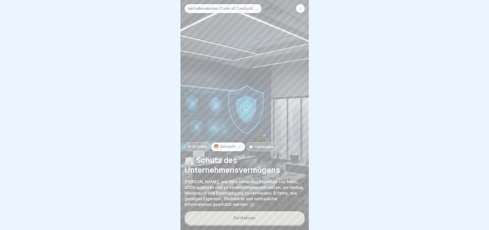
scroll to position [4, 0]
click at [274, 214] on button "Fortfahren" at bounding box center [244, 217] width 120 height 13
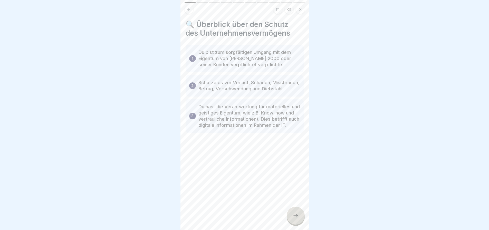
click at [294, 213] on icon at bounding box center [295, 215] width 6 height 6
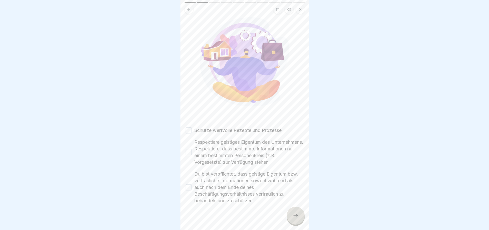
scroll to position [50, 0]
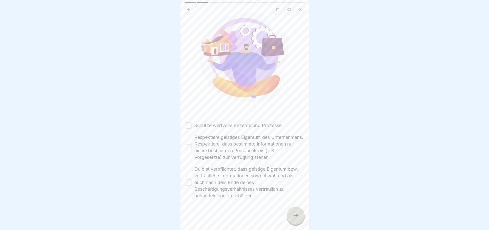
click at [190, 122] on button "Schütze wertvolle Rezepte und Prozesse" at bounding box center [189, 125] width 6 height 6
click at [188, 144] on button "Respektiere geistiges Eigentum des Unternehmens. Respektiere, dass bestimmte In…" at bounding box center [189, 147] width 6 height 6
click at [191, 179] on button "Du bist verpflichtet, dass geistige Eigentum bzw. vertrauliche Informationen so…" at bounding box center [189, 182] width 6 height 6
click at [294, 213] on icon at bounding box center [295, 215] width 6 height 6
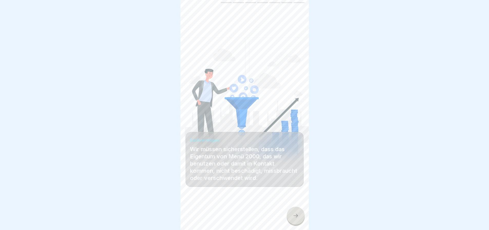
click at [294, 212] on icon at bounding box center [295, 215] width 6 height 6
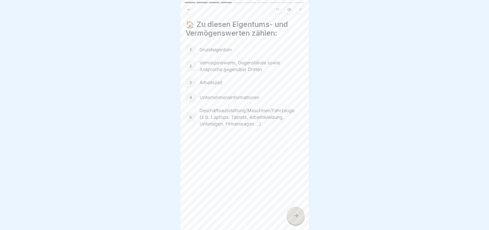
click at [294, 214] on icon at bounding box center [295, 215] width 6 height 6
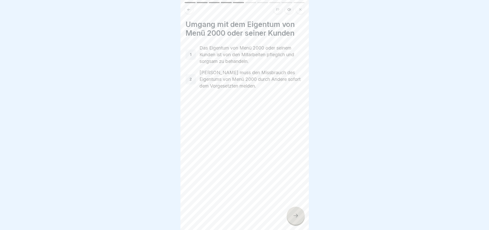
click at [294, 213] on icon at bounding box center [295, 215] width 6 height 6
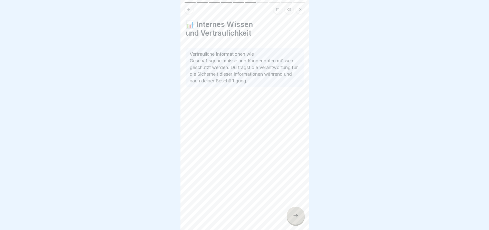
click at [294, 213] on icon at bounding box center [295, 215] width 6 height 6
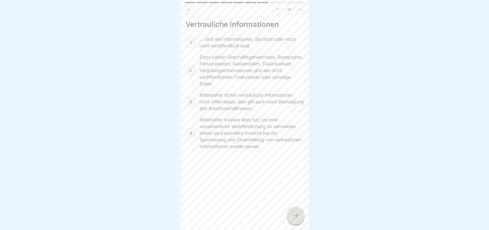
click at [294, 213] on icon at bounding box center [295, 215] width 6 height 6
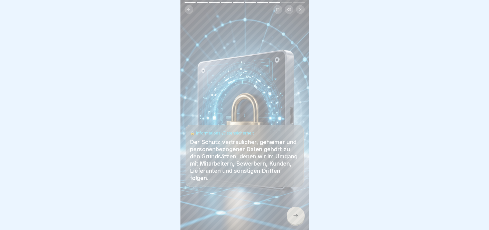
click at [294, 213] on icon at bounding box center [295, 215] width 6 height 6
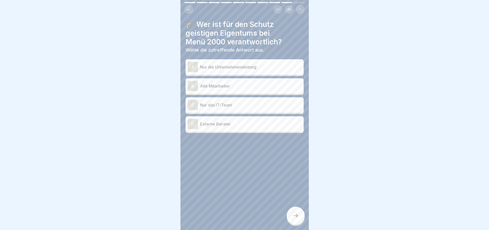
click at [221, 84] on p "Alle Mitarbeiter" at bounding box center [251, 86] width 102 height 6
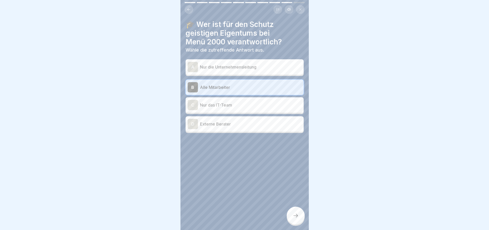
click at [295, 214] on icon at bounding box center [295, 215] width 6 height 6
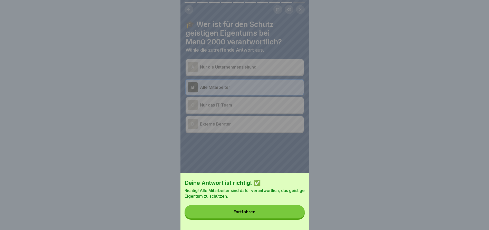
click at [275, 216] on button "Fortfahren" at bounding box center [244, 211] width 120 height 13
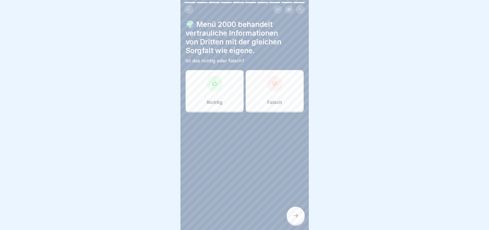
click at [212, 86] on div at bounding box center [214, 83] width 15 height 15
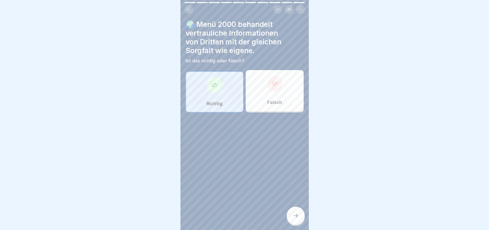
click at [296, 213] on icon at bounding box center [295, 215] width 6 height 6
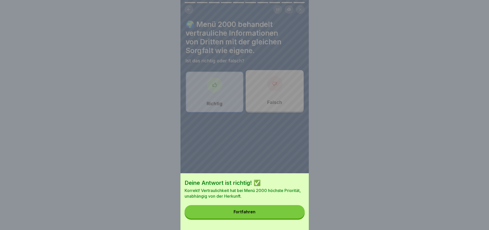
click at [279, 212] on button "Fortfahren" at bounding box center [244, 211] width 120 height 13
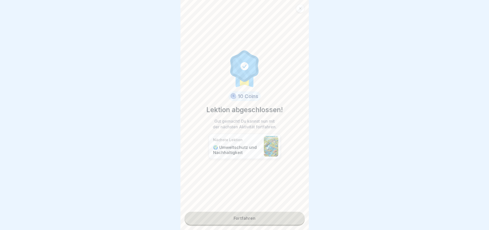
click at [257, 214] on link "Fortfahren" at bounding box center [244, 218] width 120 height 13
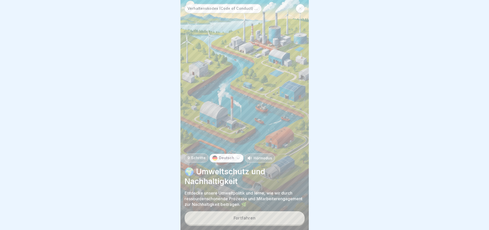
click at [251, 217] on div "Fortfahren" at bounding box center [244, 218] width 22 height 5
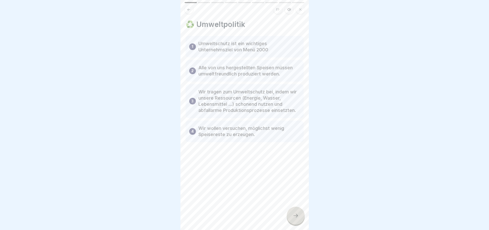
click at [295, 212] on div at bounding box center [296, 216] width 18 height 18
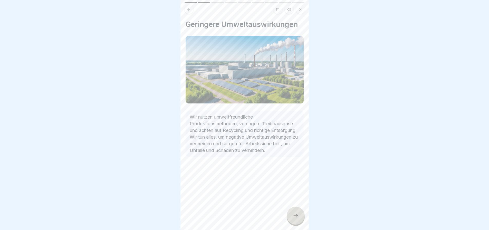
click at [295, 212] on icon at bounding box center [295, 215] width 6 height 6
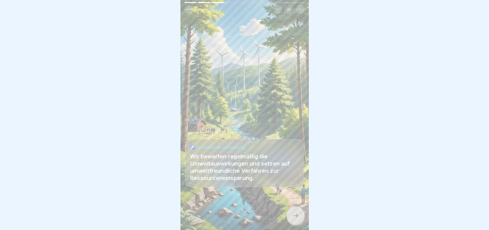
click at [295, 212] on icon at bounding box center [295, 215] width 6 height 6
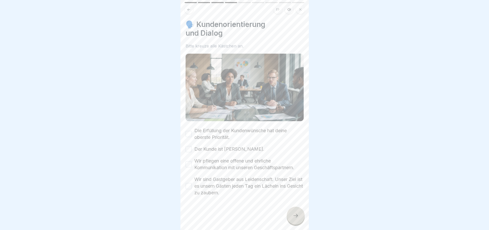
click at [188, 131] on button "Die Erfüllung der Kundenwünsche hat deine oberste Priorität." at bounding box center [189, 134] width 6 height 6
click at [190, 146] on button "Der Kunde ist [PERSON_NAME]." at bounding box center [189, 149] width 6 height 6
click at [188, 161] on button "Wir pflegen eine offene und ehrliche Kommunikation mit unseren Geschäftspartner…" at bounding box center [189, 164] width 6 height 6
click at [188, 183] on button "Wir sind Gastgeber aus Leidenschaft. Unser Ziel ist es unsern Gästen jeden Tag …" at bounding box center [189, 186] width 6 height 6
click at [295, 213] on icon at bounding box center [295, 215] width 6 height 6
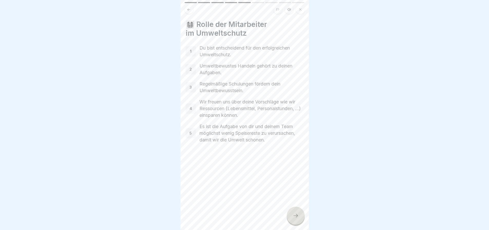
click at [296, 213] on icon at bounding box center [295, 215] width 6 height 6
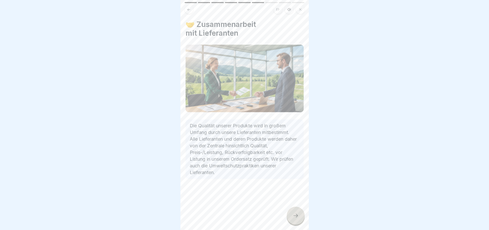
click at [293, 212] on icon at bounding box center [295, 215] width 6 height 6
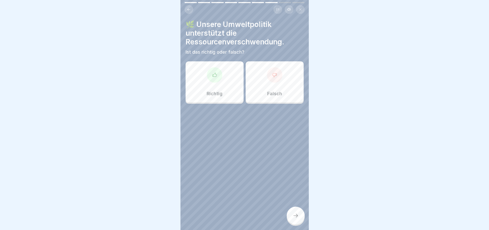
click at [270, 74] on div at bounding box center [274, 74] width 15 height 15
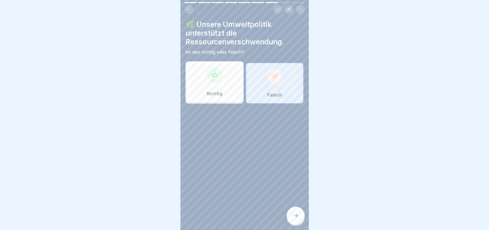
click at [296, 213] on icon at bounding box center [295, 215] width 6 height 6
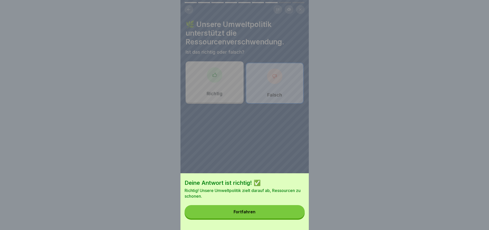
click at [268, 214] on button "Fortfahren" at bounding box center [244, 211] width 120 height 13
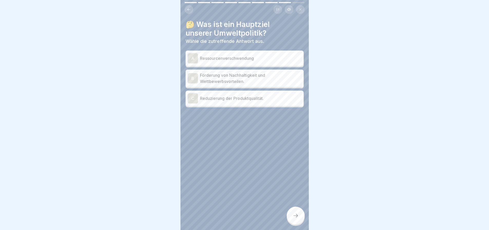
click at [236, 56] on p "Ressourcenverschwendung" at bounding box center [251, 58] width 102 height 6
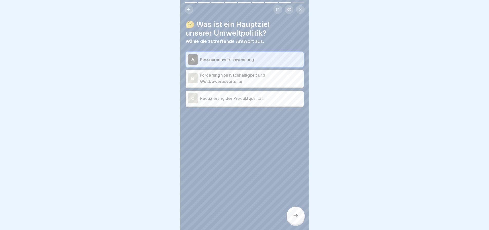
click at [294, 215] on icon at bounding box center [295, 215] width 6 height 6
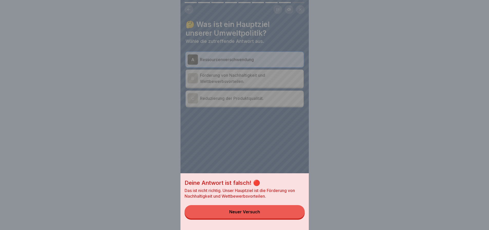
click at [257, 214] on div "Neuer Versuch" at bounding box center [244, 211] width 31 height 5
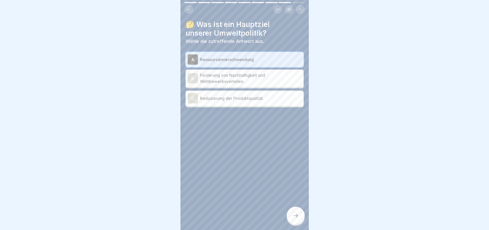
click at [226, 76] on p "Förderung von Nachhaltigkeit und Wettbewerbsvorteilen." at bounding box center [251, 78] width 102 height 12
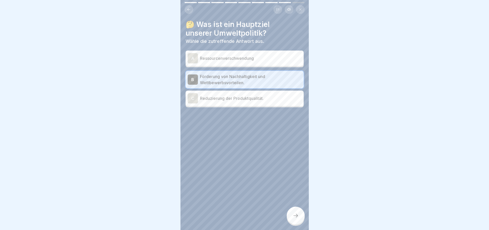
click at [294, 215] on icon at bounding box center [295, 215] width 6 height 6
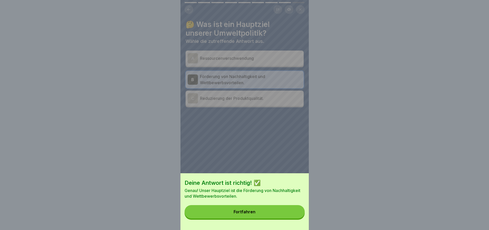
click at [276, 216] on button "Fortfahren" at bounding box center [244, 211] width 120 height 13
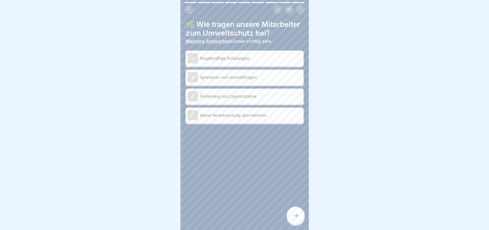
click at [236, 61] on p "Regelmäßige Schulungen." at bounding box center [251, 58] width 102 height 6
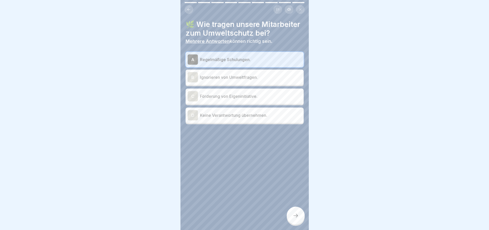
click at [246, 99] on p "Förderung von Eigeninitiative." at bounding box center [251, 96] width 102 height 6
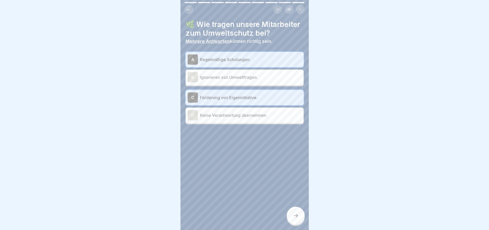
click at [292, 215] on icon at bounding box center [295, 215] width 6 height 6
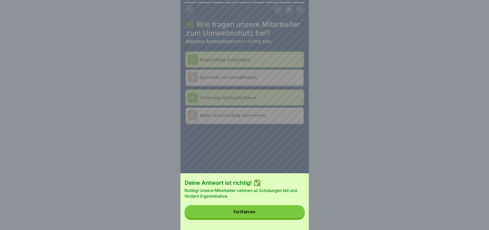
click at [292, 215] on button "Fortfahren" at bounding box center [244, 211] width 120 height 13
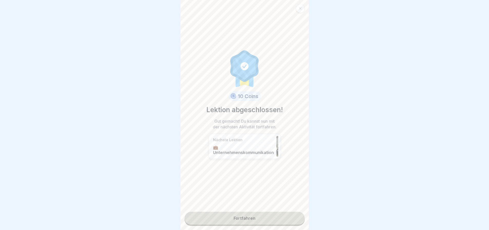
click at [262, 212] on link "Fortfahren" at bounding box center [244, 218] width 120 height 13
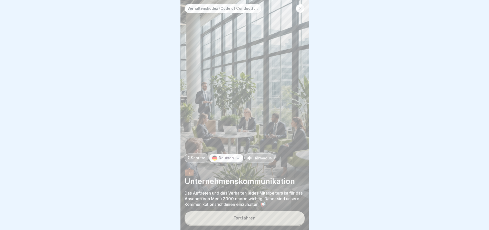
click at [257, 216] on button "Fortfahren" at bounding box center [244, 217] width 120 height 13
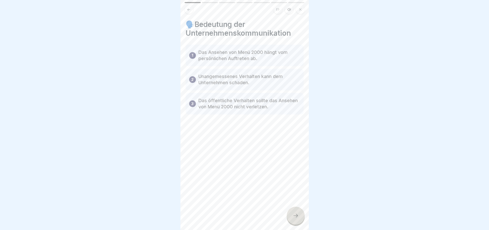
click at [294, 213] on icon at bounding box center [295, 215] width 6 height 6
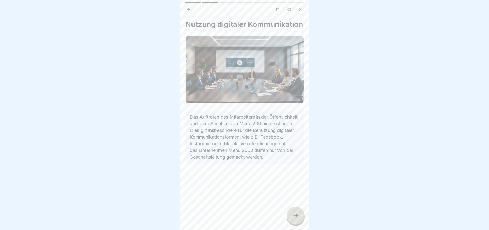
click at [294, 213] on icon at bounding box center [295, 215] width 6 height 6
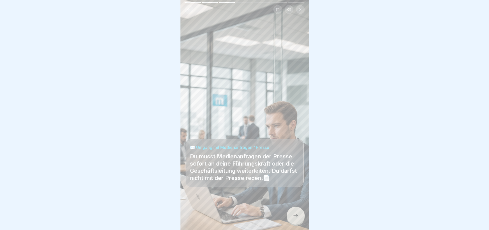
click at [294, 213] on icon at bounding box center [295, 215] width 6 height 6
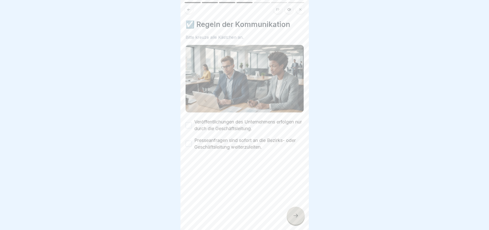
click at [187, 122] on button "Veröffentlichungen des Unternehmens erfolgen nur durch die Geschäftsleitung." at bounding box center [189, 125] width 6 height 6
click at [189, 141] on button "Presseanfragen sind sofort an die Bezirks- oder Geschäftsleitung weiterzuleiten." at bounding box center [189, 144] width 6 height 6
click at [292, 213] on icon at bounding box center [295, 215] width 6 height 6
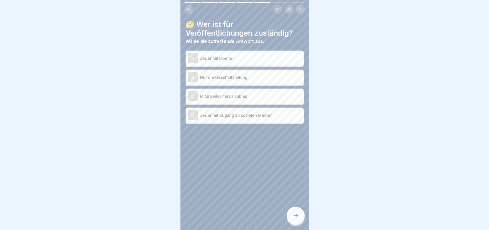
click at [242, 76] on p "Nur die Geschäftsleitung" at bounding box center [251, 77] width 102 height 6
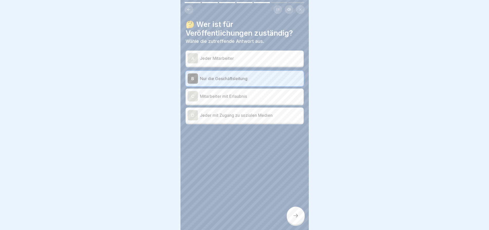
click at [293, 214] on icon at bounding box center [295, 215] width 6 height 6
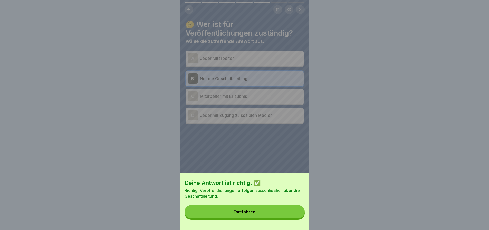
click at [289, 214] on button "Fortfahren" at bounding box center [244, 211] width 120 height 13
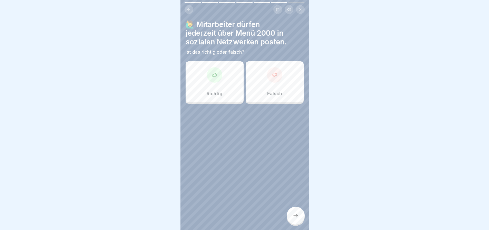
click at [272, 73] on icon at bounding box center [274, 75] width 4 height 4
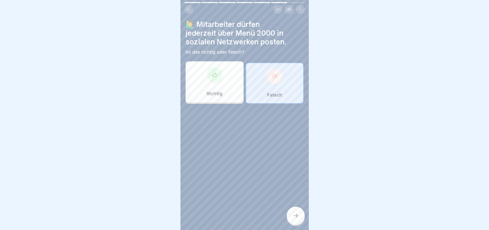
click at [294, 215] on icon at bounding box center [295, 215] width 6 height 6
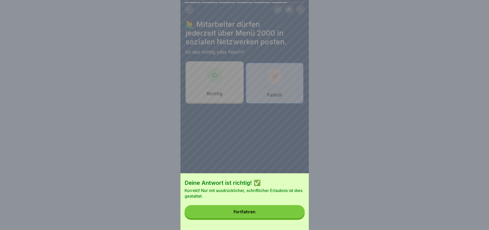
click at [292, 215] on button "Fortfahren" at bounding box center [244, 211] width 120 height 13
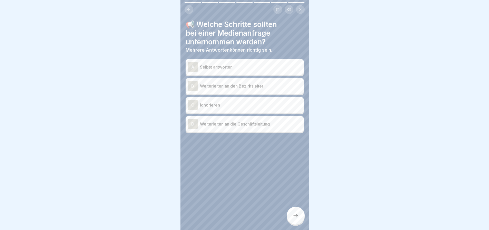
click at [254, 84] on p "Weiterleiten an den Bezirksleiter" at bounding box center [251, 86] width 102 height 6
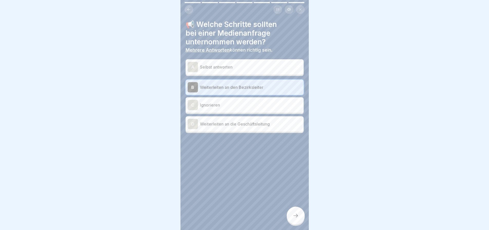
click at [294, 214] on icon at bounding box center [295, 215] width 6 height 6
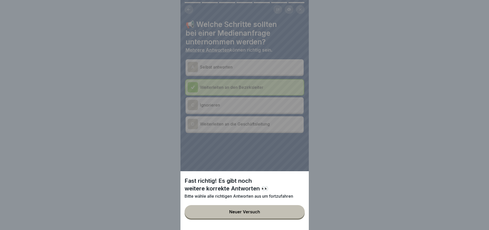
click at [259, 213] on button "Neuer Versuch" at bounding box center [244, 211] width 120 height 13
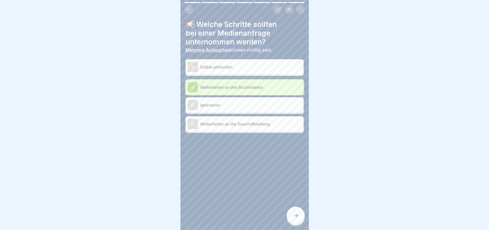
click at [254, 124] on p "Weiterleiten an die Geschäftsleitung" at bounding box center [251, 124] width 102 height 6
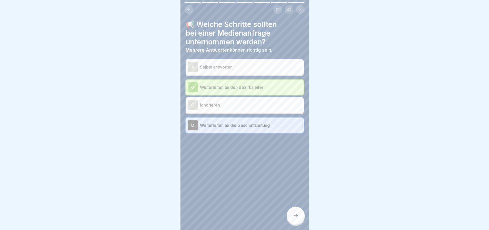
click at [293, 213] on icon at bounding box center [295, 215] width 6 height 6
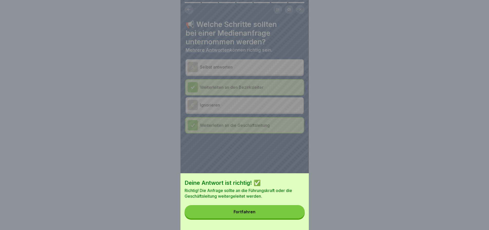
click at [262, 214] on button "Fortfahren" at bounding box center [244, 211] width 120 height 13
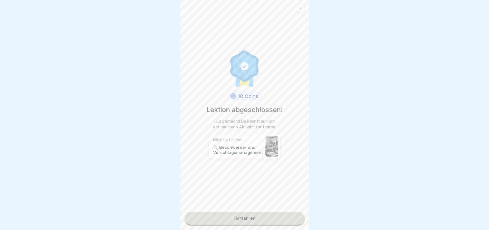
click at [258, 212] on link "Fortfahren" at bounding box center [244, 218] width 120 height 13
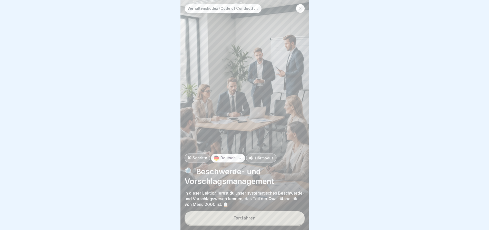
click at [238, 214] on button "Fortfahren" at bounding box center [244, 217] width 120 height 13
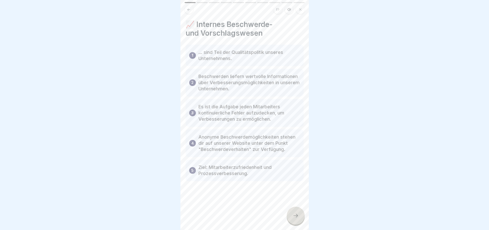
click at [296, 213] on icon at bounding box center [295, 215] width 6 height 6
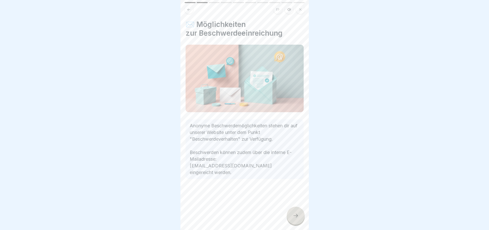
click at [295, 213] on icon at bounding box center [295, 215] width 6 height 6
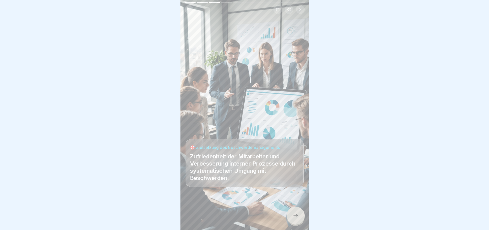
click at [295, 213] on icon at bounding box center [295, 215] width 6 height 6
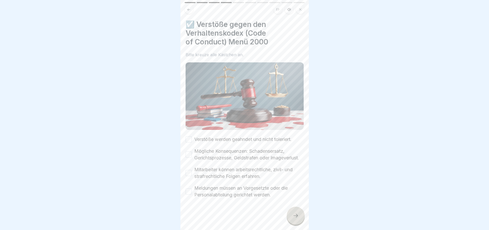
click at [189, 136] on button "Verstöße werden geahndet und nicht toleriert." at bounding box center [189, 139] width 6 height 6
click at [188, 152] on button "Mögliche Konsequenzen: Schadensersatz, Gerichtsprozesse, Geldstrafen oder Image…" at bounding box center [189, 154] width 6 height 6
click at [188, 172] on button "Mitarbeiter können arbeitsrechtliche, zivil- und strafrechtliche Folgen erfahre…" at bounding box center [189, 173] width 6 height 6
click at [189, 192] on button "Meldungen müssen an Vorgesetzte oder die Personalabteilung gerichtet werden." at bounding box center [189, 191] width 6 height 6
click at [295, 214] on icon at bounding box center [295, 215] width 6 height 6
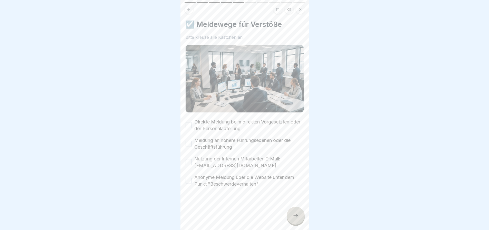
click at [189, 122] on button "Direkte Meldung beim direkten Vorgesetzten oder der Personalabteilung" at bounding box center [189, 125] width 6 height 6
click at [188, 141] on button "Meldung an höhere Führungsebenen oder die Geschäftsführung" at bounding box center [189, 144] width 6 height 6
click at [189, 159] on button "Nutzung der internen Mitarbeiter-E-Mail: [EMAIL_ADDRESS][DOMAIN_NAME]" at bounding box center [189, 162] width 6 height 6
click at [188, 178] on button "Anonyme Meldung über die Website unter dem Punkt "Beschwerdeverhalten"" at bounding box center [189, 181] width 6 height 6
click at [292, 213] on icon at bounding box center [295, 215] width 6 height 6
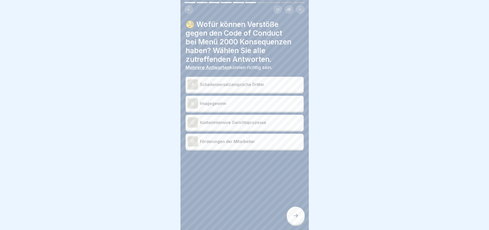
click at [244, 81] on p "Schadensersatzansprüche Dritter" at bounding box center [251, 84] width 102 height 6
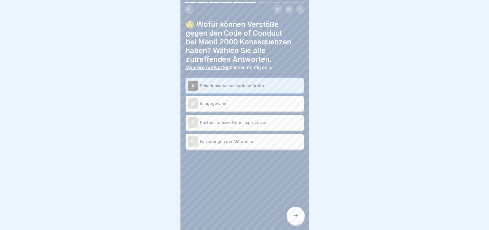
click at [250, 122] on p "Kostenintensive Gerichtsprozesse" at bounding box center [251, 122] width 102 height 6
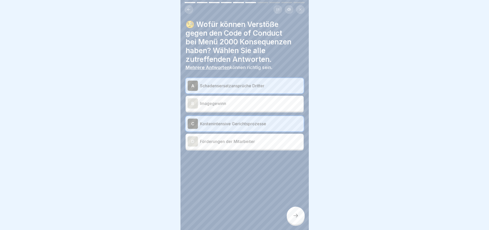
click at [294, 213] on icon at bounding box center [295, 215] width 6 height 6
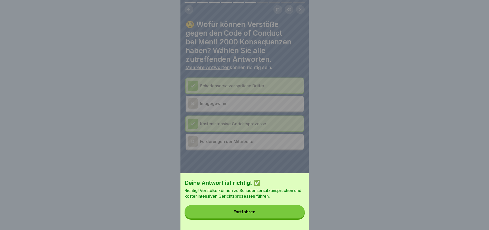
click at [249, 214] on div "Fortfahren" at bounding box center [244, 211] width 22 height 5
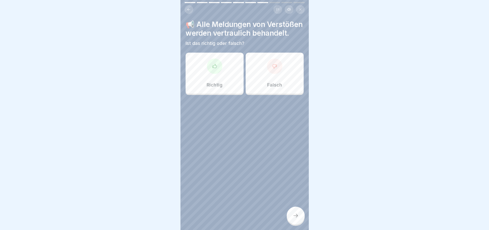
click at [212, 69] on icon at bounding box center [214, 66] width 5 height 5
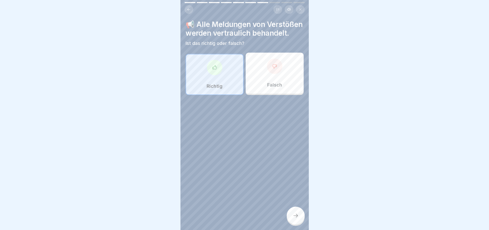
click at [294, 212] on div at bounding box center [296, 216] width 18 height 18
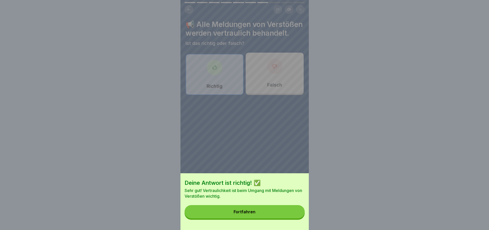
click at [270, 213] on button "Fortfahren" at bounding box center [244, 211] width 120 height 13
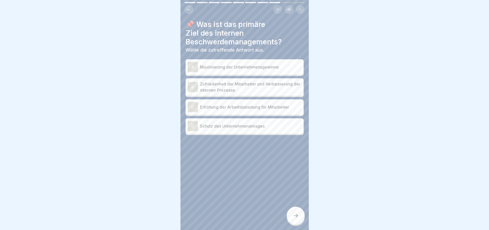
click at [249, 84] on p "Zufriedenheit der Mitarbeiter und Verbesserung der internen Prozesse" at bounding box center [251, 87] width 102 height 12
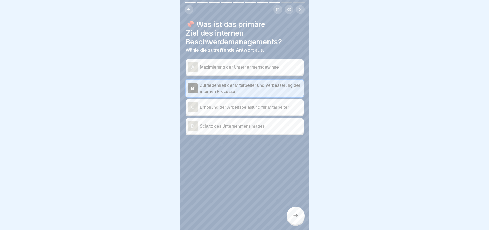
click at [295, 212] on icon at bounding box center [295, 215] width 6 height 6
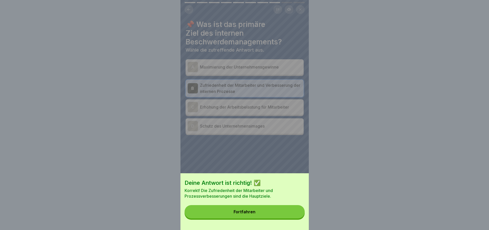
click at [295, 214] on button "Fortfahren" at bounding box center [244, 211] width 120 height 13
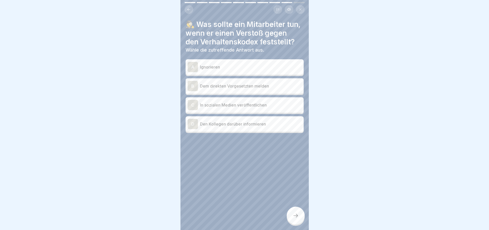
click at [249, 89] on p "Dem direkten Vorgesetzten melden" at bounding box center [251, 86] width 102 height 6
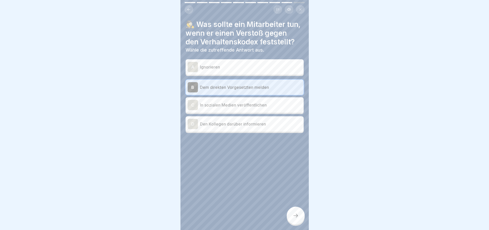
click at [295, 213] on icon at bounding box center [295, 215] width 6 height 6
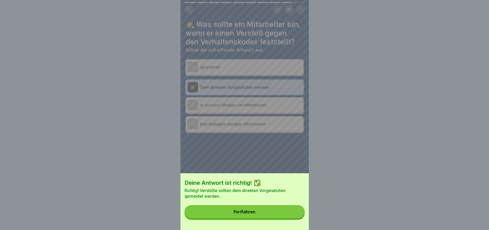
click at [277, 215] on button "Fortfahren" at bounding box center [244, 211] width 120 height 13
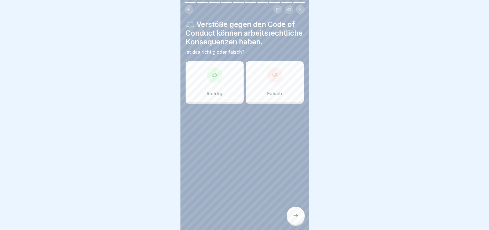
click at [215, 82] on div at bounding box center [214, 74] width 15 height 15
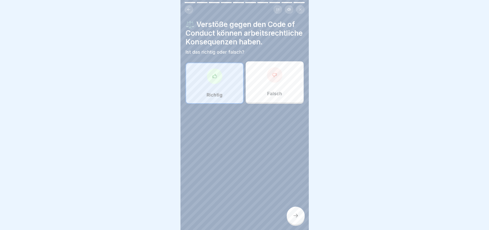
click at [292, 213] on icon at bounding box center [295, 215] width 6 height 6
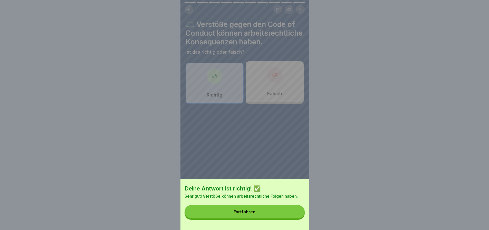
click at [260, 214] on button "Fortfahren" at bounding box center [244, 211] width 120 height 13
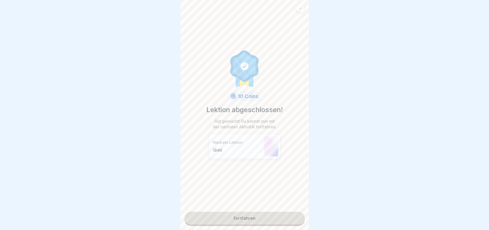
click at [254, 213] on link "Fortfahren" at bounding box center [244, 218] width 120 height 13
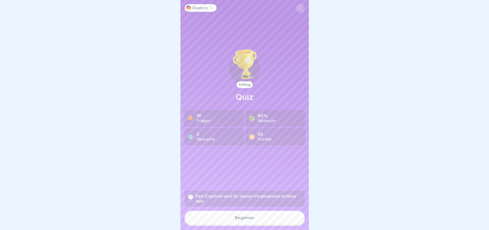
click at [247, 217] on div "Beginnen" at bounding box center [244, 217] width 19 height 5
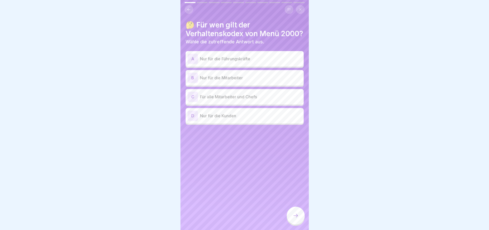
click at [235, 100] on p "Für alle Mitarbeiter und Chefs" at bounding box center [251, 97] width 102 height 6
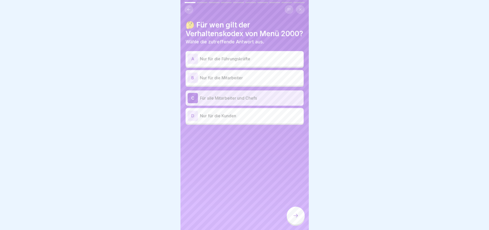
click at [295, 214] on icon at bounding box center [295, 215] width 6 height 6
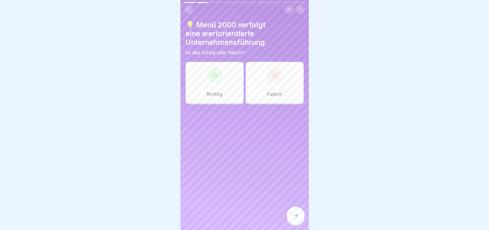
click at [216, 83] on div at bounding box center [214, 75] width 15 height 15
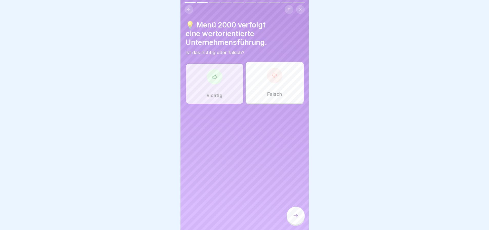
click at [294, 214] on icon at bounding box center [295, 215] width 6 height 6
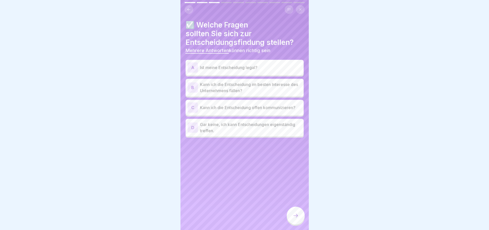
click at [250, 90] on p "Kann ich die Entscheidung im besten Interesse des Unternehmens fällen?" at bounding box center [251, 87] width 102 height 12
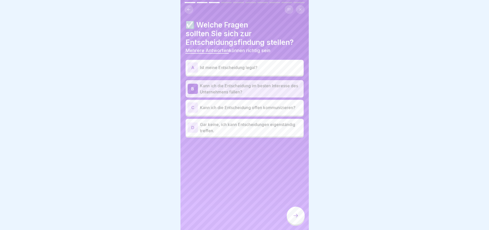
click at [250, 68] on p "Ist meine Entscheidung legal?" at bounding box center [251, 67] width 102 height 6
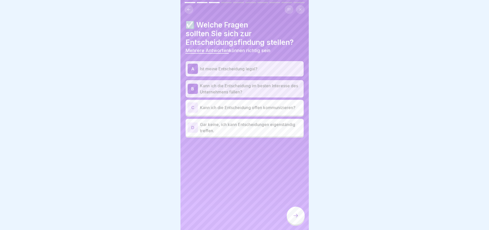
click at [295, 214] on icon at bounding box center [295, 215] width 6 height 6
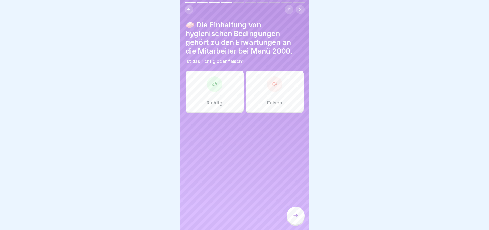
click at [212, 90] on div at bounding box center [214, 83] width 15 height 15
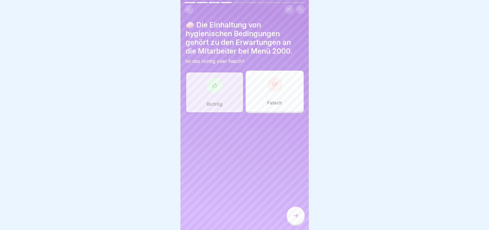
click at [293, 211] on div at bounding box center [296, 216] width 18 height 18
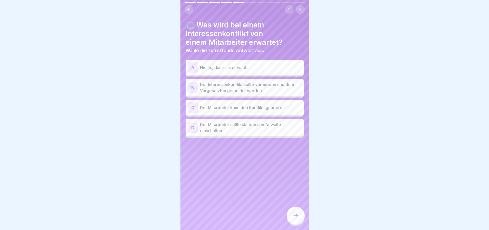
click at [262, 91] on p "Der Interessenkonflikt sollte vermieden und dem Vorgesetzten gemeldet werden." at bounding box center [251, 87] width 102 height 12
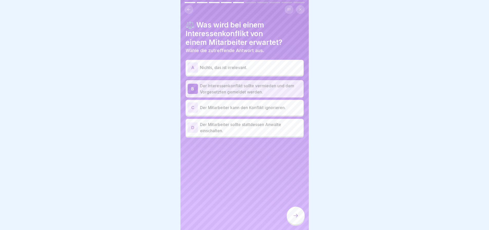
click at [292, 212] on div at bounding box center [296, 216] width 18 height 18
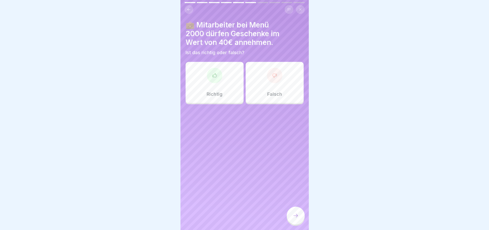
click at [272, 81] on div at bounding box center [274, 75] width 15 height 15
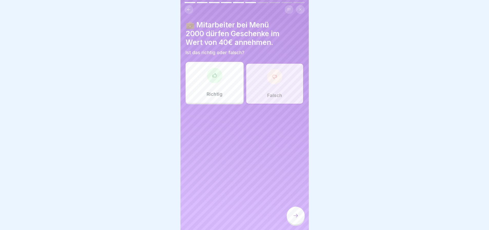
click at [293, 214] on icon at bounding box center [295, 215] width 6 height 6
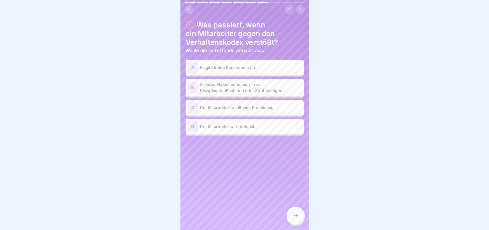
click at [259, 90] on p "Strenge Maßnahmen, bis hin zu Disziplinarmaßnahmen oder Strafanzeigen." at bounding box center [251, 87] width 102 height 12
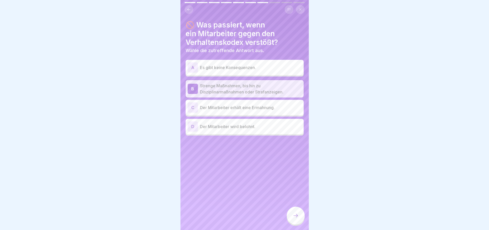
click at [293, 215] on icon at bounding box center [295, 215] width 6 height 6
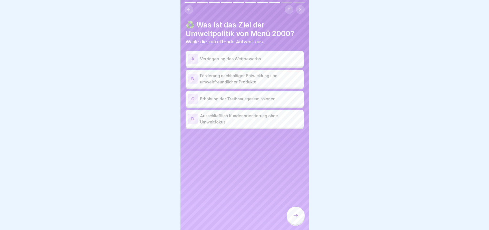
click at [269, 82] on p "Förderung nachhaltiger Entwicklung und umweltfreundlicher Produkte" at bounding box center [251, 79] width 102 height 12
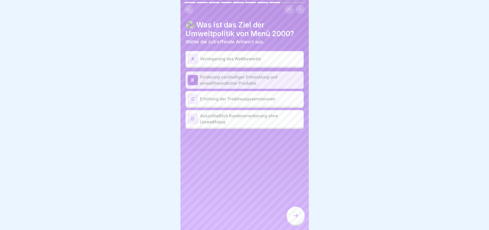
click at [295, 211] on div at bounding box center [296, 216] width 18 height 18
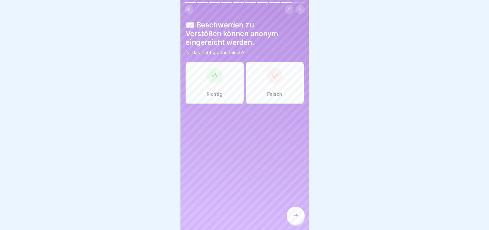
click at [214, 80] on div at bounding box center [214, 75] width 15 height 15
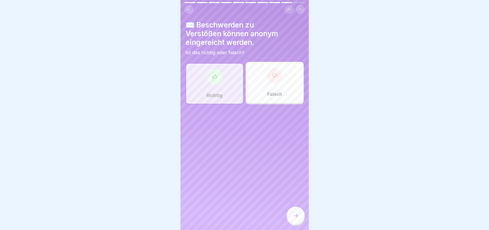
click at [294, 213] on icon at bounding box center [295, 215] width 6 height 6
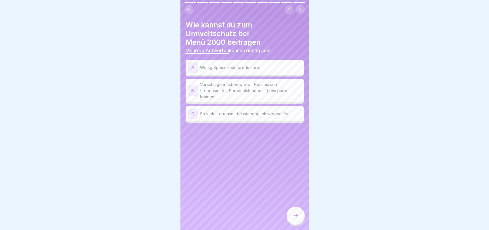
click at [256, 69] on p "Wenig Speisereste produzieren" at bounding box center [251, 67] width 102 height 6
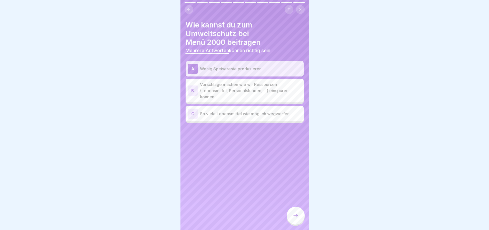
click at [245, 93] on p "Vorschläge machen wie wir Ressourcen (Lebensmittel, Personalstunden, ...) einsp…" at bounding box center [251, 90] width 102 height 18
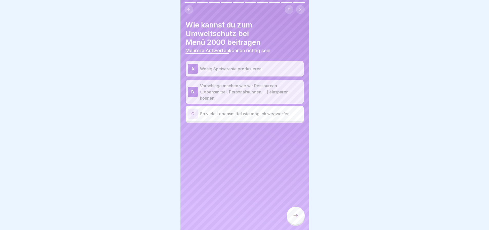
click at [293, 214] on icon at bounding box center [295, 215] width 6 height 6
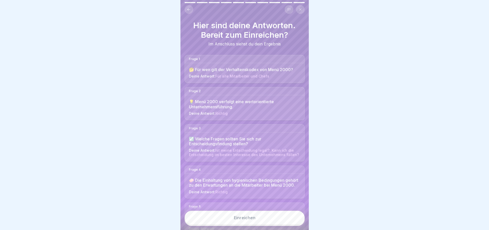
click at [256, 216] on button "Einreichen" at bounding box center [244, 218] width 120 height 14
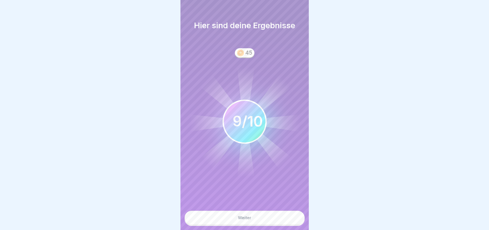
click at [274, 217] on button "Weiter" at bounding box center [244, 218] width 120 height 14
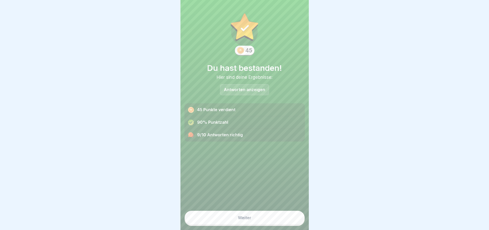
click at [265, 218] on button "Weiter" at bounding box center [244, 218] width 120 height 14
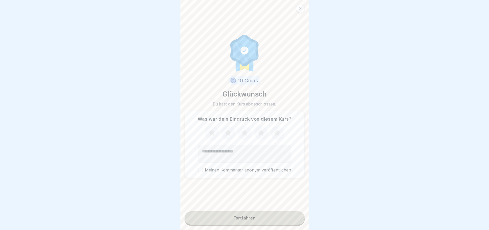
click at [257, 129] on icon at bounding box center [260, 132] width 7 height 6
drag, startPoint x: 192, startPoint y: 167, endPoint x: 223, endPoint y: 197, distance: 43.4
click at [198, 168] on button "Meinen Kommentar anonym veröffentlichen" at bounding box center [200, 170] width 5 height 5
click at [248, 215] on button "Fortfahren" at bounding box center [244, 217] width 120 height 13
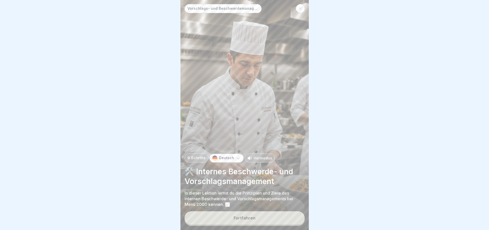
click at [256, 216] on button "Fortfahren" at bounding box center [244, 217] width 120 height 13
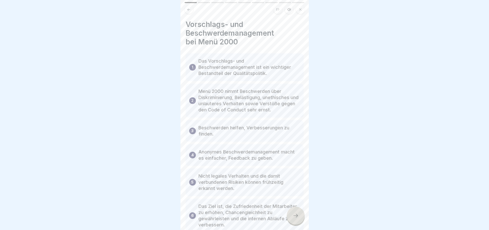
click at [297, 218] on icon at bounding box center [295, 215] width 6 height 6
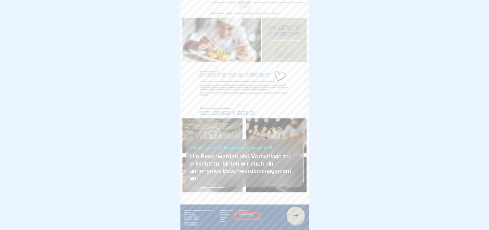
scroll to position [4, 0]
click at [296, 214] on icon at bounding box center [295, 216] width 5 height 4
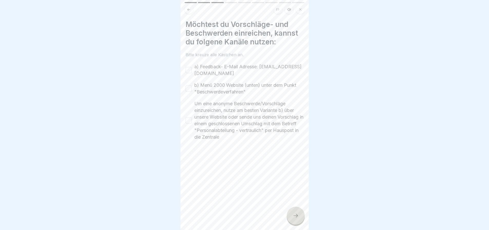
click at [190, 67] on button "a) Feedback- E-Mail Adresse: [EMAIL_ADDRESS][DOMAIN_NAME]" at bounding box center [189, 70] width 6 height 6
click at [189, 85] on button "b) Menü 2000 Website (unten) unter dem Punkt "Beschwerdeverfahren"" at bounding box center [189, 88] width 6 height 6
click at [188, 117] on button "Um eine anonyme Beschwerde/Vorschläge einzureichen, nutze am besten Variante b)…" at bounding box center [189, 120] width 6 height 6
click at [293, 213] on icon at bounding box center [295, 215] width 6 height 6
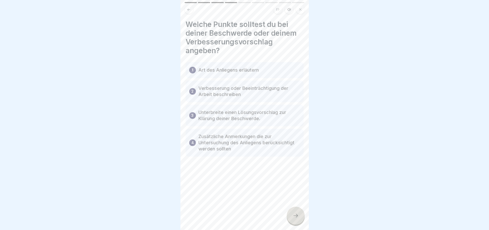
click at [296, 214] on icon at bounding box center [295, 215] width 6 height 6
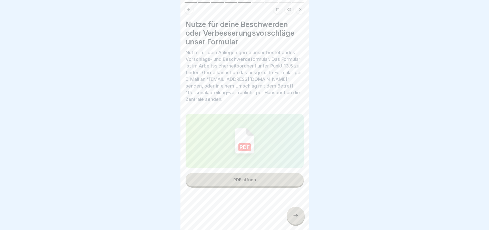
click at [248, 179] on div "PDF öffnen" at bounding box center [244, 179] width 23 height 5
click at [294, 213] on icon at bounding box center [295, 215] width 6 height 6
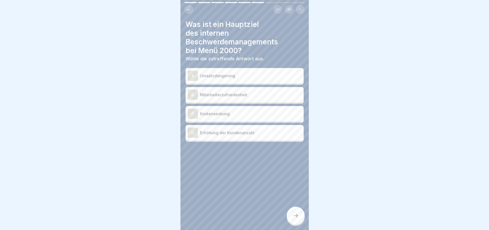
click at [232, 94] on p "Mitarbeiterzufriedenheit" at bounding box center [251, 95] width 102 height 6
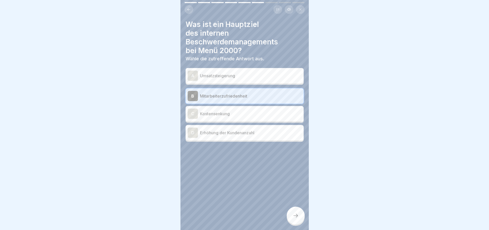
click at [292, 213] on icon at bounding box center [295, 215] width 6 height 6
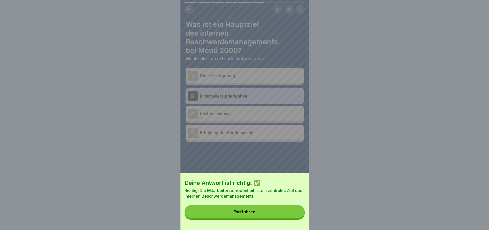
click at [261, 214] on button "Fortfahren" at bounding box center [244, 211] width 120 height 13
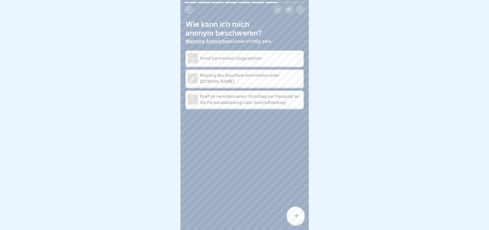
click at [250, 75] on p "Nutzung des Beschwerdeformulars unter [DOMAIN_NAME]" at bounding box center [251, 78] width 102 height 12
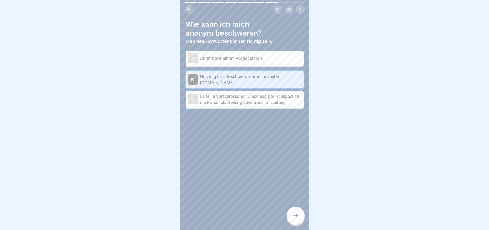
click at [246, 97] on p "Brief im verschlossenen Umschlag per Hauspost an die Personalabteilung oder Ges…" at bounding box center [251, 99] width 102 height 12
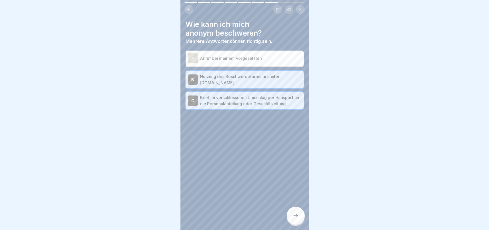
click at [296, 213] on icon at bounding box center [295, 215] width 6 height 6
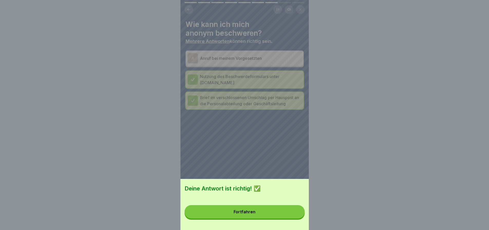
click at [280, 214] on button "Fortfahren" at bounding box center [244, 211] width 120 height 13
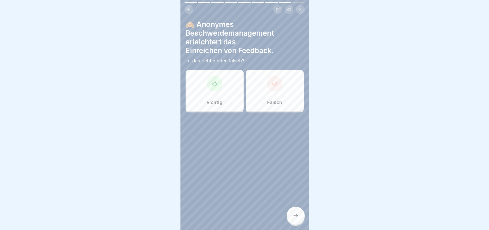
click at [273, 83] on div at bounding box center [274, 83] width 15 height 15
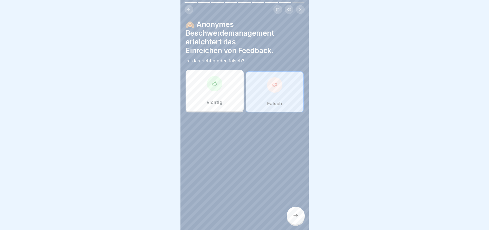
click at [294, 213] on icon at bounding box center [295, 215] width 6 height 6
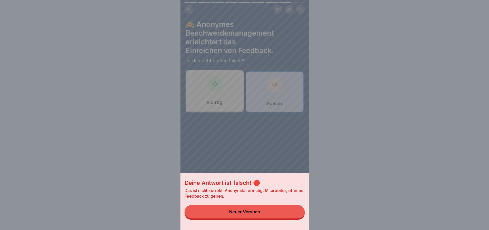
click at [246, 214] on div "Neuer Versuch" at bounding box center [244, 211] width 31 height 5
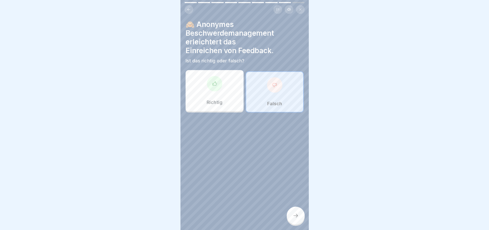
click at [216, 88] on div "Richtig" at bounding box center [215, 90] width 58 height 41
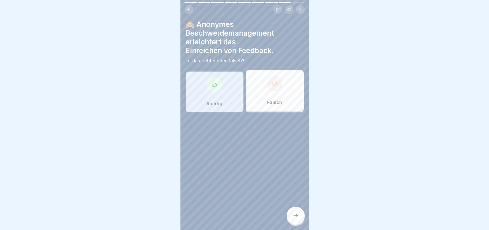
click at [294, 213] on icon at bounding box center [295, 215] width 6 height 6
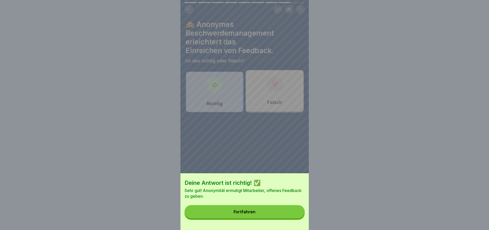
click at [255, 214] on div "Fortfahren" at bounding box center [244, 211] width 22 height 5
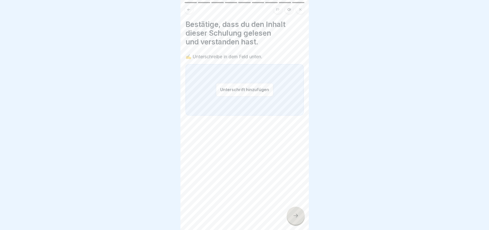
click at [296, 213] on icon at bounding box center [295, 215] width 6 height 6
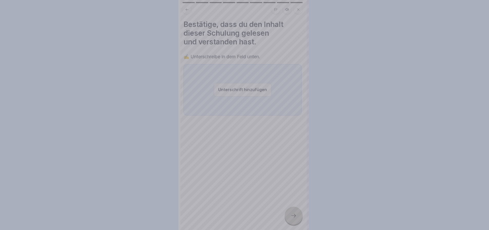
scroll to position [0, 0]
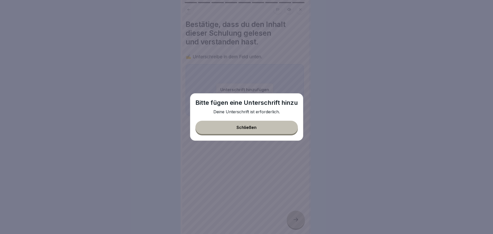
click at [258, 128] on button "Schließen" at bounding box center [246, 127] width 102 height 13
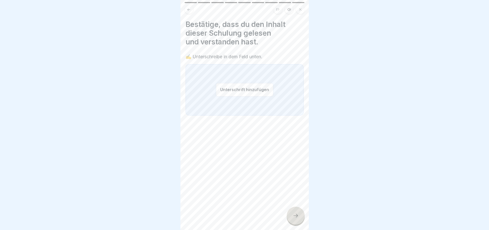
click at [294, 217] on icon at bounding box center [295, 215] width 6 height 6
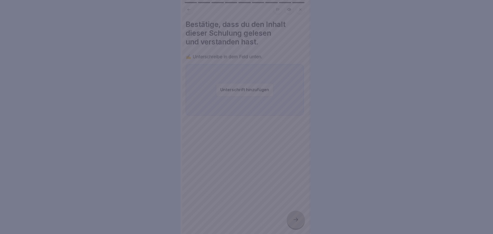
click at [294, 217] on div at bounding box center [246, 117] width 493 height 234
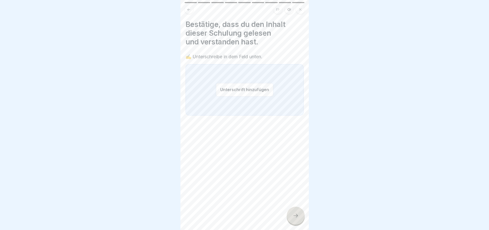
click at [294, 217] on icon at bounding box center [295, 215] width 6 height 6
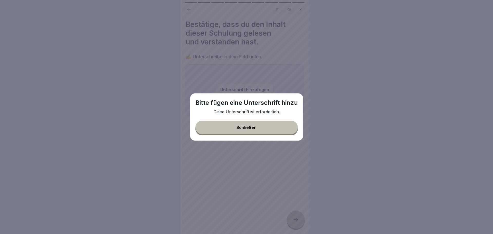
click at [247, 128] on div "Schließen" at bounding box center [246, 127] width 20 height 5
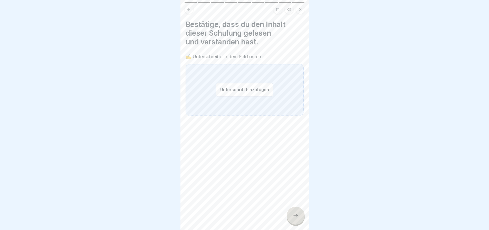
click at [239, 87] on button "Unterschrift hinzufügen" at bounding box center [244, 90] width 57 height 14
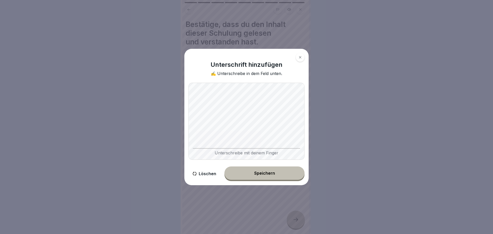
click at [272, 174] on div "Speichern" at bounding box center [264, 173] width 21 height 5
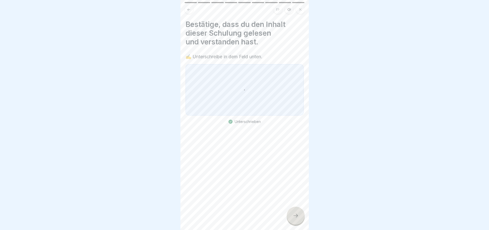
scroll to position [4, 0]
click at [294, 213] on icon at bounding box center [295, 215] width 6 height 6
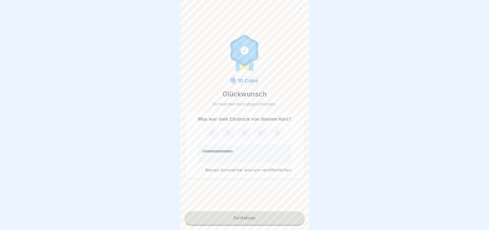
click at [257, 129] on icon at bounding box center [260, 132] width 7 height 6
click at [198, 168] on button "Meinen Kommentar anonym veröffentlichen" at bounding box center [200, 170] width 5 height 5
click at [254, 215] on button "Fortfahren" at bounding box center [244, 217] width 120 height 13
click at [260, 216] on button "Fortfahren" at bounding box center [244, 217] width 120 height 13
